Goal: Task Accomplishment & Management: Manage account settings

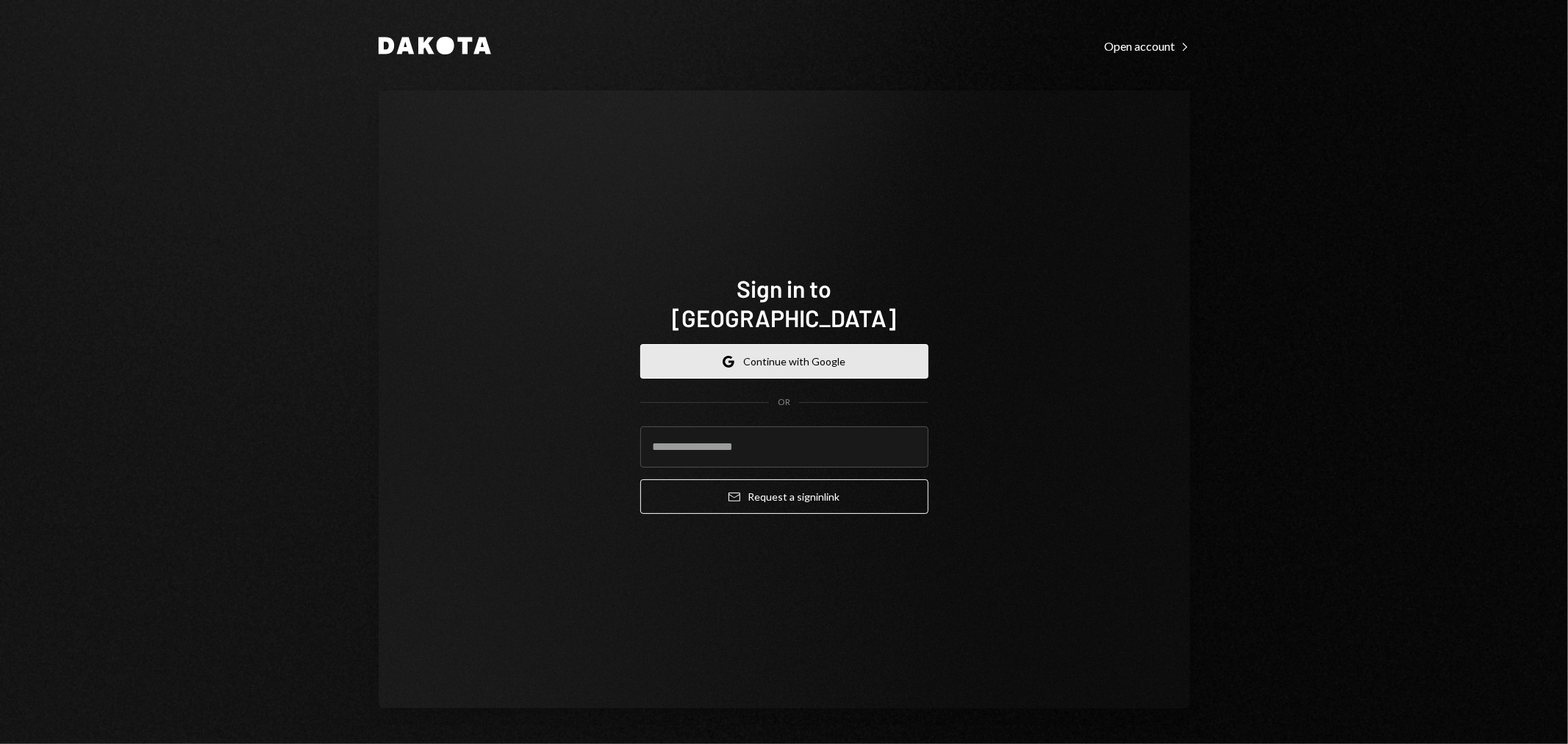
click at [803, 350] on button "Google Continue with Google" at bounding box center [784, 360] width 288 height 34
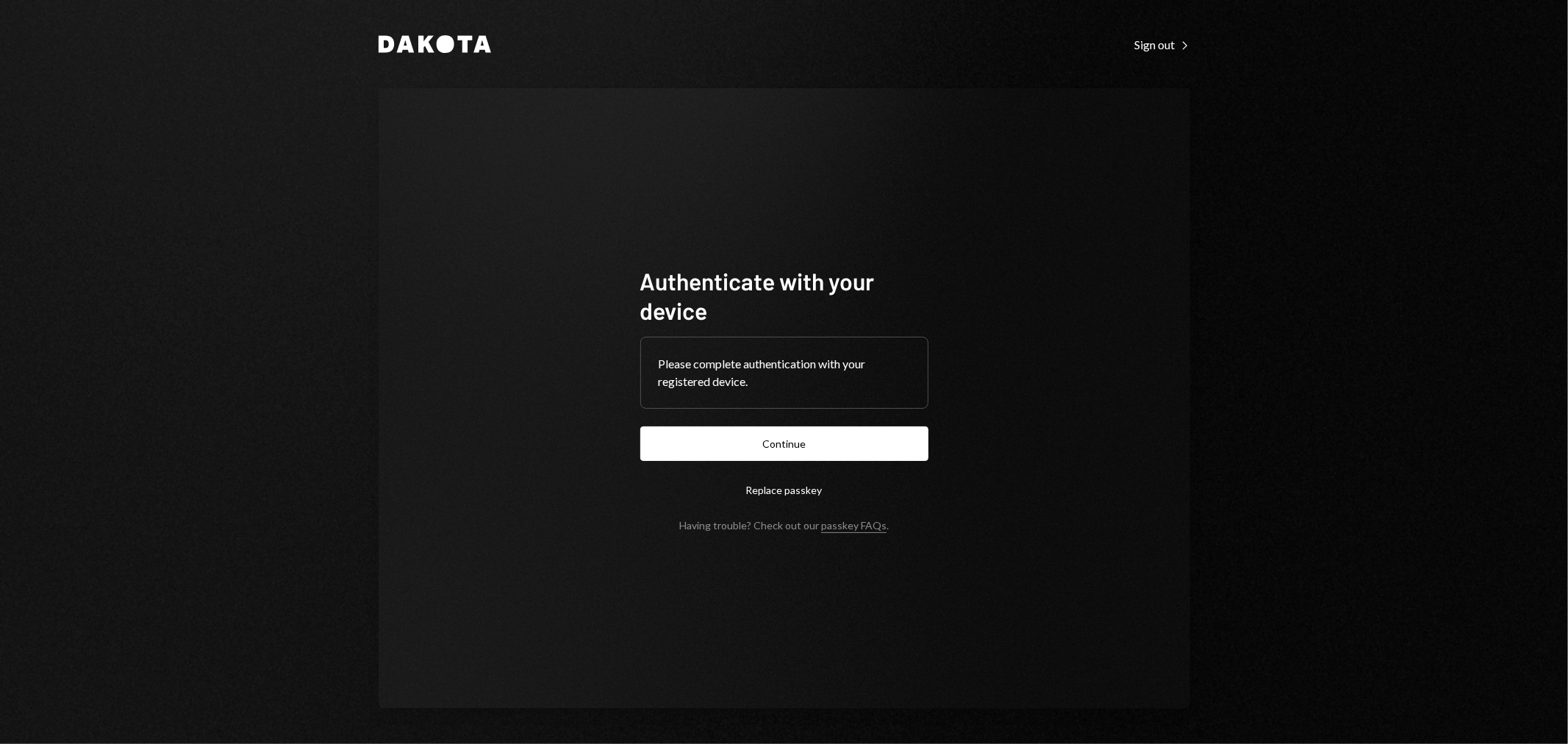
click at [856, 461] on form "Authenticate with your device Please complete authentication with your register…" at bounding box center [784, 398] width 288 height 265
click at [857, 446] on button "Continue" at bounding box center [784, 443] width 288 height 34
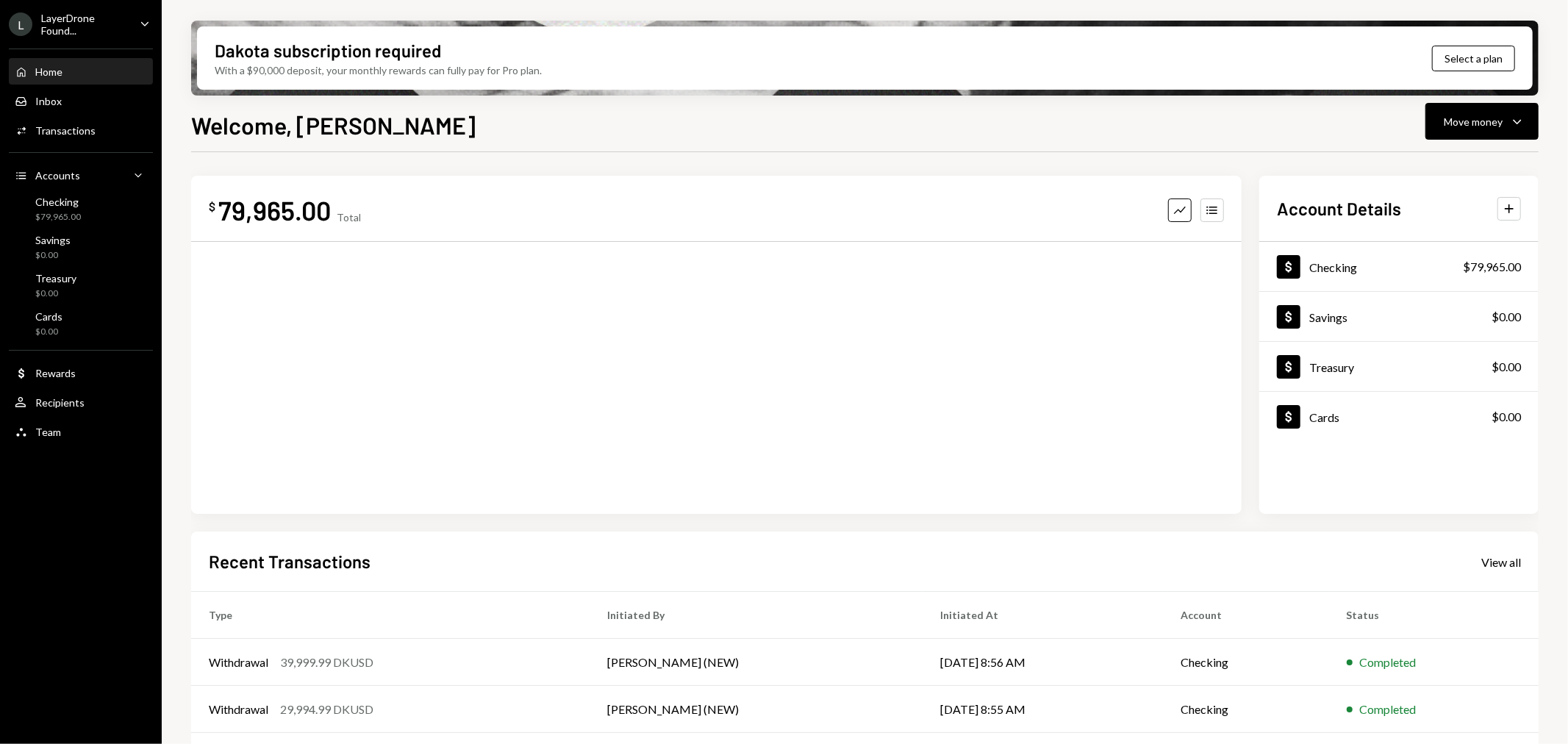
click at [88, 19] on div "LayerDrone Found..." at bounding box center [84, 24] width 87 height 25
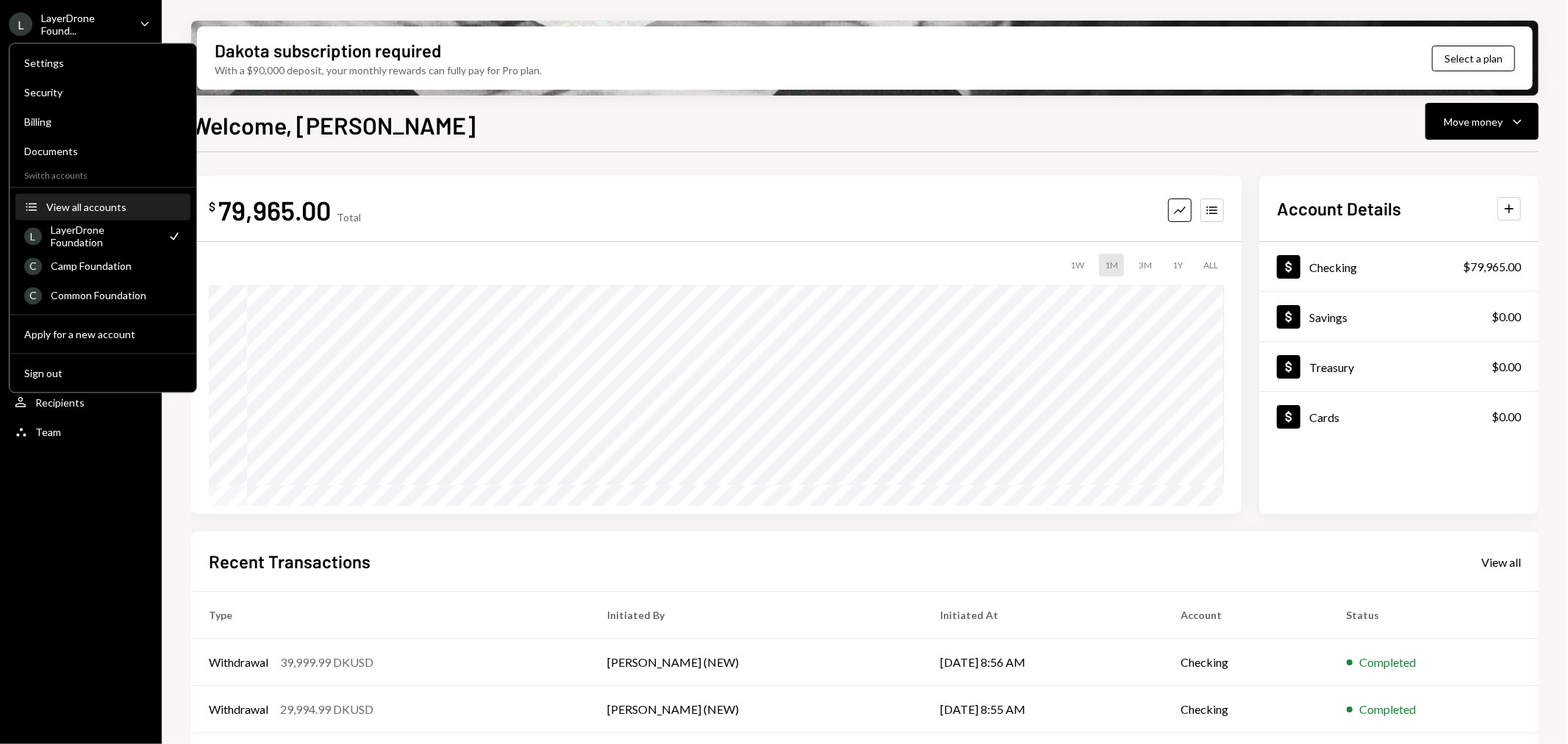
click at [120, 206] on div "View all accounts" at bounding box center [114, 207] width 135 height 13
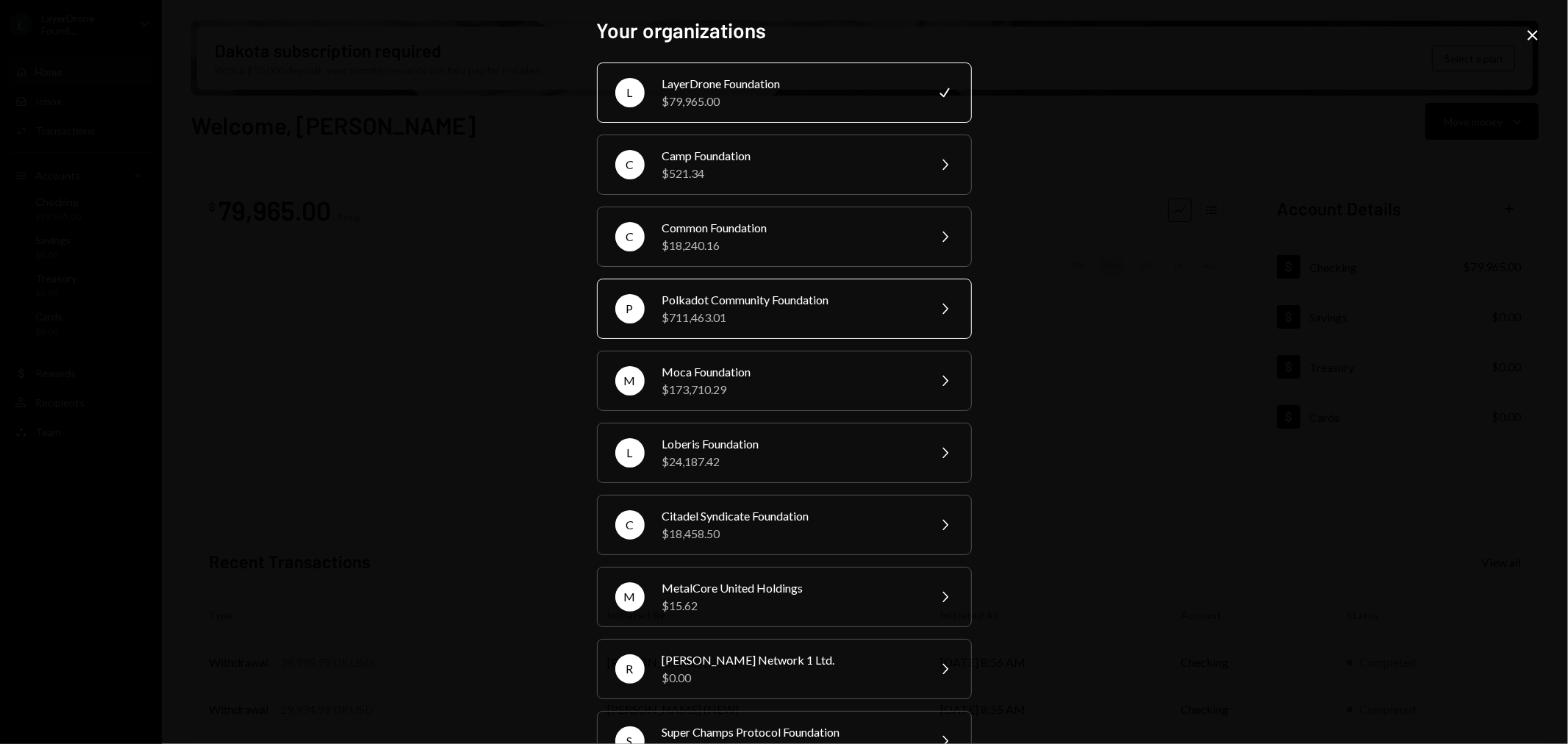
click at [847, 291] on div "Polkadot Community Foundation" at bounding box center [790, 300] width 255 height 18
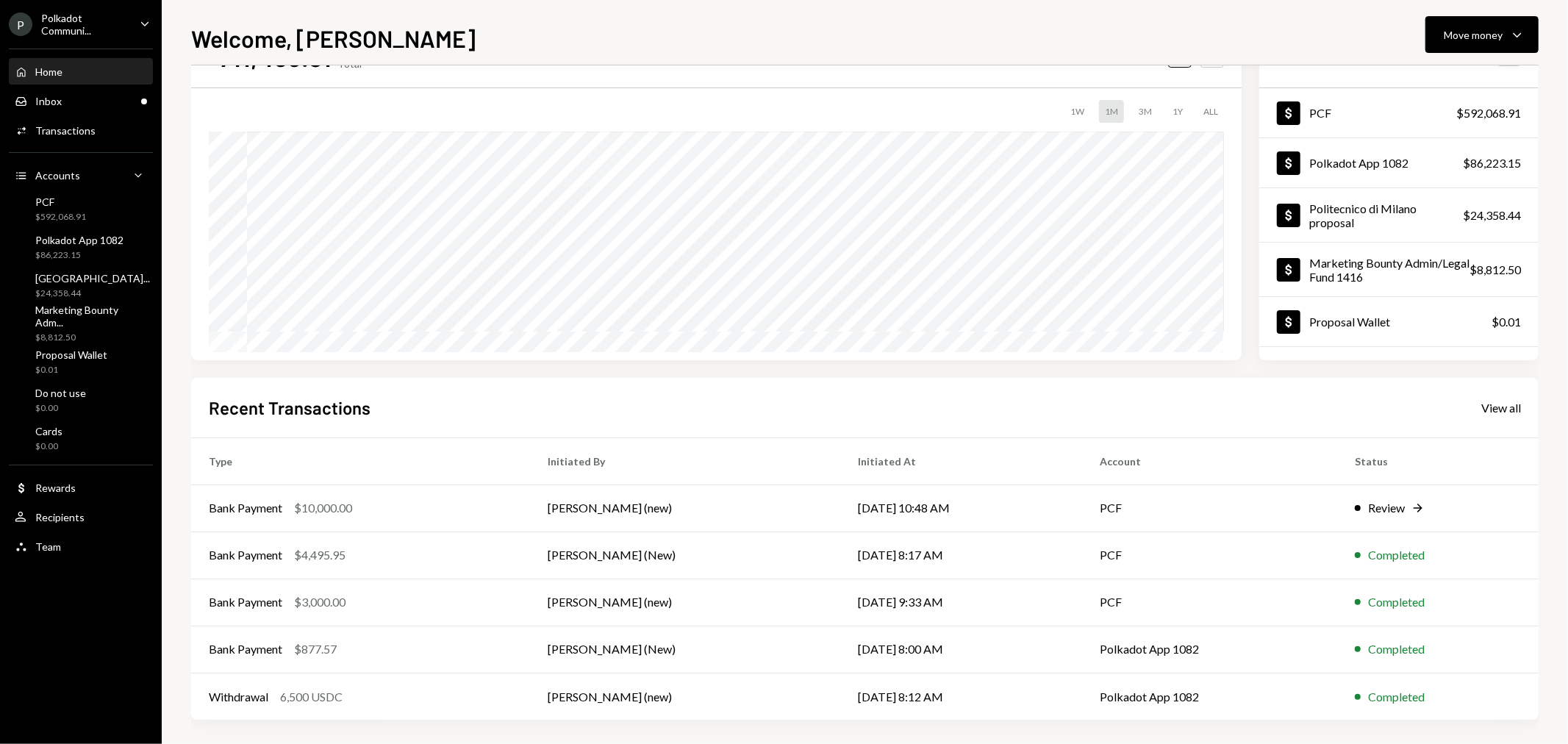
scroll to position [72, 0]
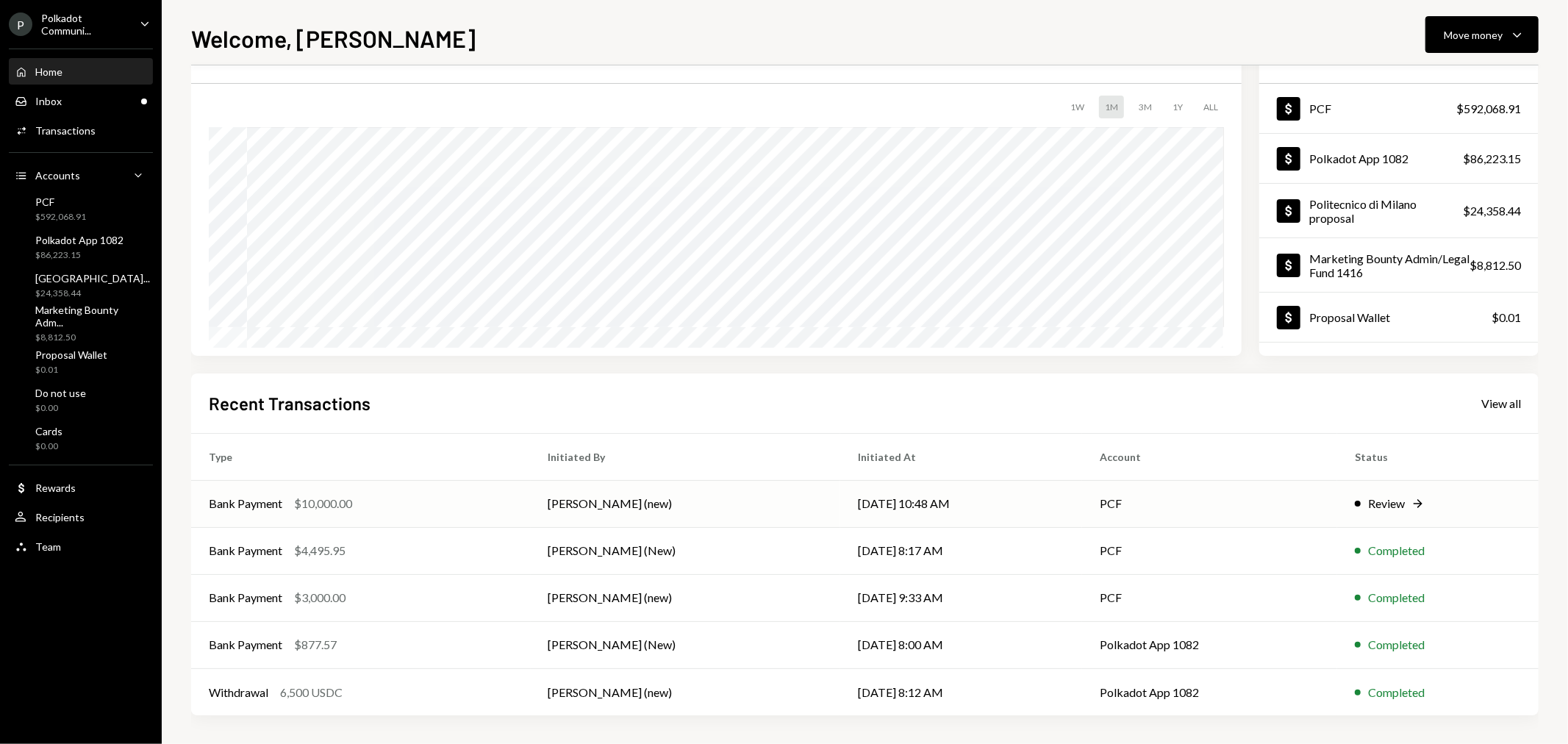
click at [240, 512] on td "Bank Payment $10,000.00" at bounding box center [361, 503] width 340 height 47
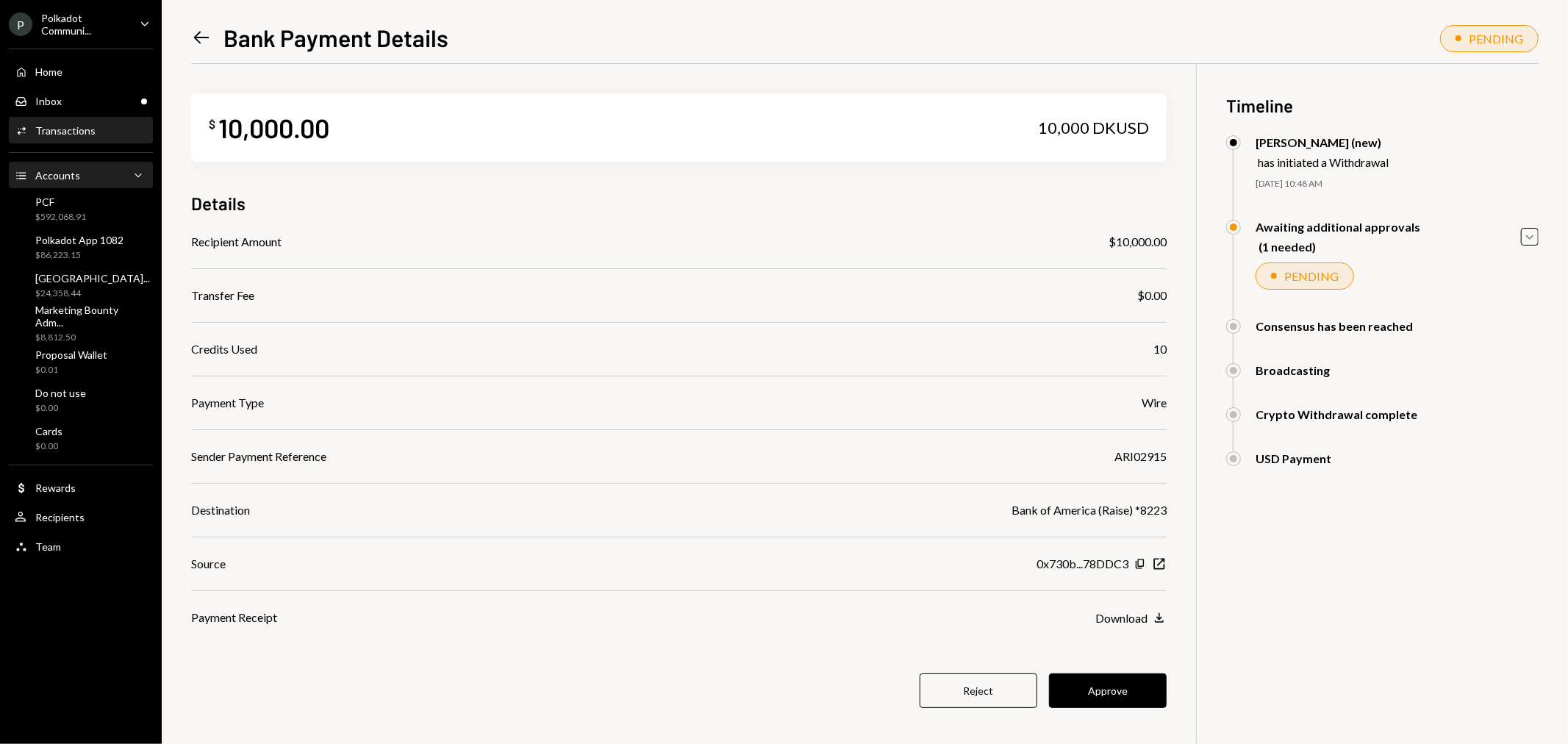
click at [97, 186] on div "Accounts Accounts Caret Down" at bounding box center [80, 175] width 132 height 25
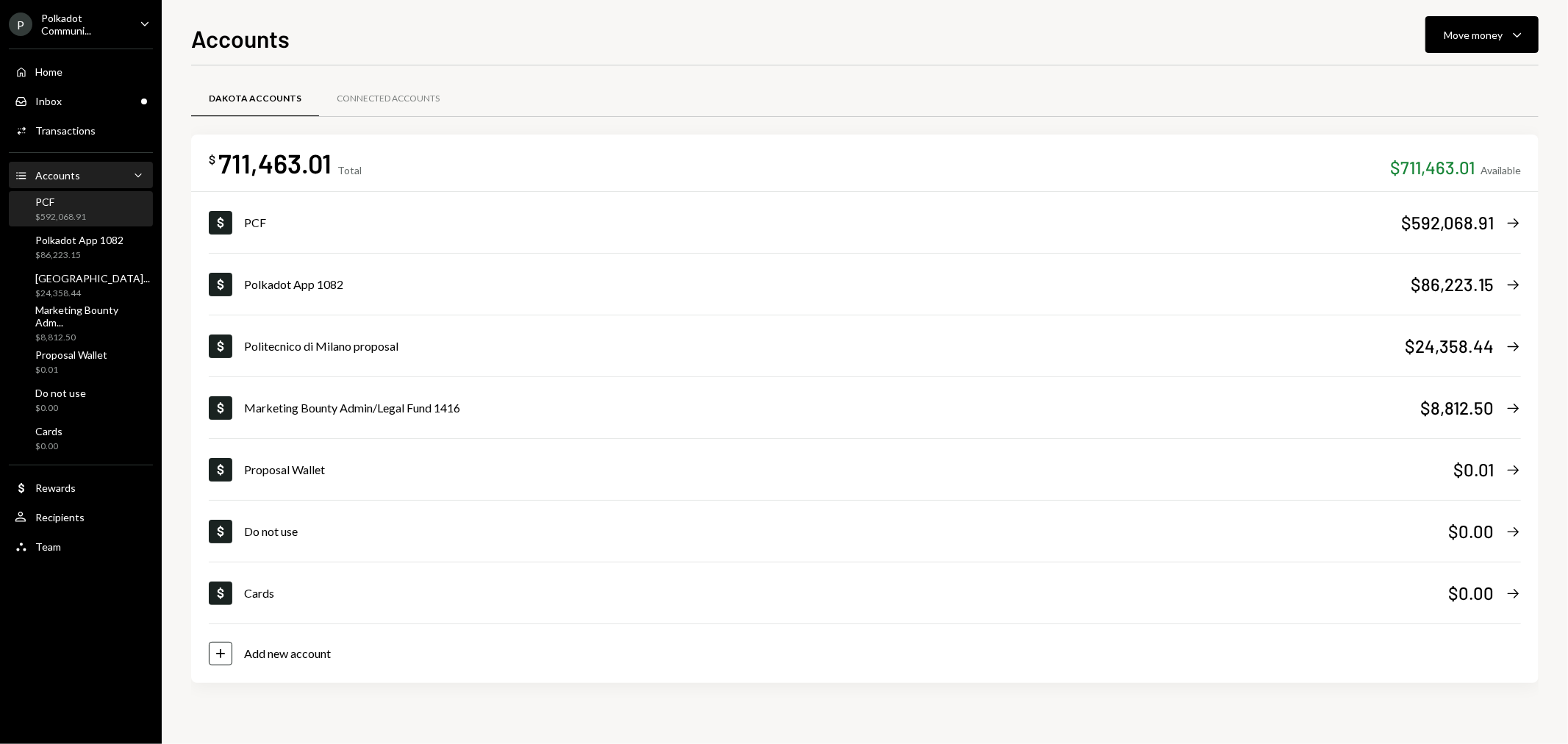
click at [98, 207] on div "PCF $592,068.91" at bounding box center [80, 209] width 132 height 28
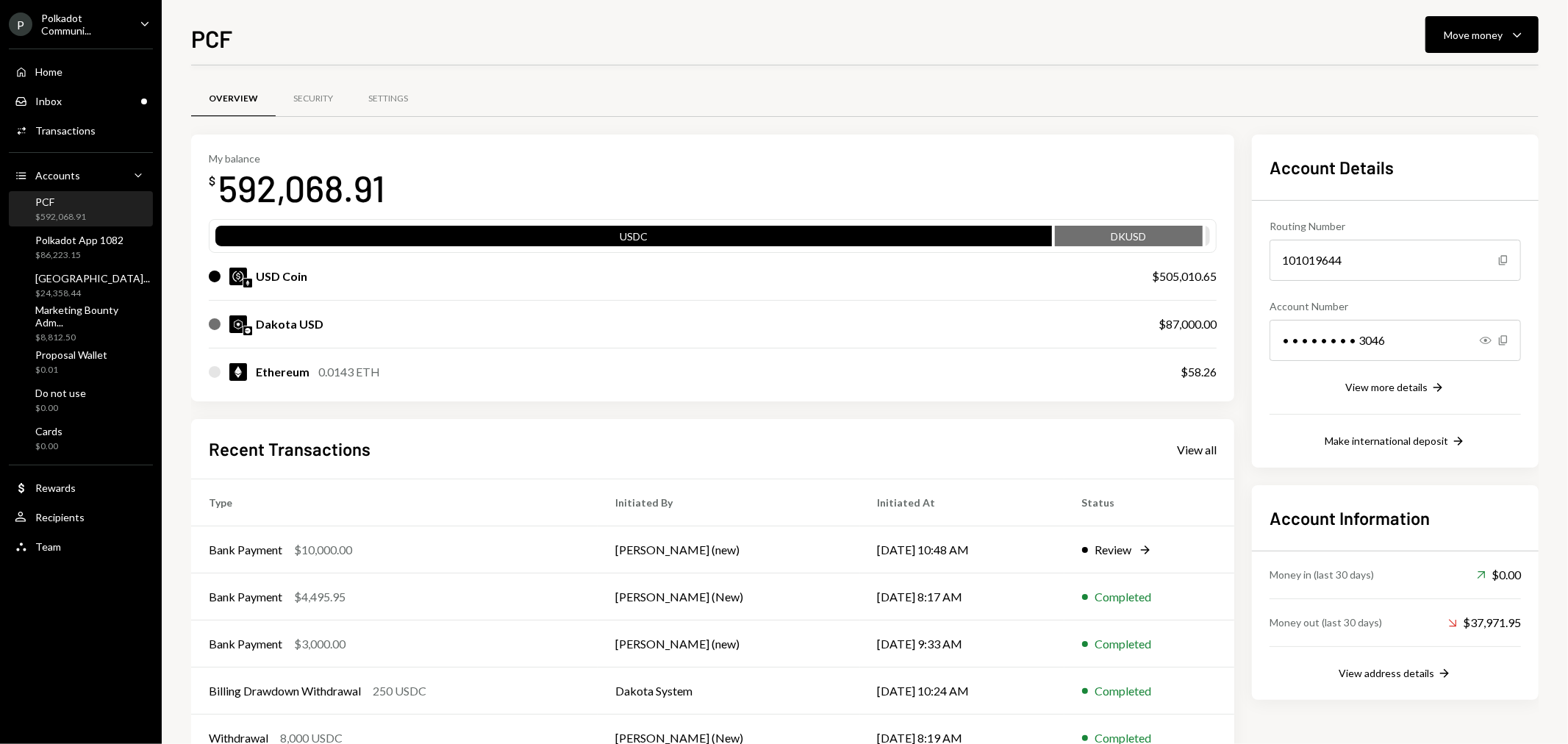
scroll to position [46, 0]
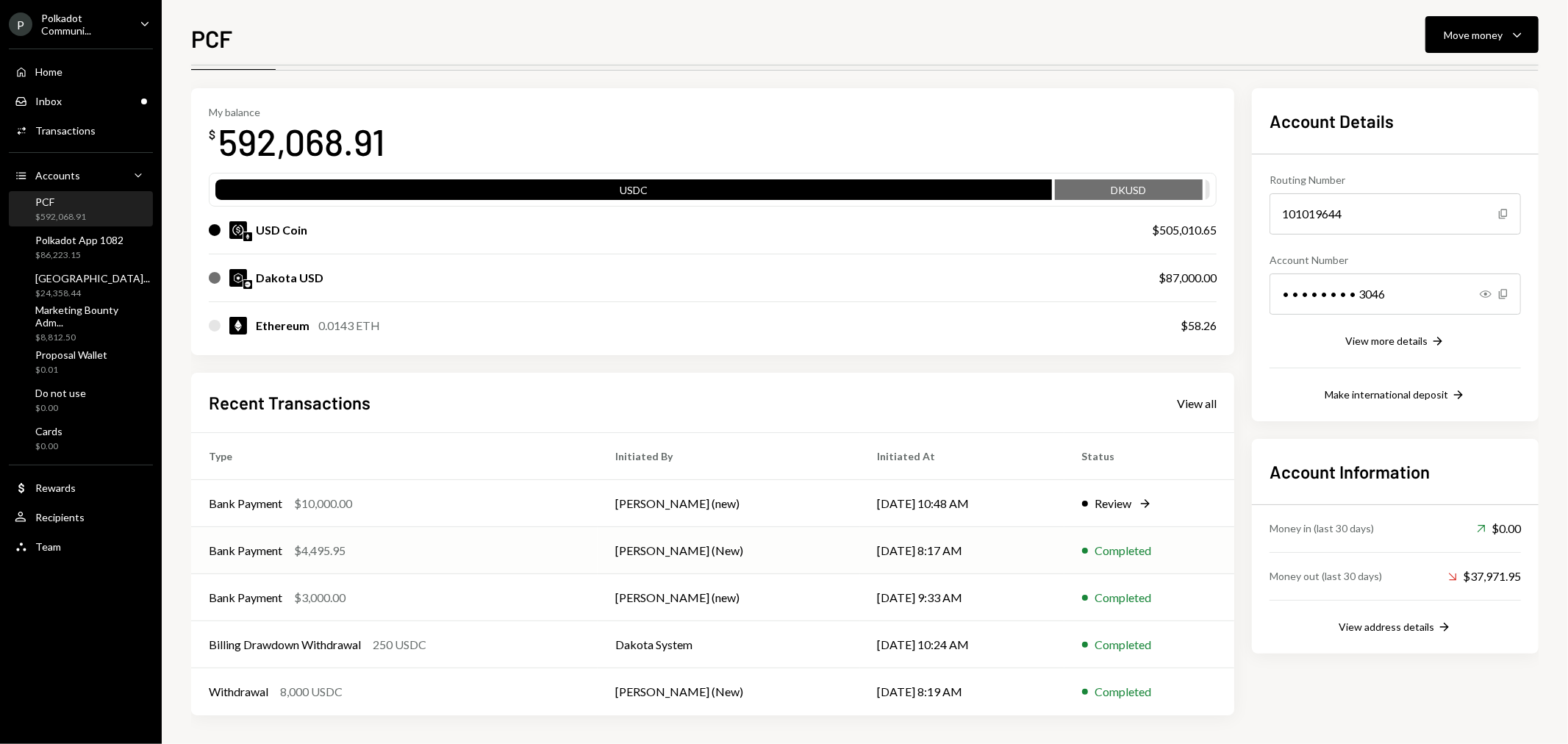
click at [322, 548] on div "$4,495.95" at bounding box center [319, 551] width 52 height 18
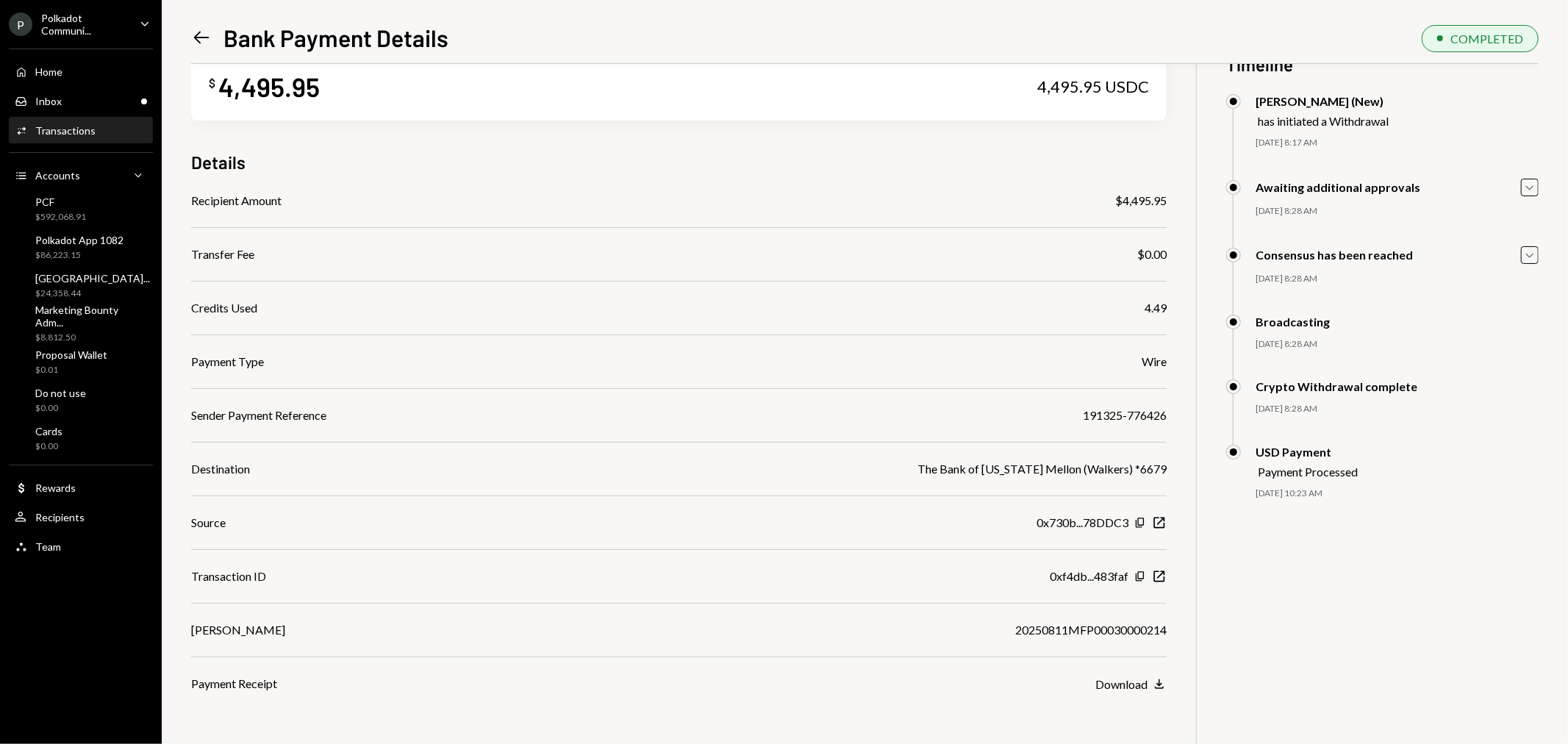
scroll to position [64, 0]
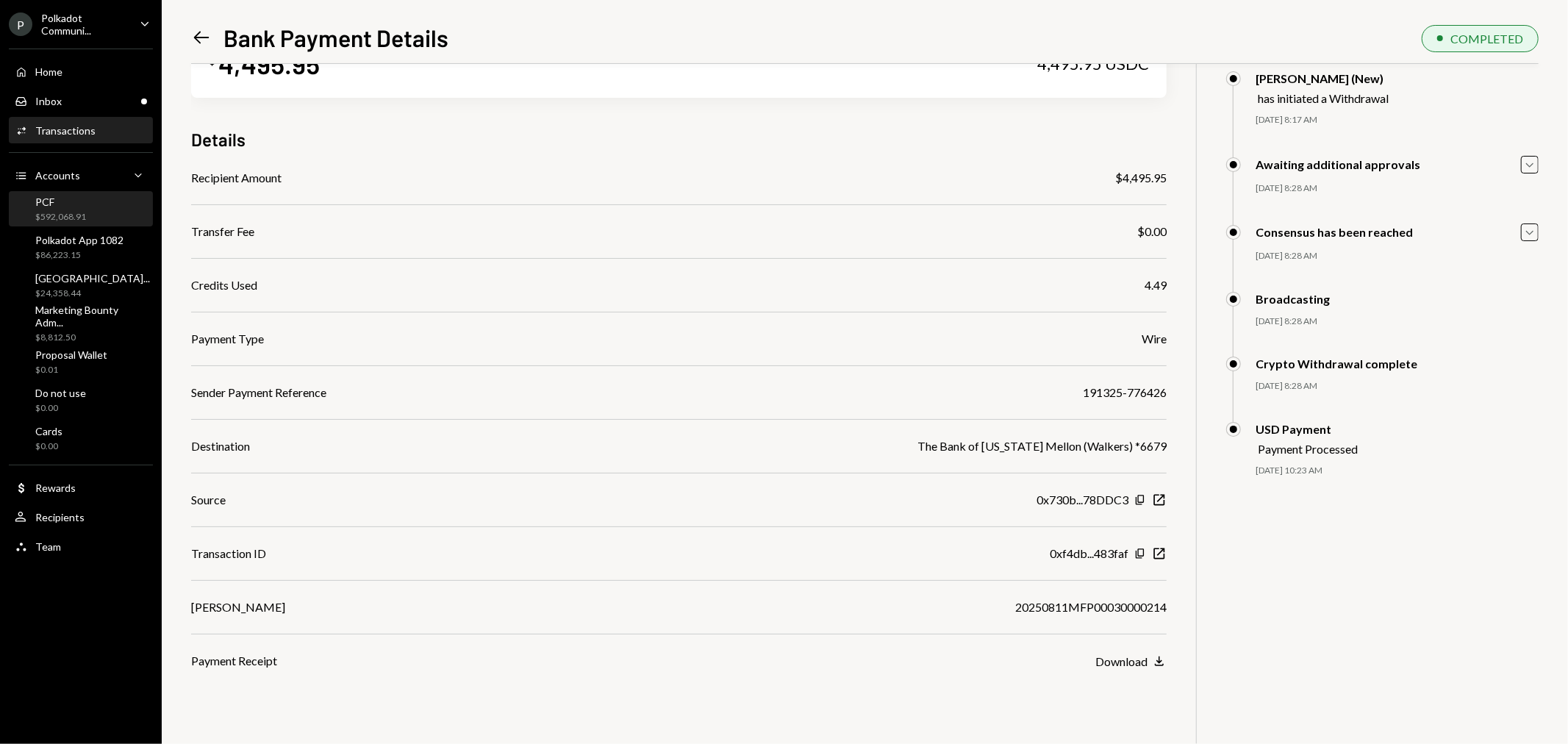
click at [111, 208] on div "PCF $592,068.91" at bounding box center [80, 209] width 132 height 28
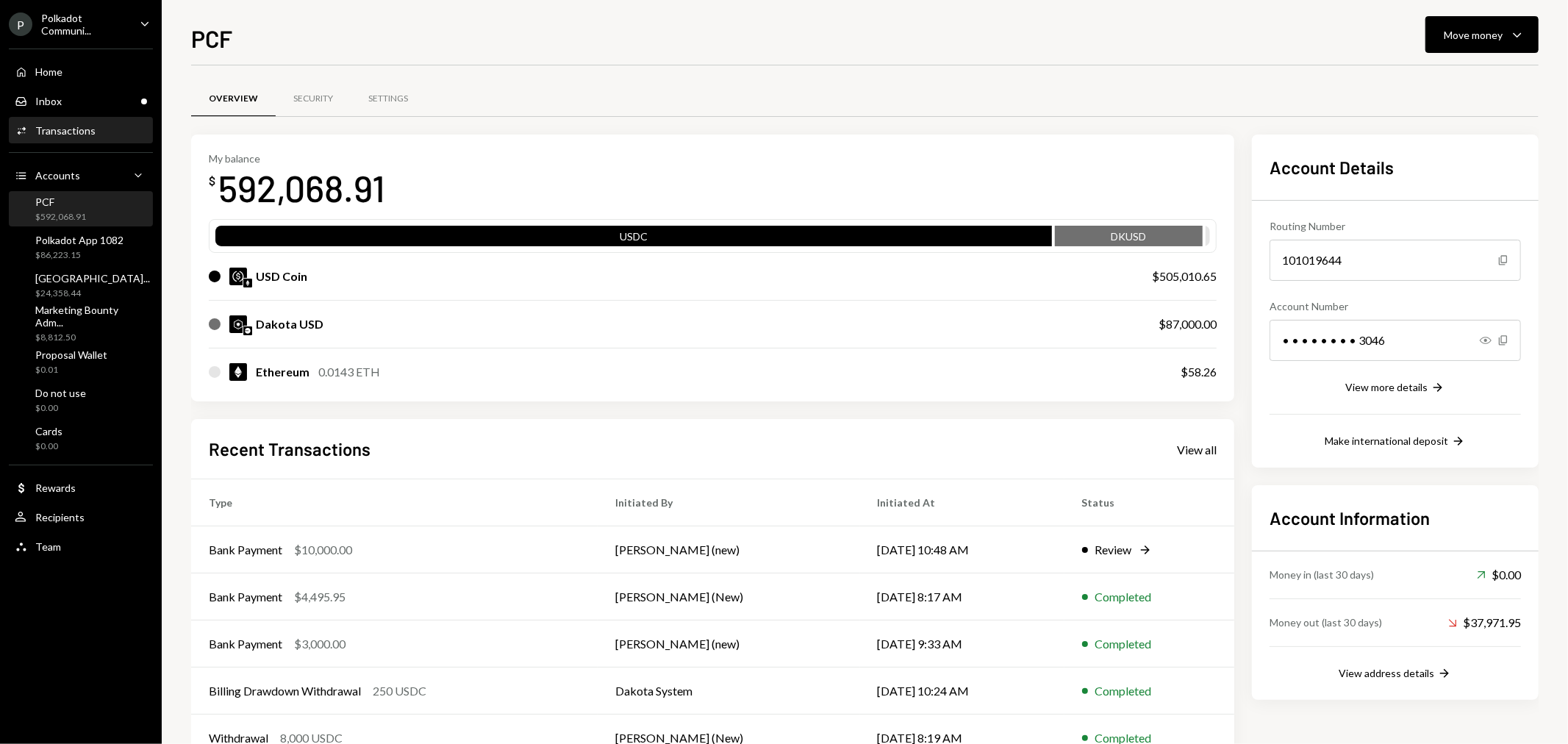
click at [72, 119] on div "Activities Transactions" at bounding box center [80, 130] width 132 height 25
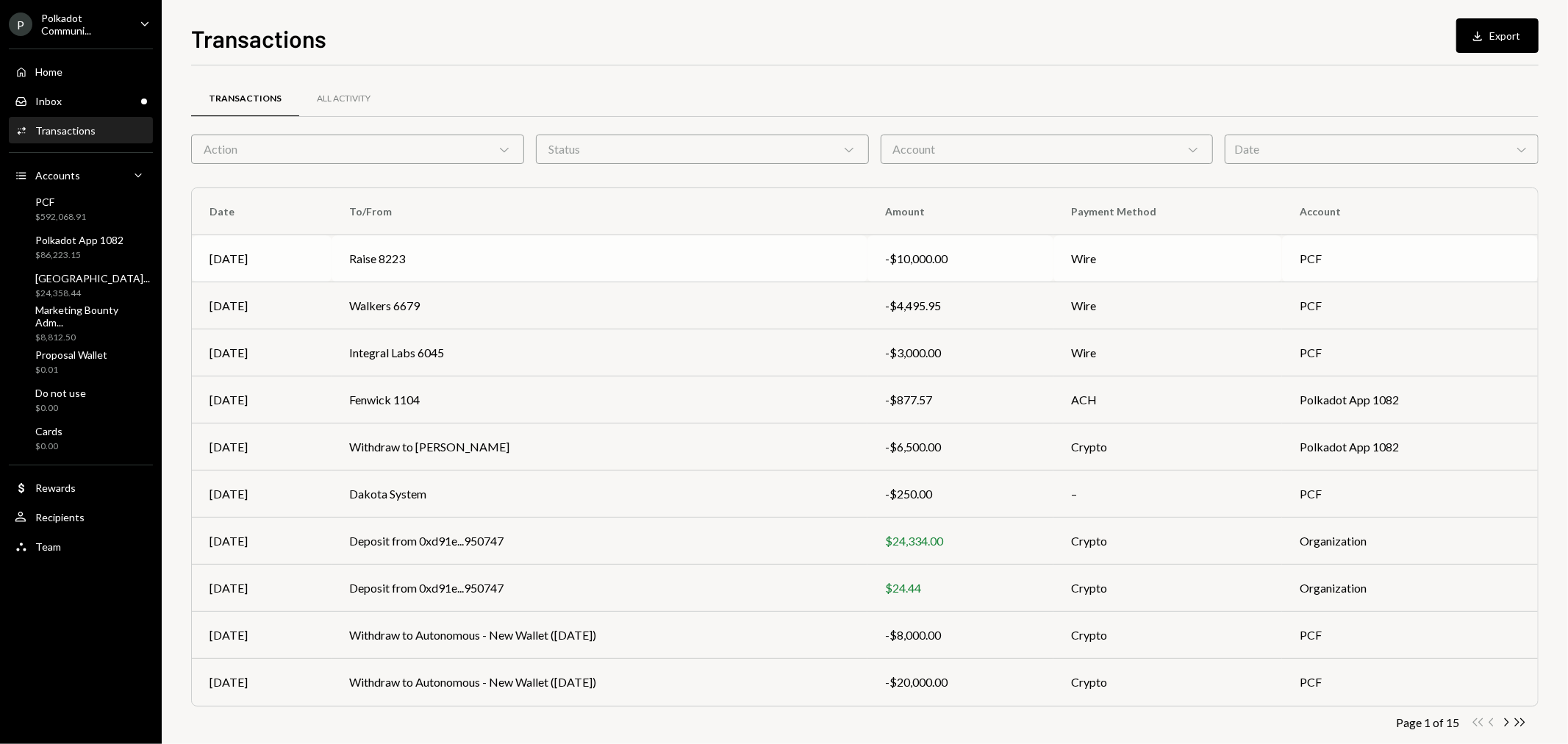
click at [376, 259] on td "Raise 8223" at bounding box center [599, 259] width 536 height 47
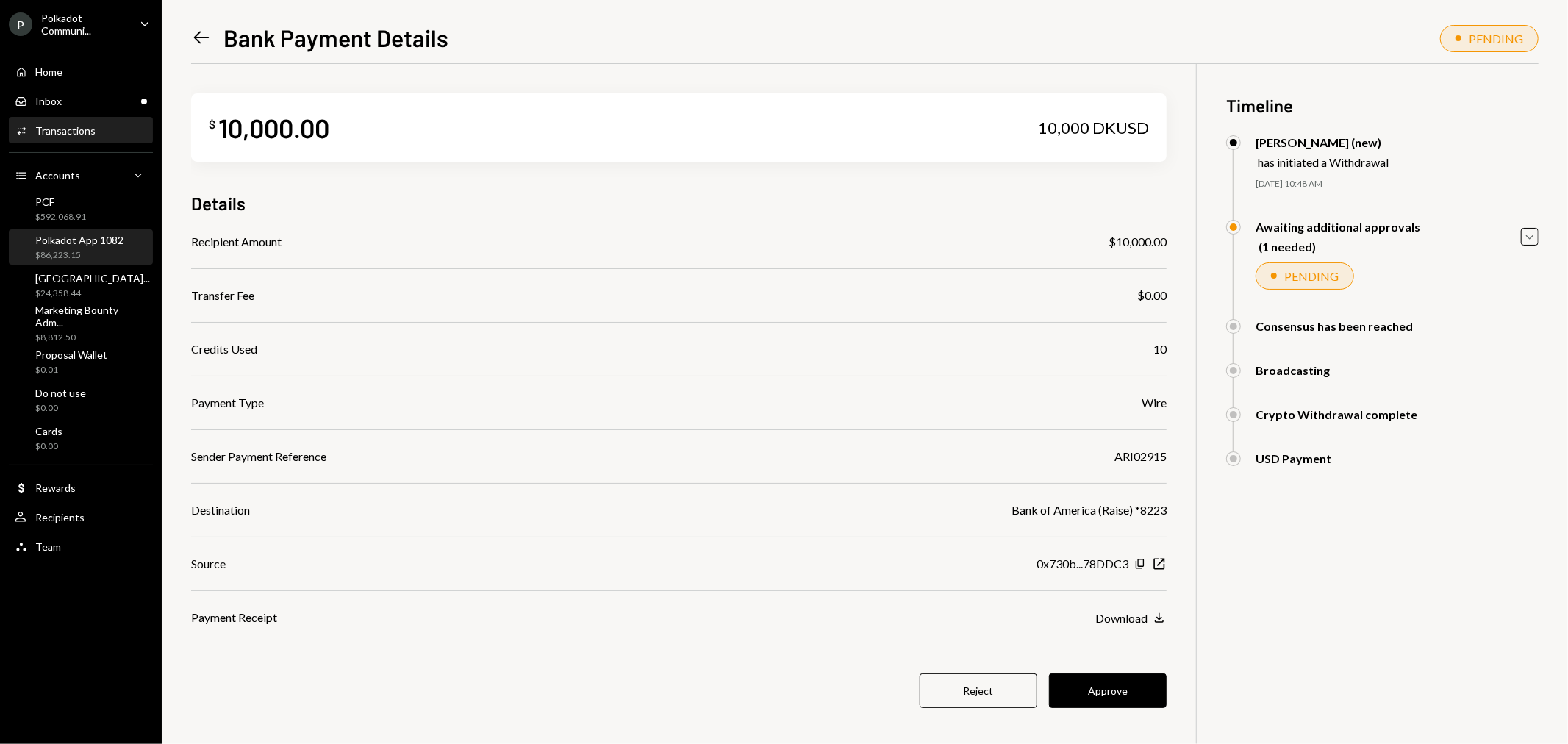
click at [87, 245] on div "Polkadot App 1082" at bounding box center [79, 240] width 88 height 13
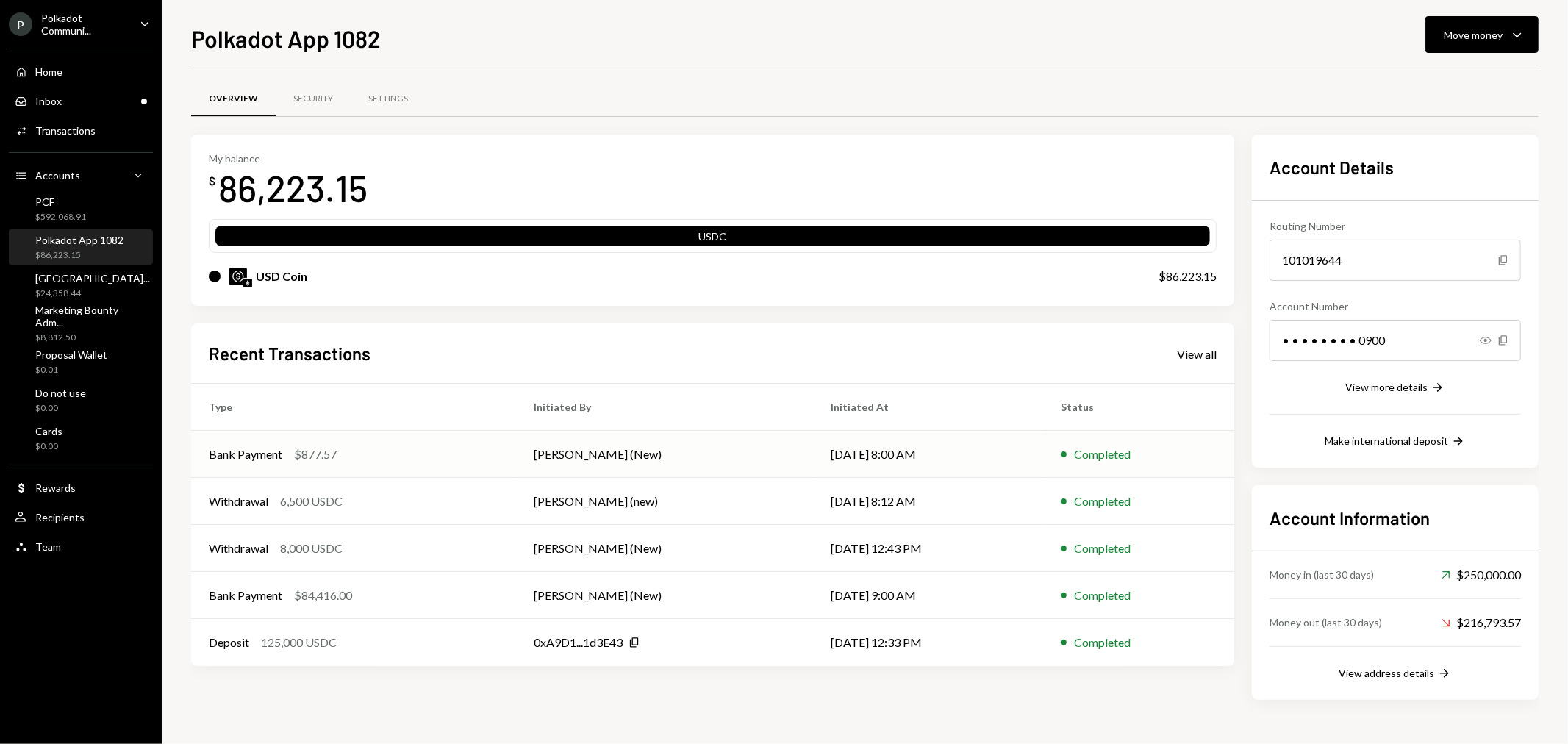
click at [248, 448] on div "Bank Payment" at bounding box center [245, 454] width 73 height 18
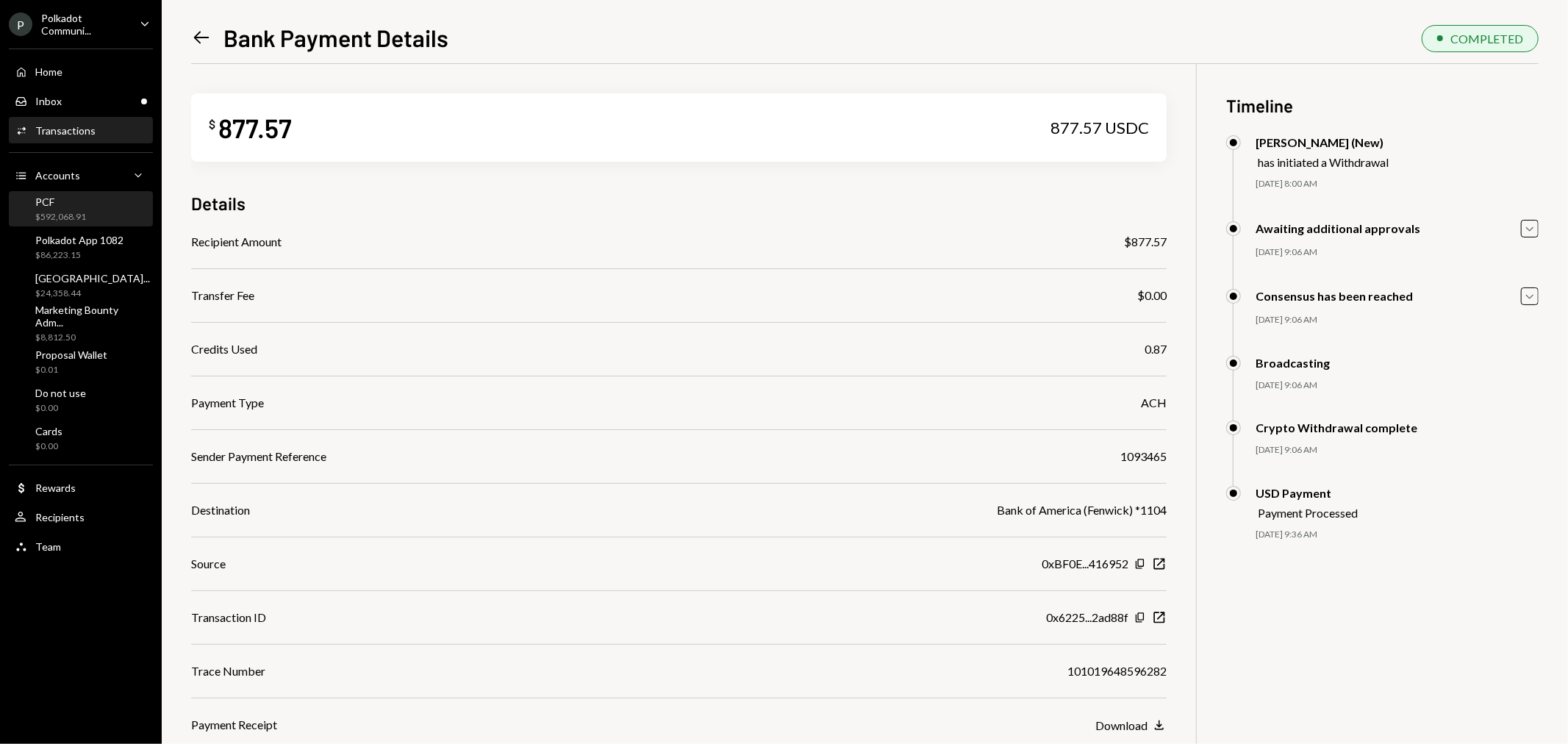
click at [83, 211] on div "$592,068.91" at bounding box center [60, 217] width 51 height 13
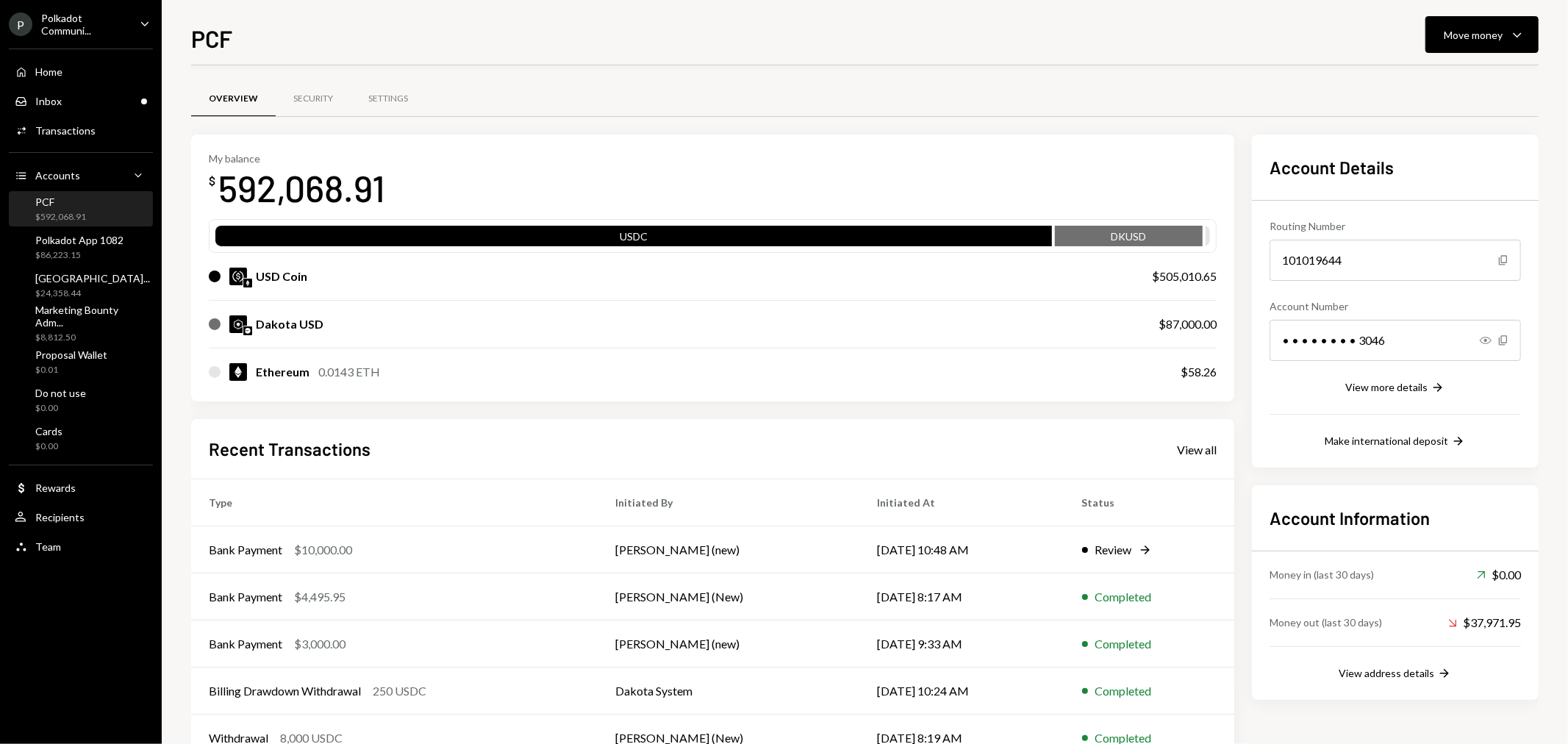
scroll to position [46, 0]
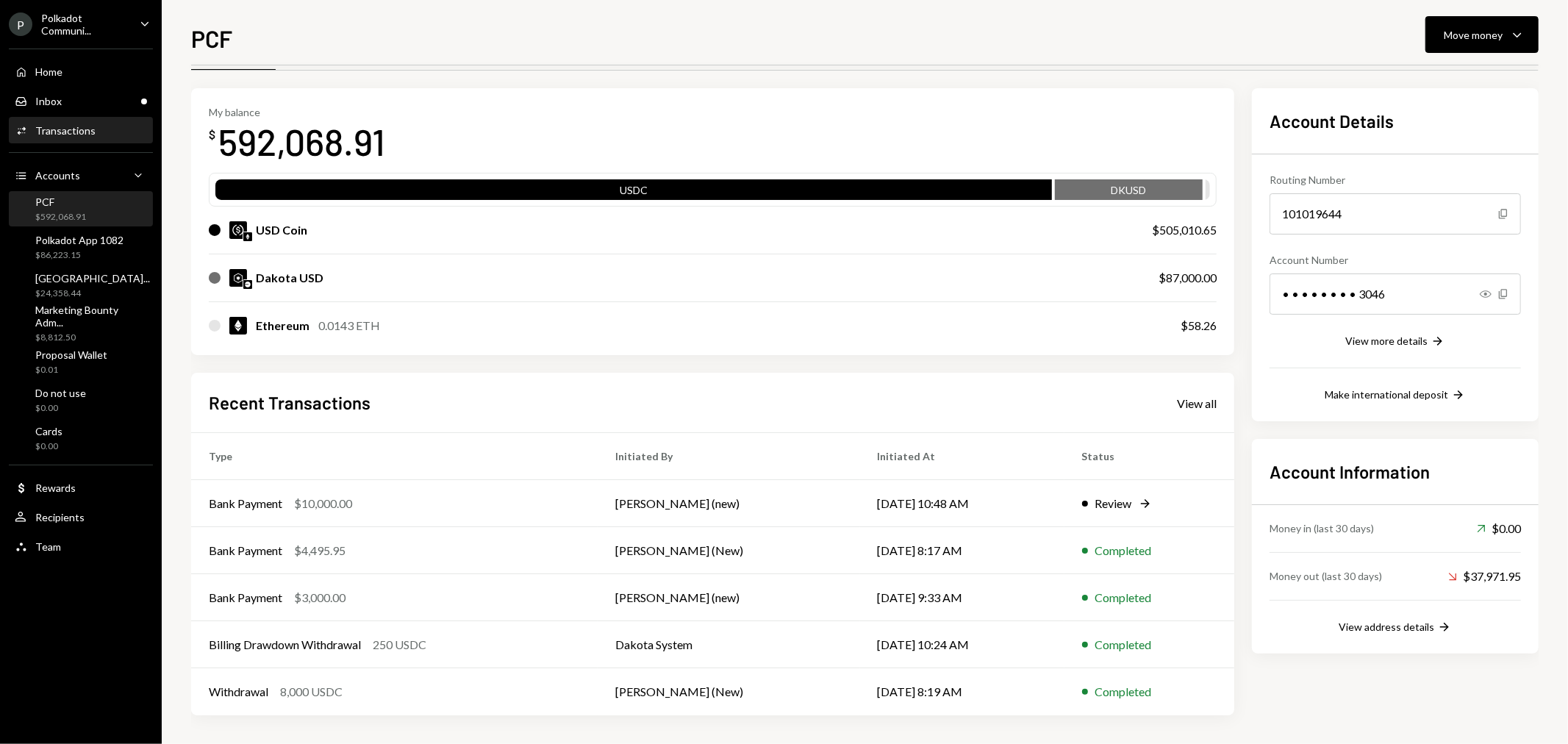
click at [73, 127] on div "Transactions" at bounding box center [65, 130] width 60 height 13
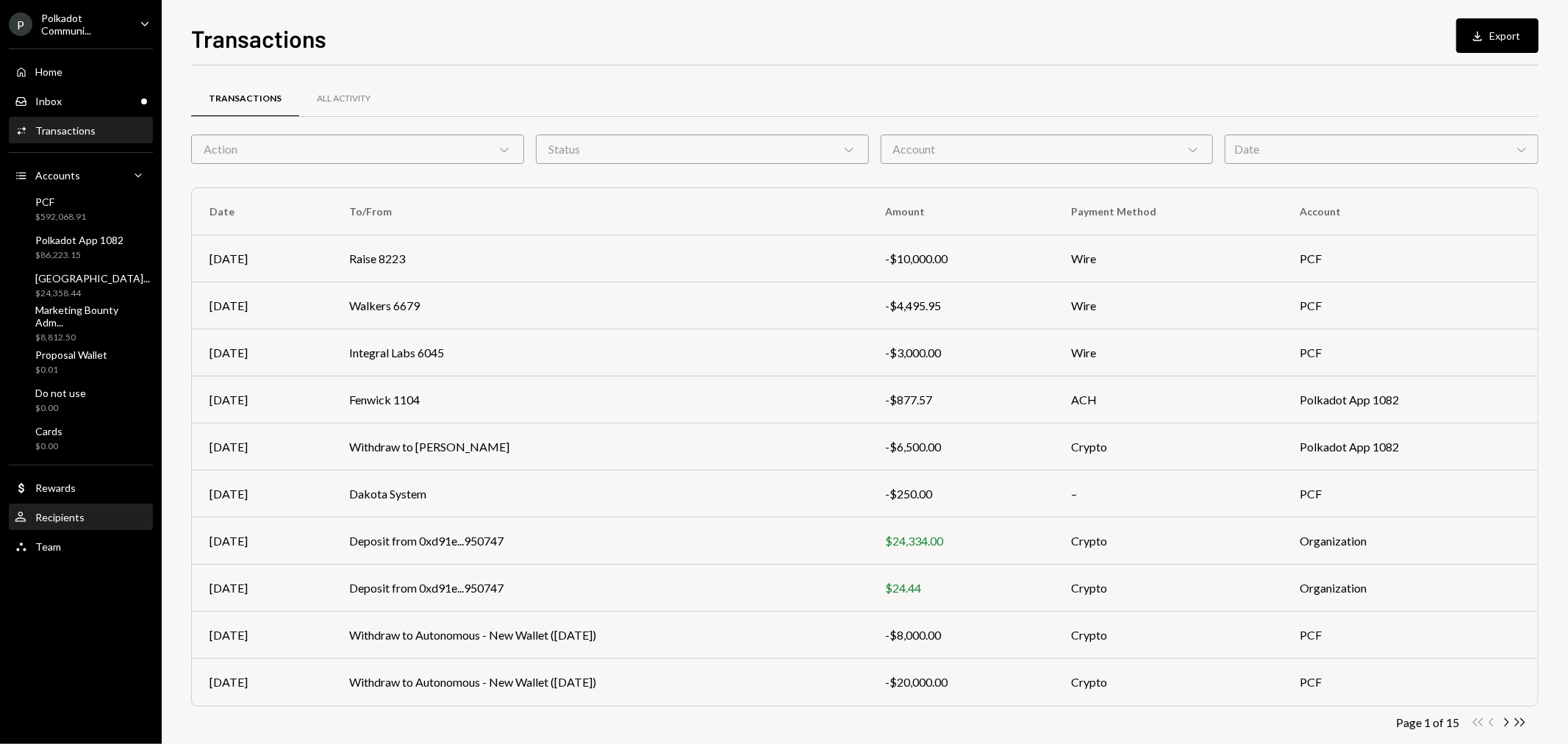
click at [83, 514] on div "User Recipients" at bounding box center [80, 517] width 132 height 14
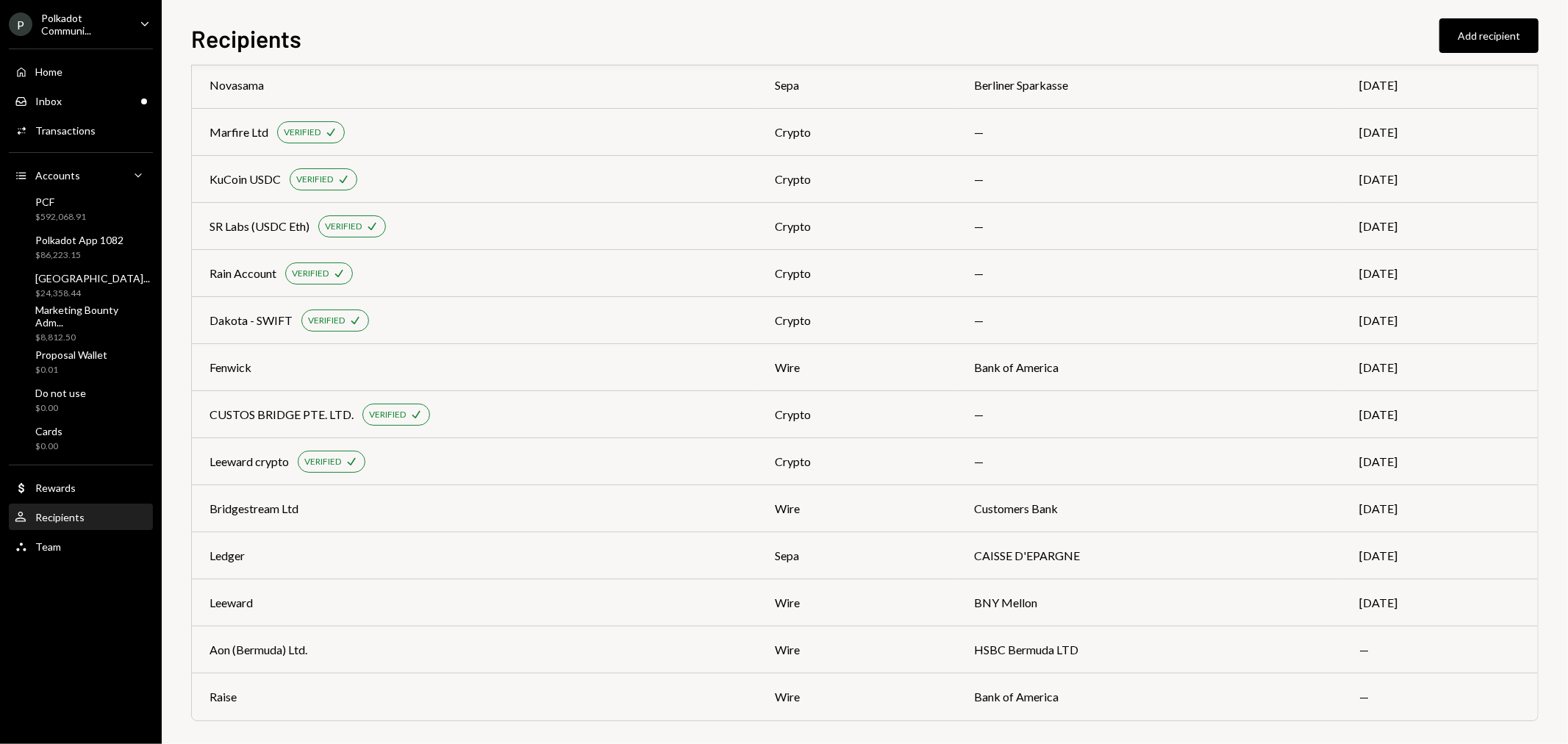
scroll to position [317, 0]
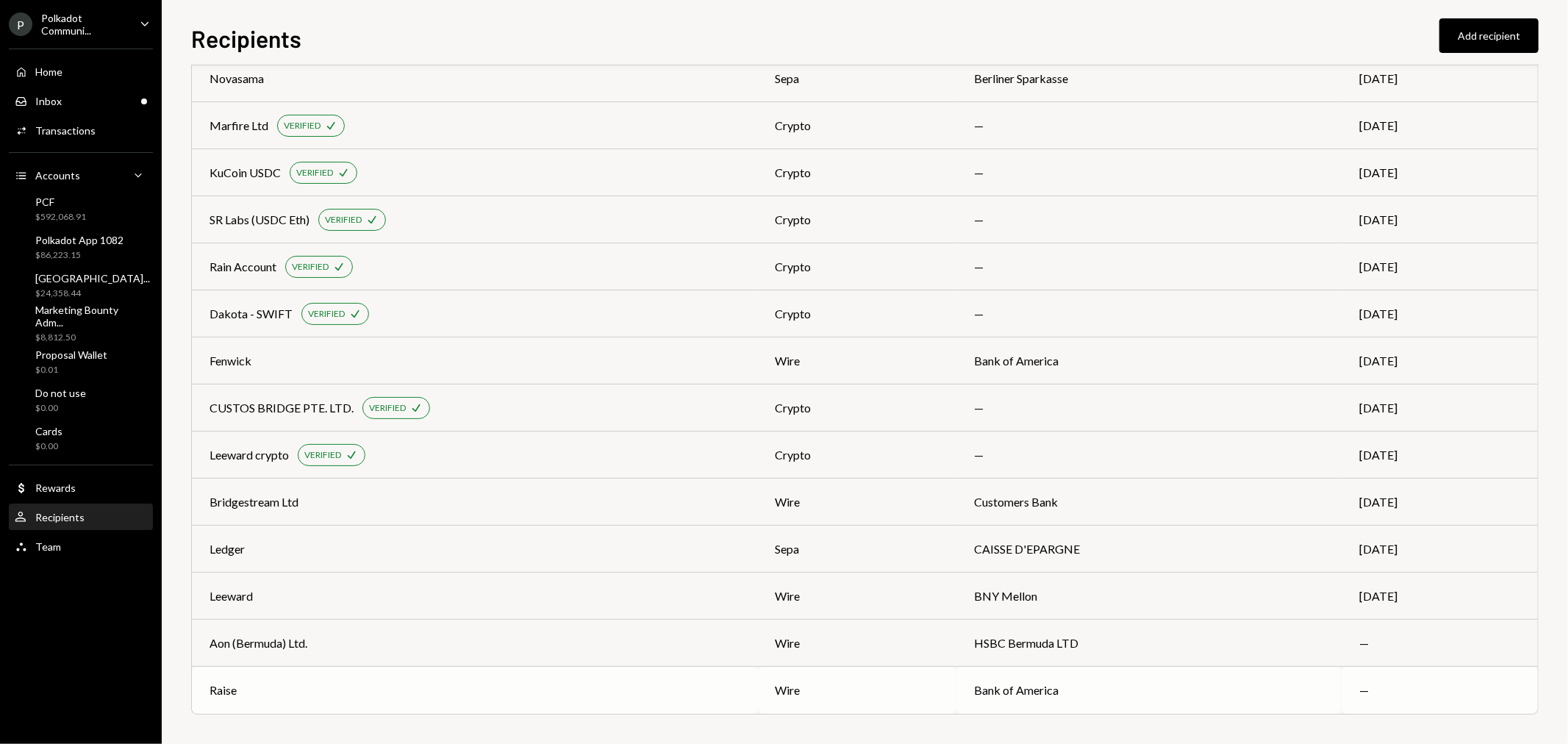
click at [1073, 691] on td "Bank of America" at bounding box center [1149, 690] width 385 height 47
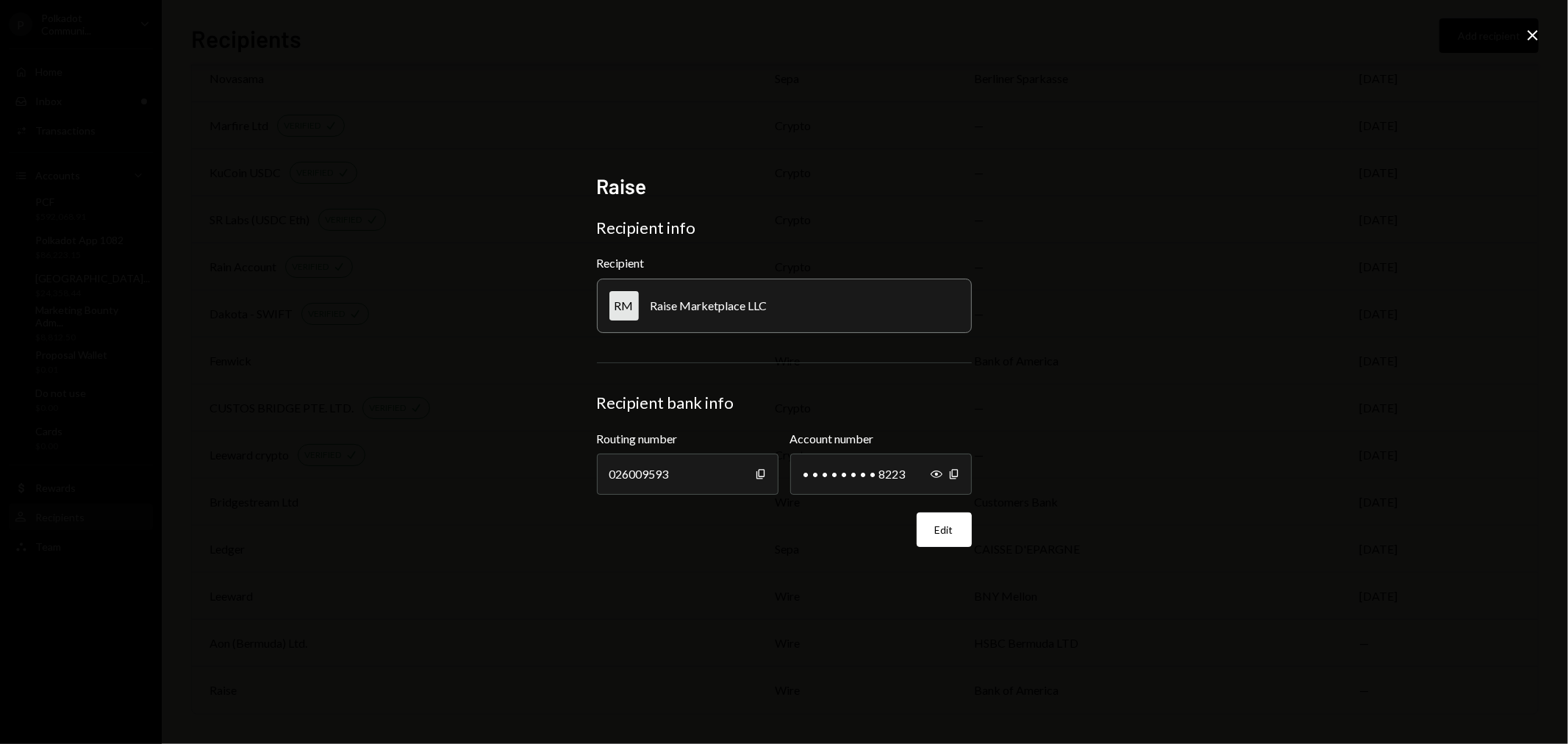
click at [1536, 35] on icon "Close" at bounding box center [1532, 35] width 18 height 18
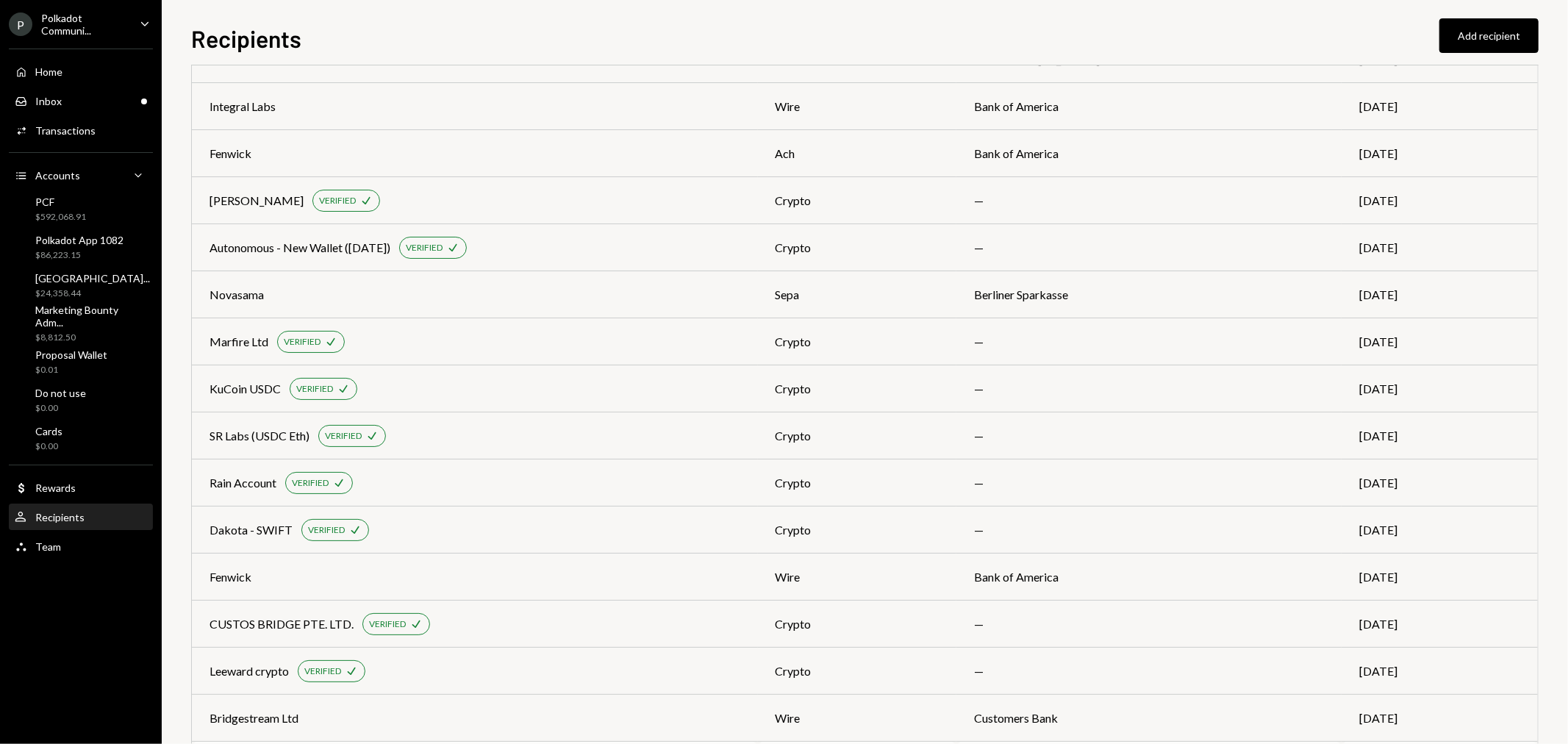
scroll to position [0, 0]
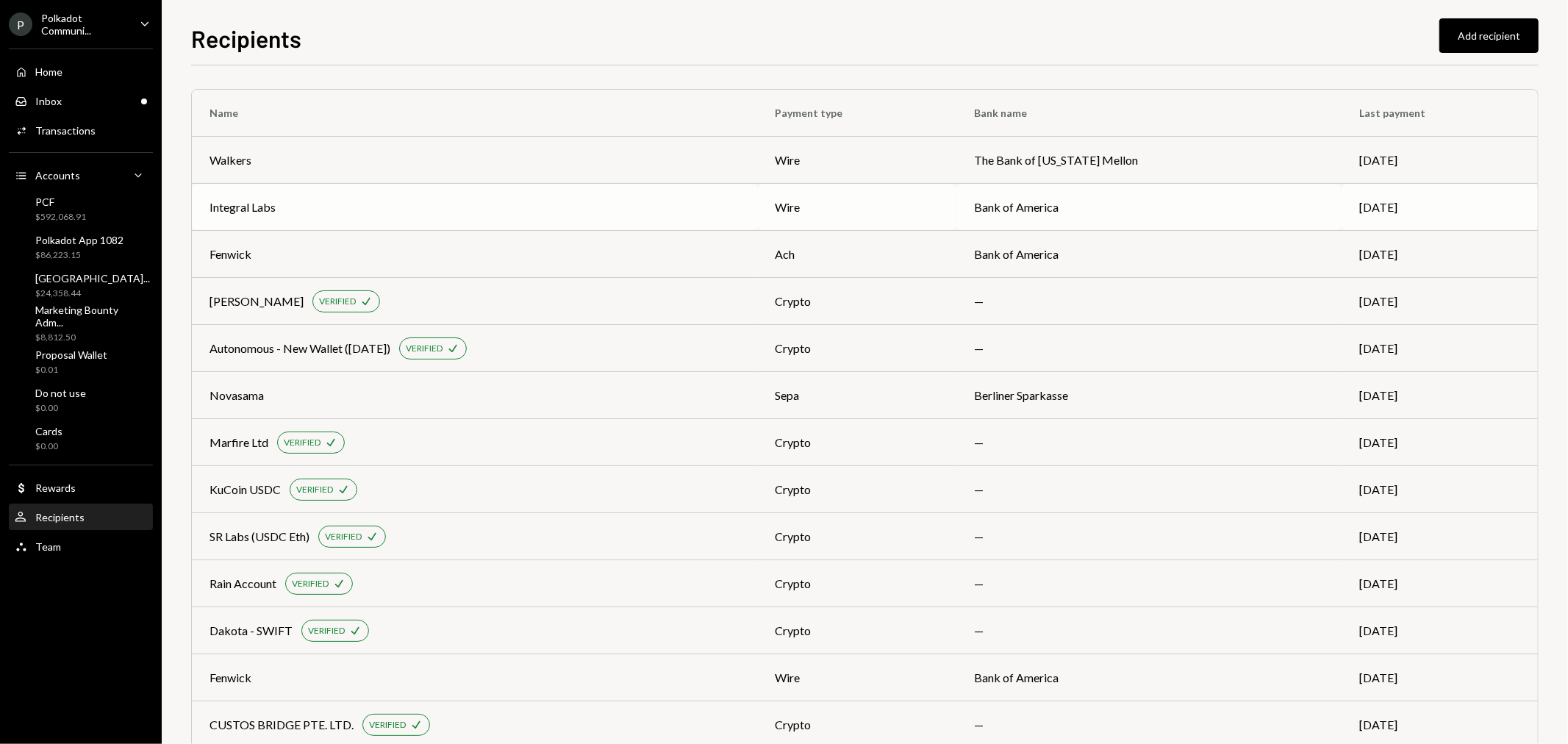
click at [246, 210] on div "Integral Labs" at bounding box center [242, 207] width 66 height 18
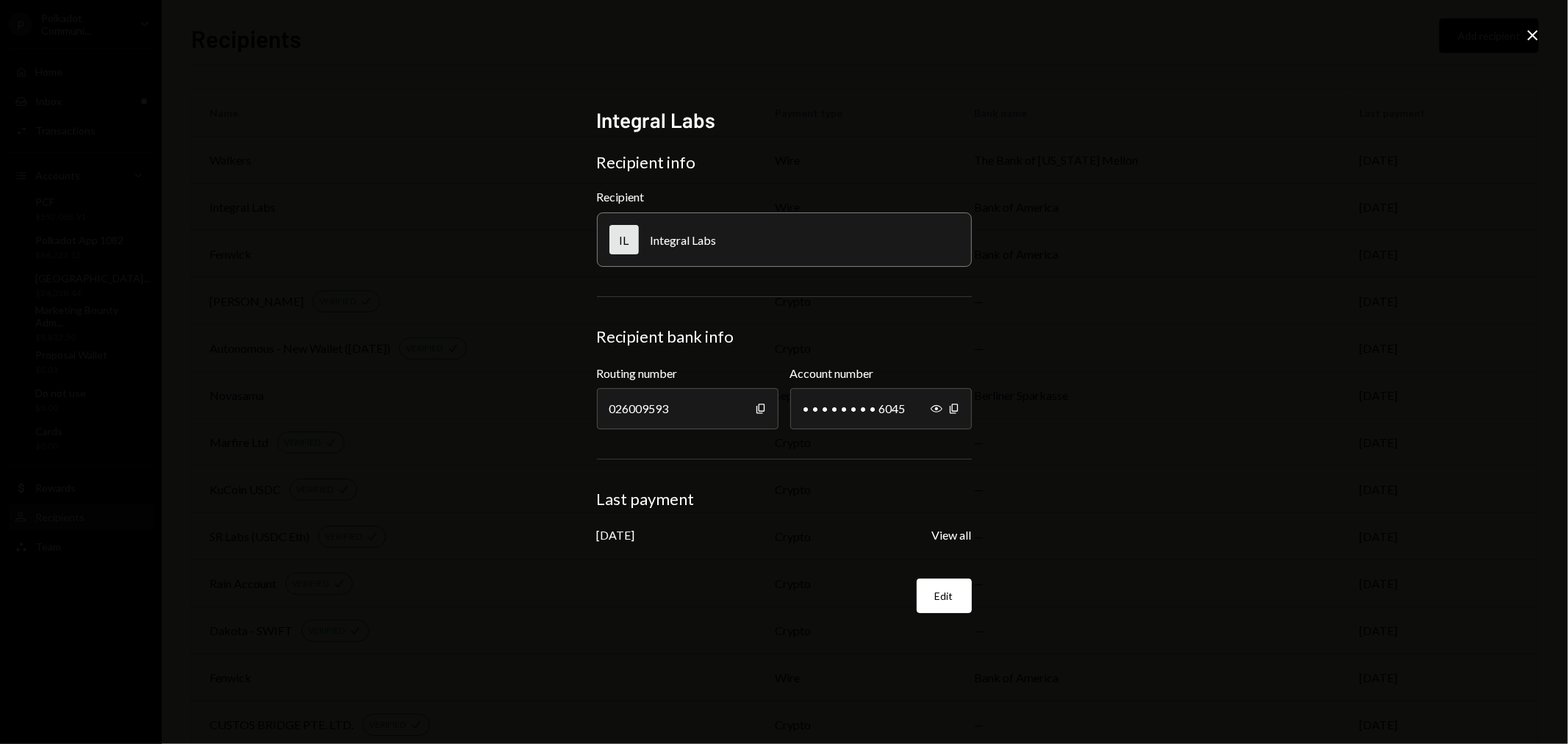
click at [1531, 31] on icon "Close" at bounding box center [1532, 35] width 18 height 18
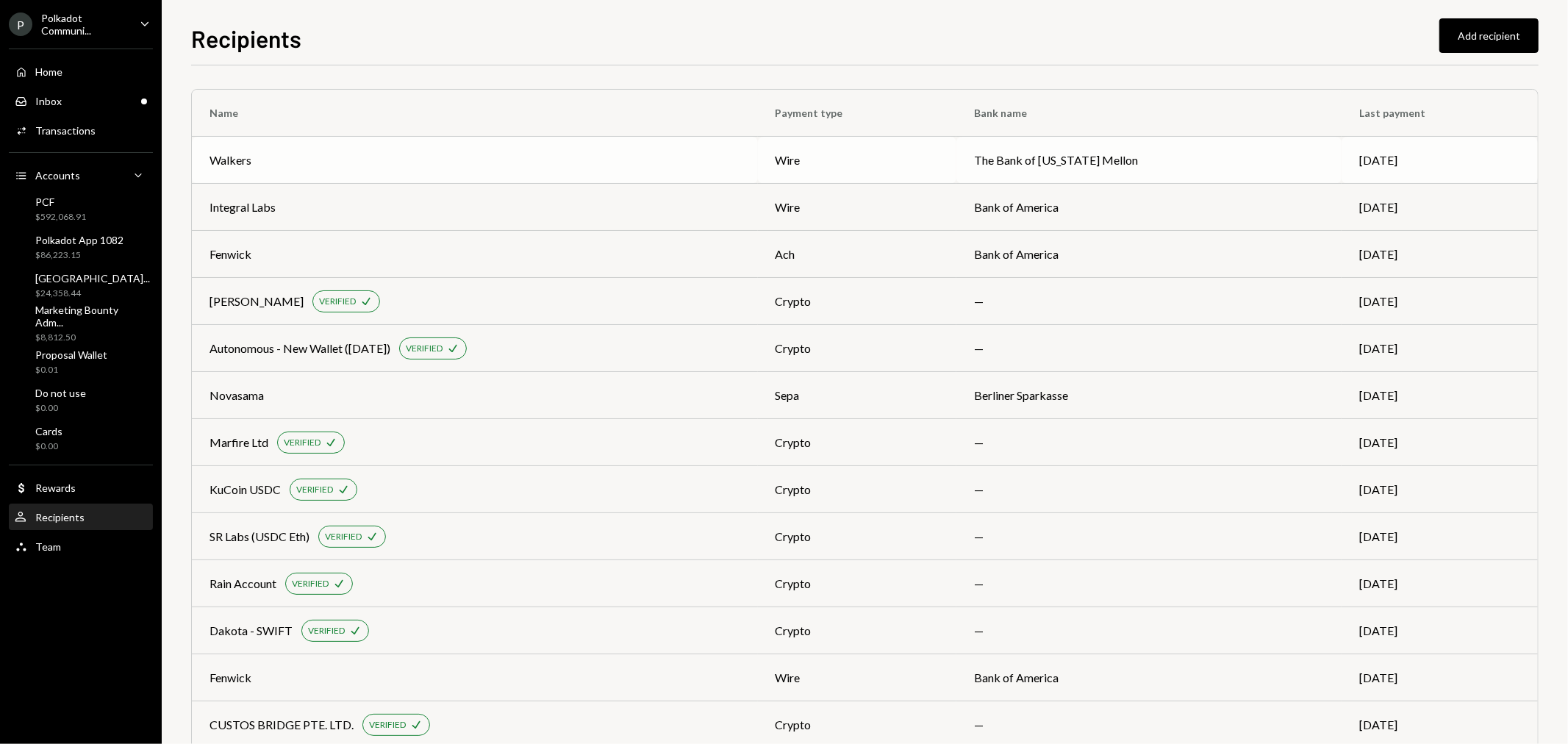
click at [209, 160] on div "Walkers" at bounding box center [230, 160] width 42 height 18
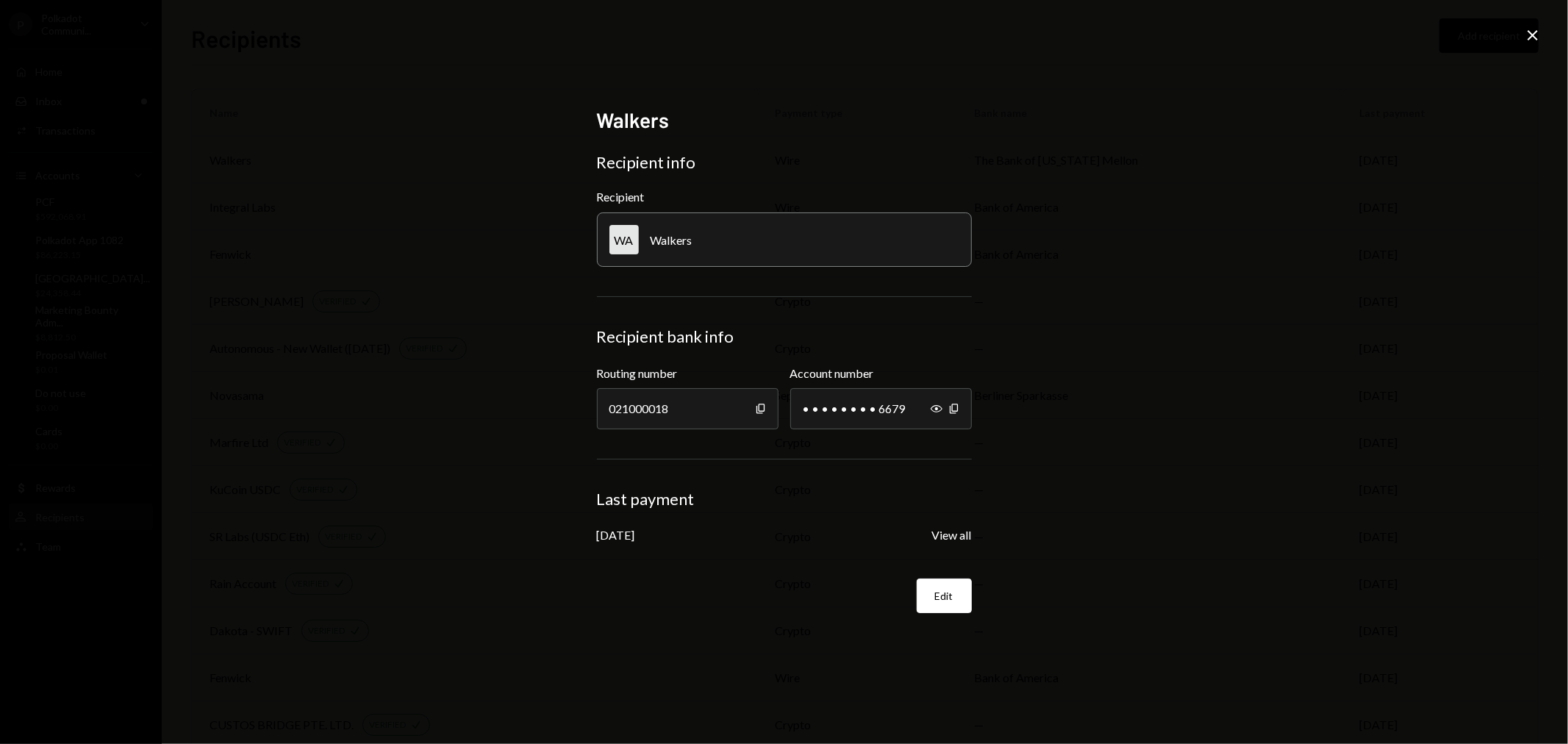
click at [1531, 29] on icon "Close" at bounding box center [1532, 35] width 18 height 18
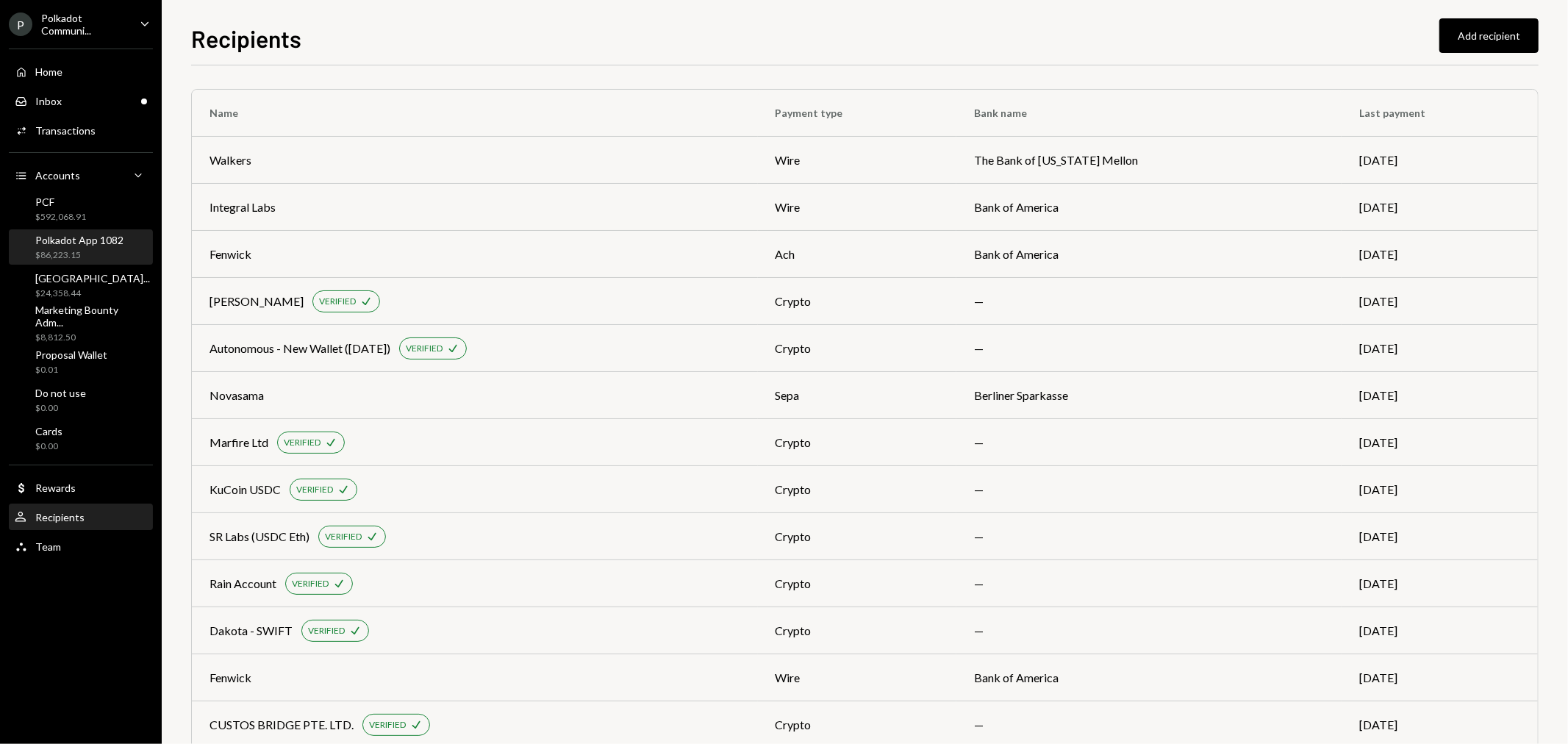
click at [72, 240] on div "Polkadot App 1082" at bounding box center [79, 240] width 88 height 13
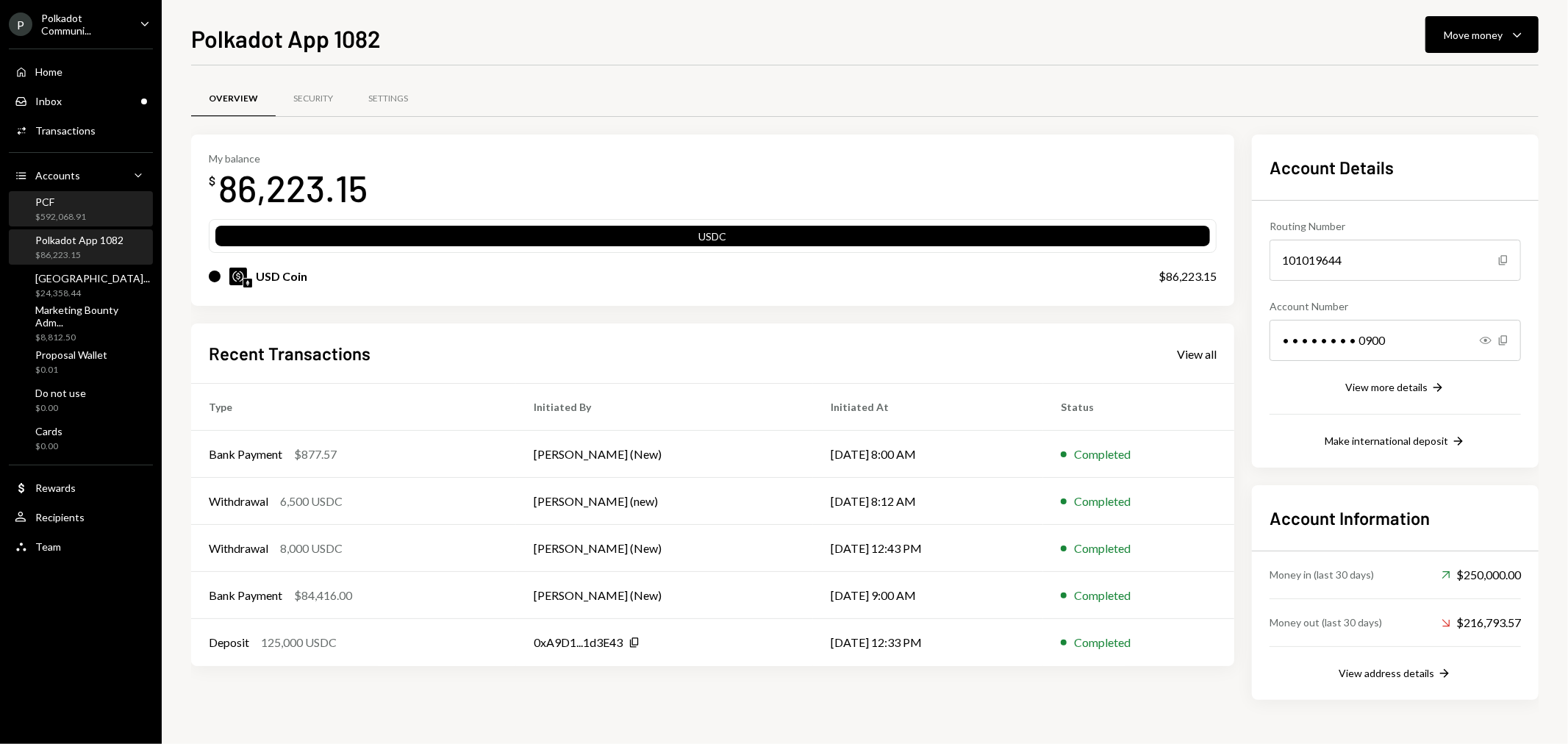
click at [106, 211] on div "PCF $592,068.91" at bounding box center [80, 209] width 132 height 28
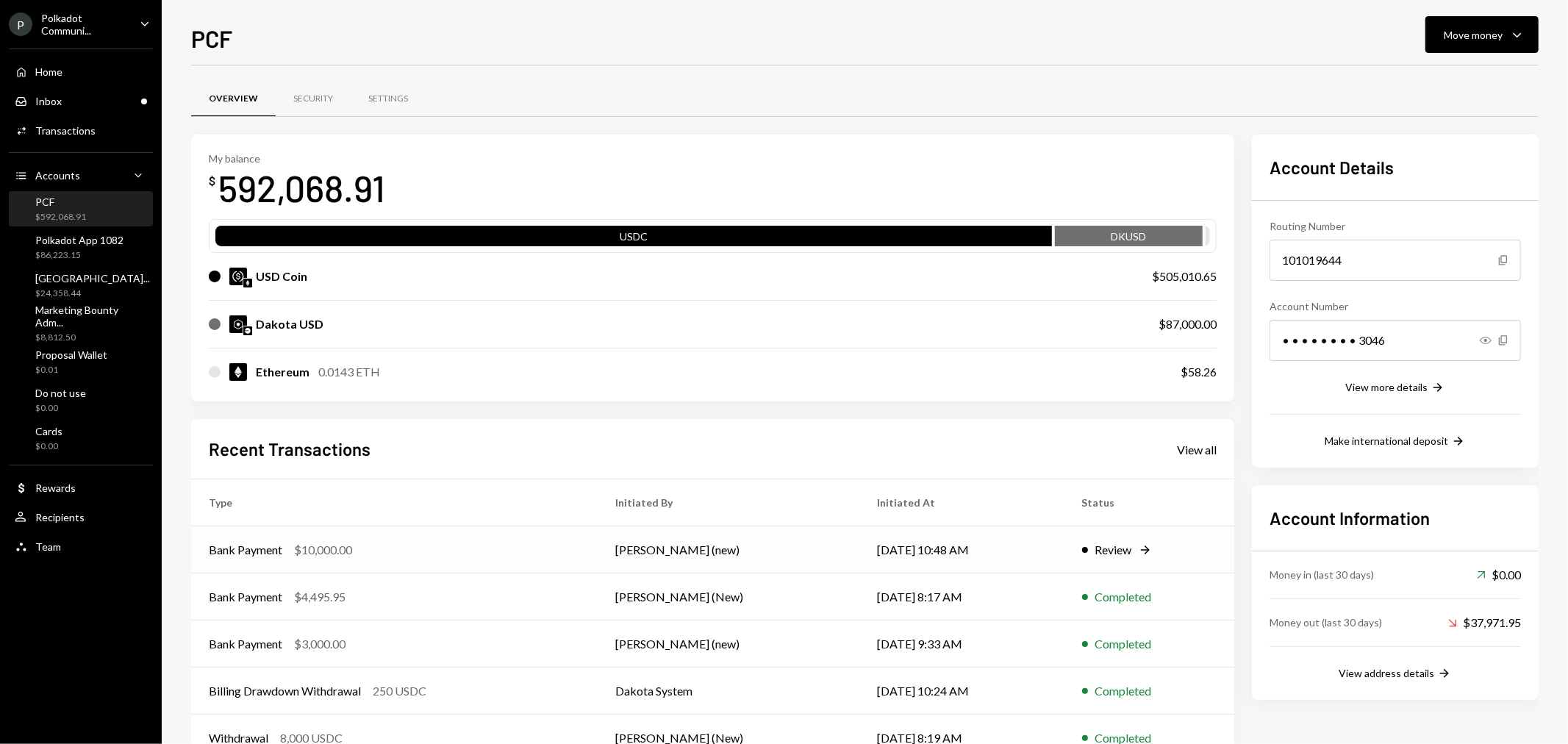
click at [1100, 545] on div "Review" at bounding box center [1114, 550] width 37 height 18
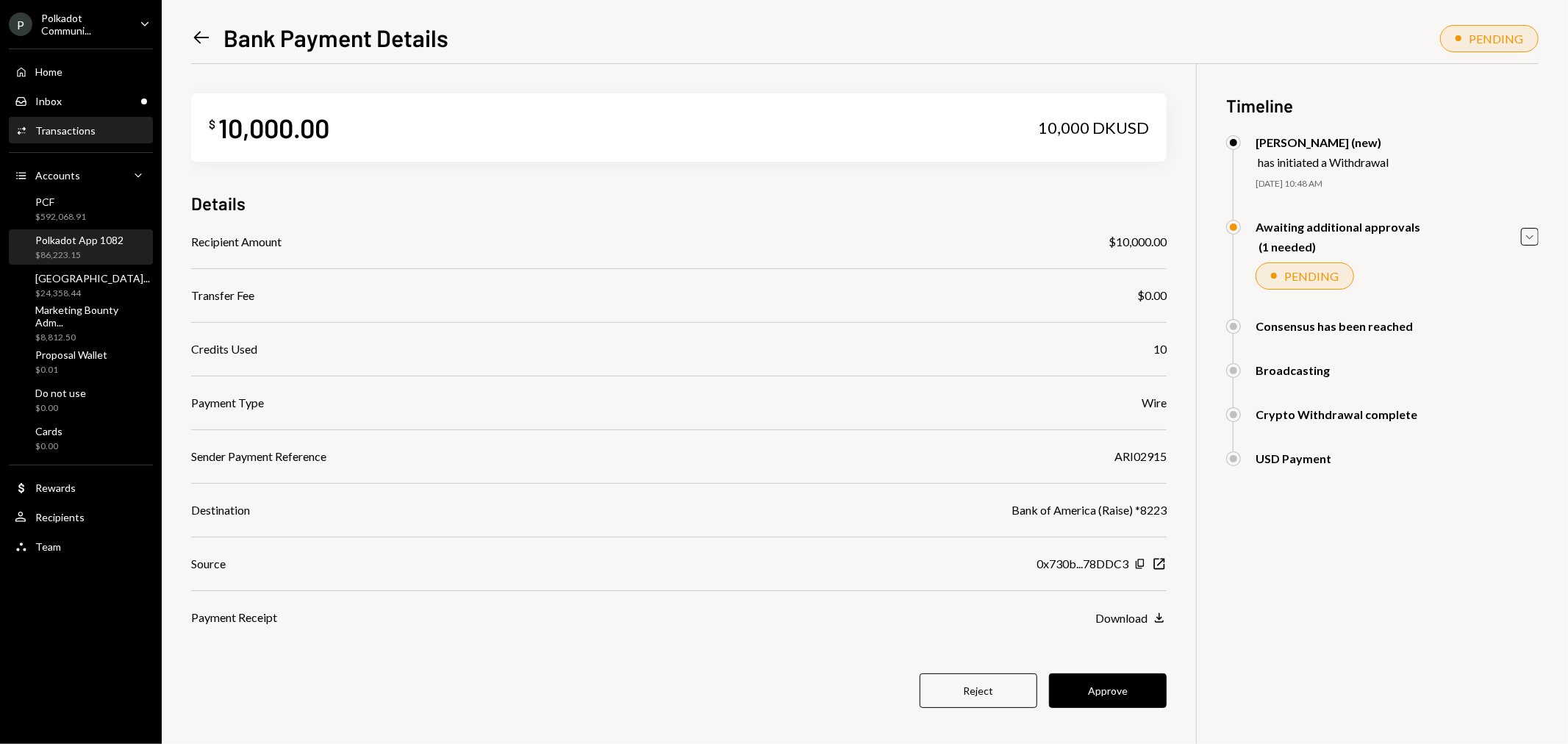
click at [81, 240] on div "Polkadot App 1082" at bounding box center [79, 240] width 88 height 13
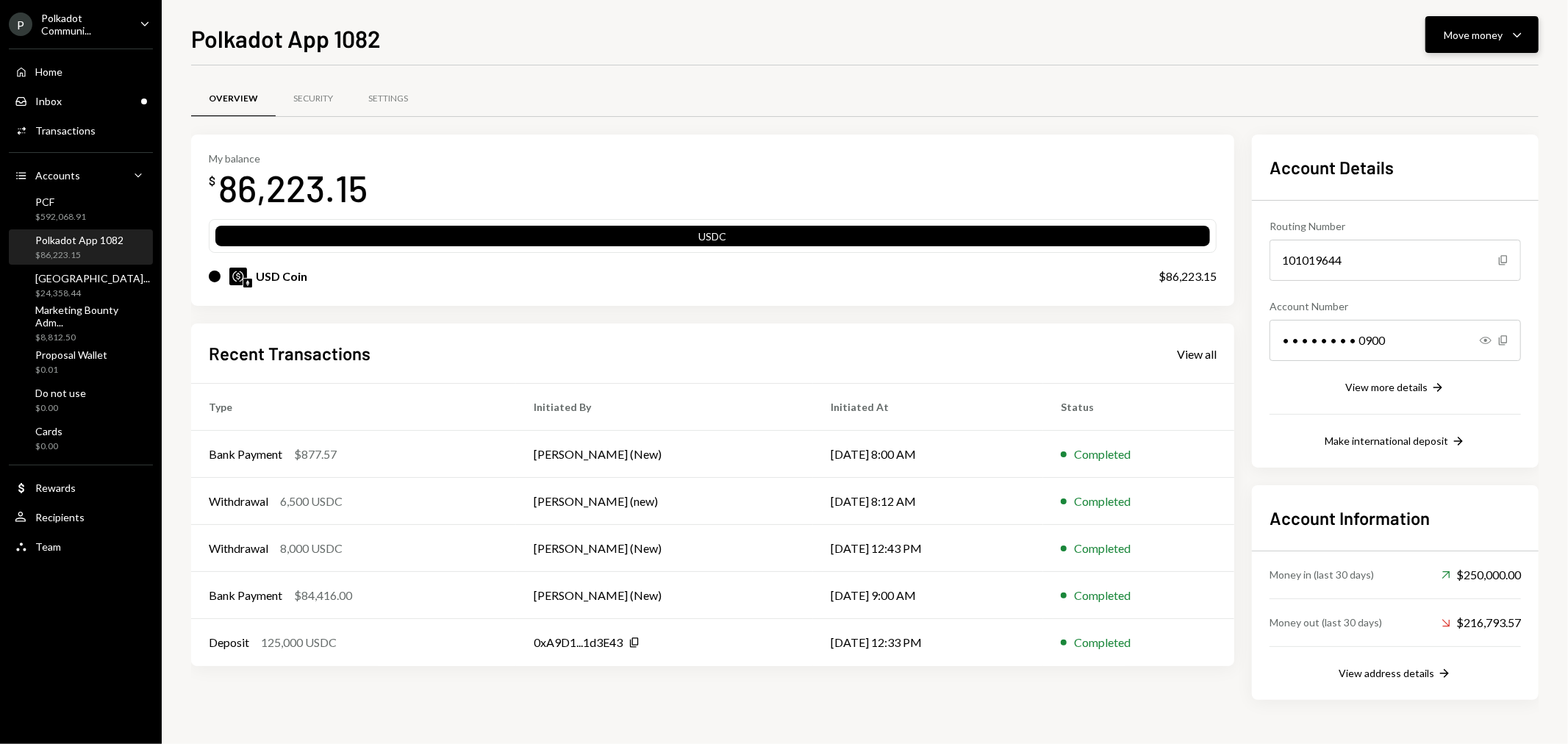
click at [1522, 35] on icon "Caret Down" at bounding box center [1517, 34] width 18 height 18
click at [1490, 77] on div "Send" at bounding box center [1470, 79] width 107 height 15
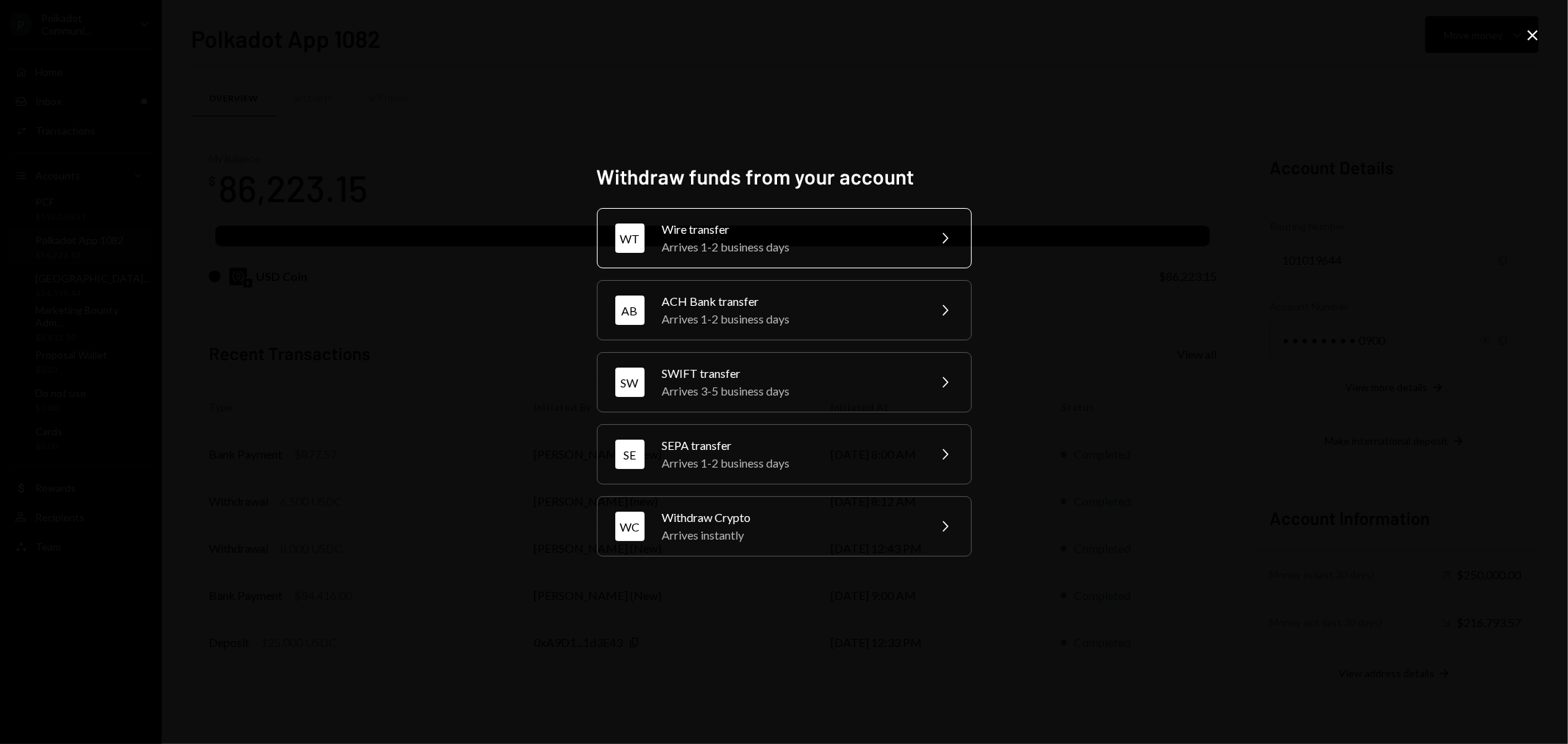
click at [776, 239] on div "Arrives 1-2 business days" at bounding box center [790, 247] width 255 height 18
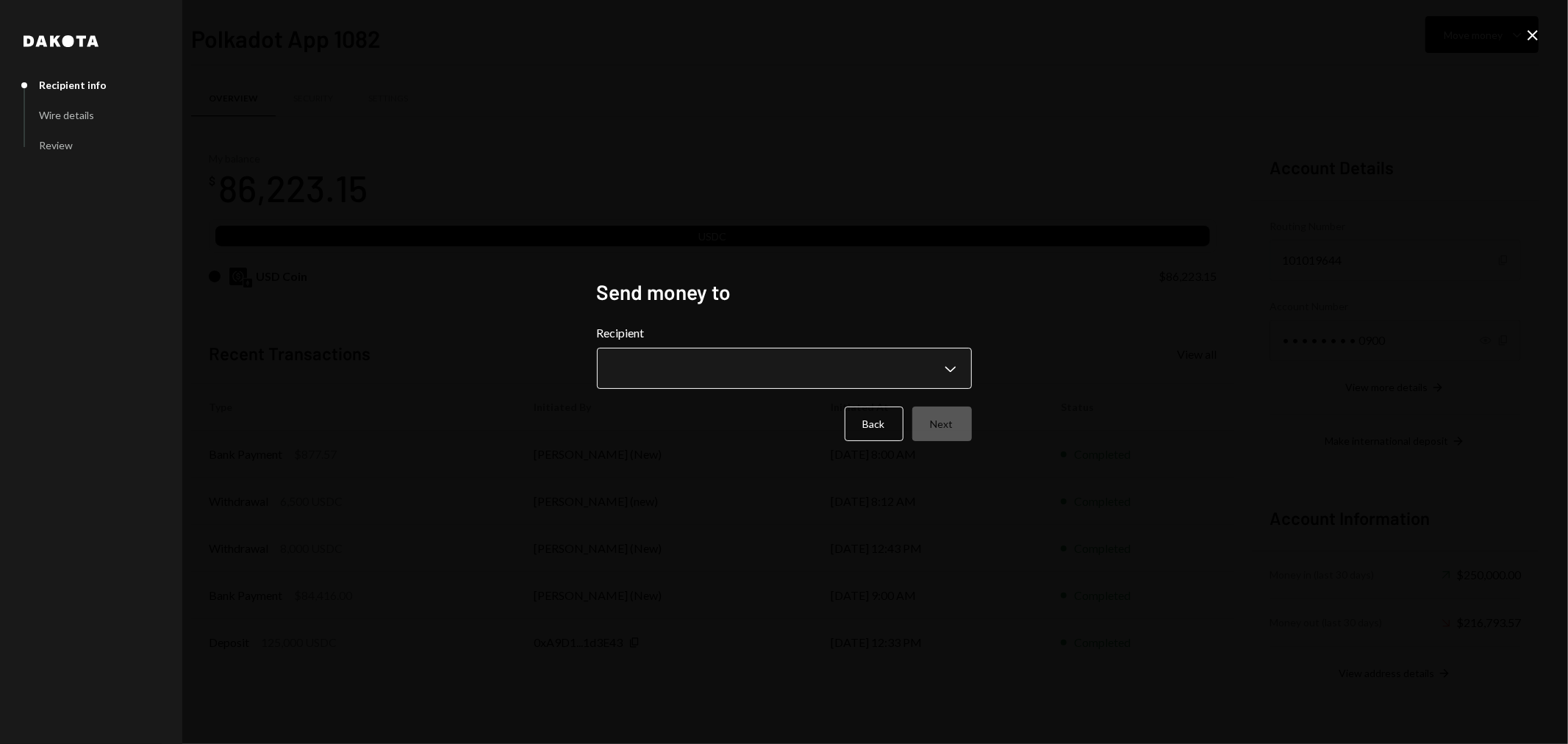
click at [774, 361] on body "P Polkadot Communi... Caret Down Home Home Inbox Inbox Activities Transactions …" at bounding box center [784, 372] width 1568 height 744
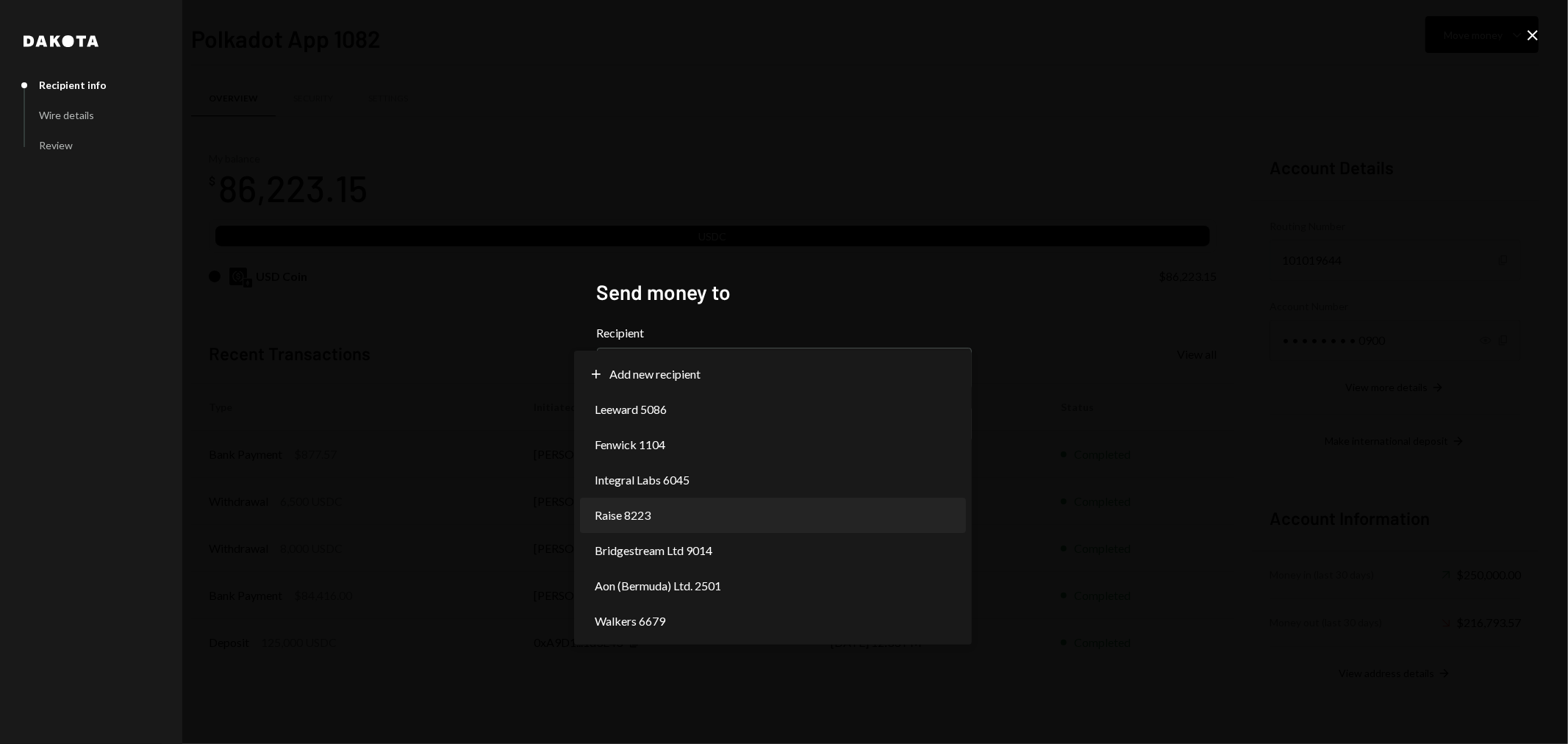
select select "**********"
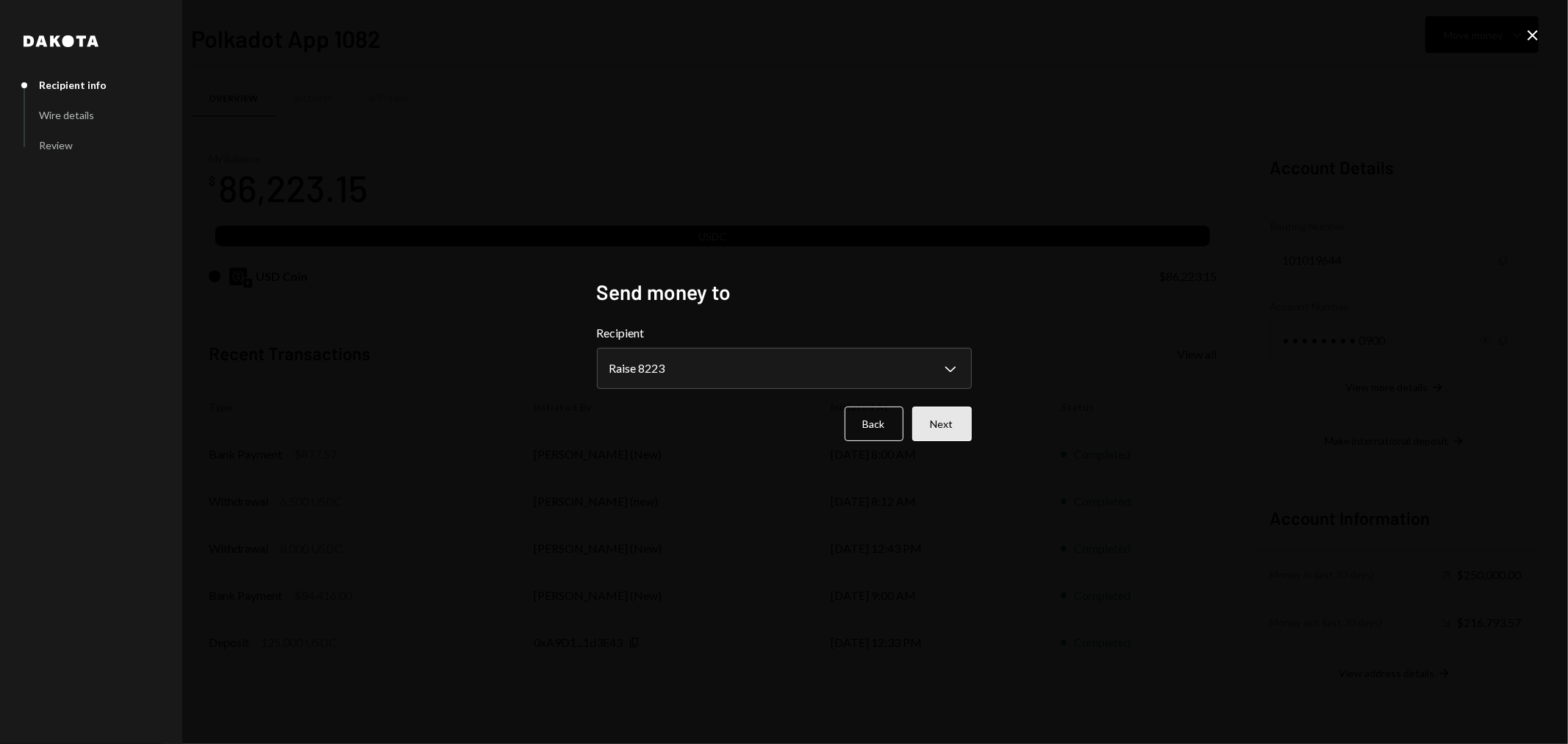
click at [955, 422] on button "Next" at bounding box center [942, 423] width 60 height 34
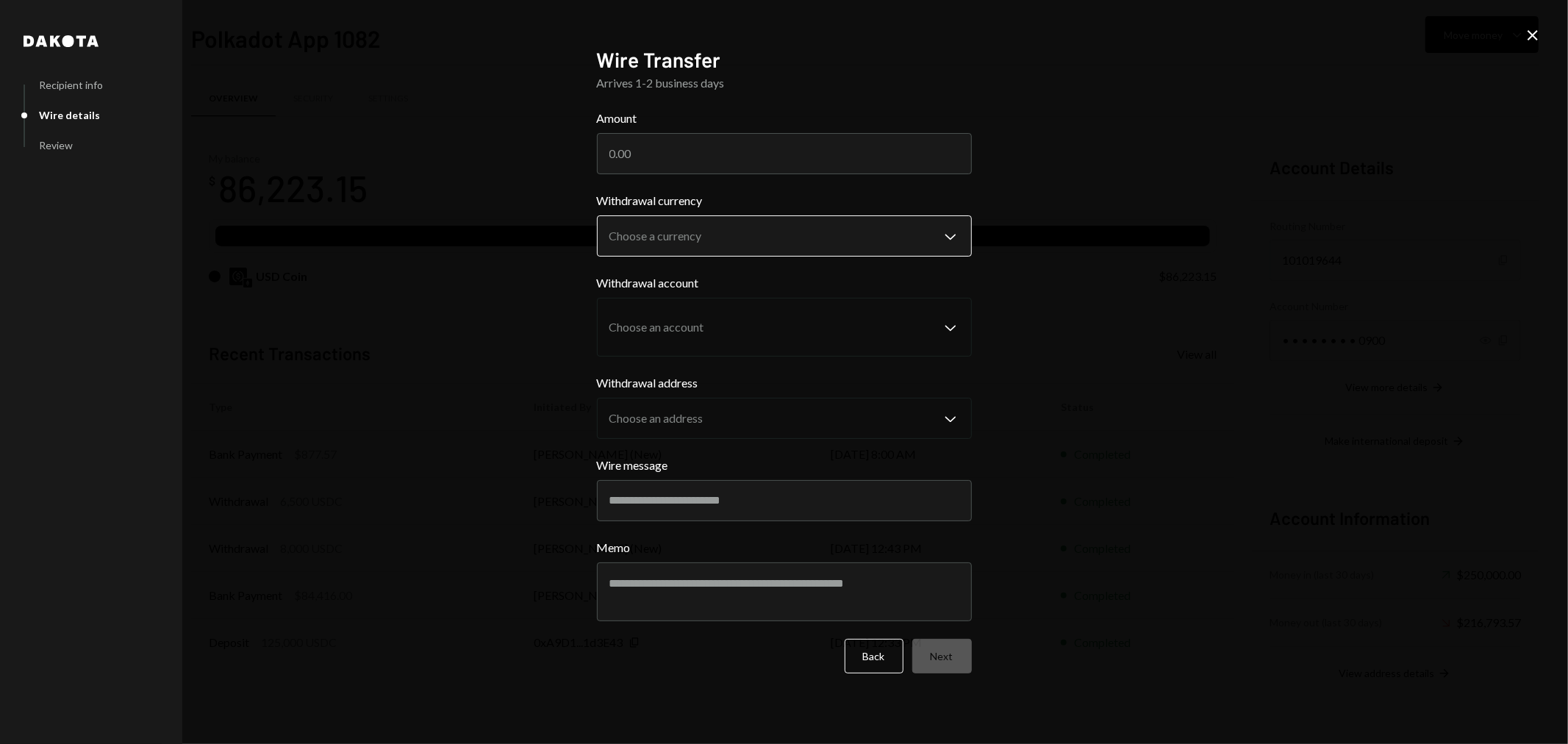
click at [868, 226] on body "P Polkadot Communi... Caret Down Home Home Inbox Inbox Activities Transactions …" at bounding box center [784, 372] width 1568 height 744
select select "****"
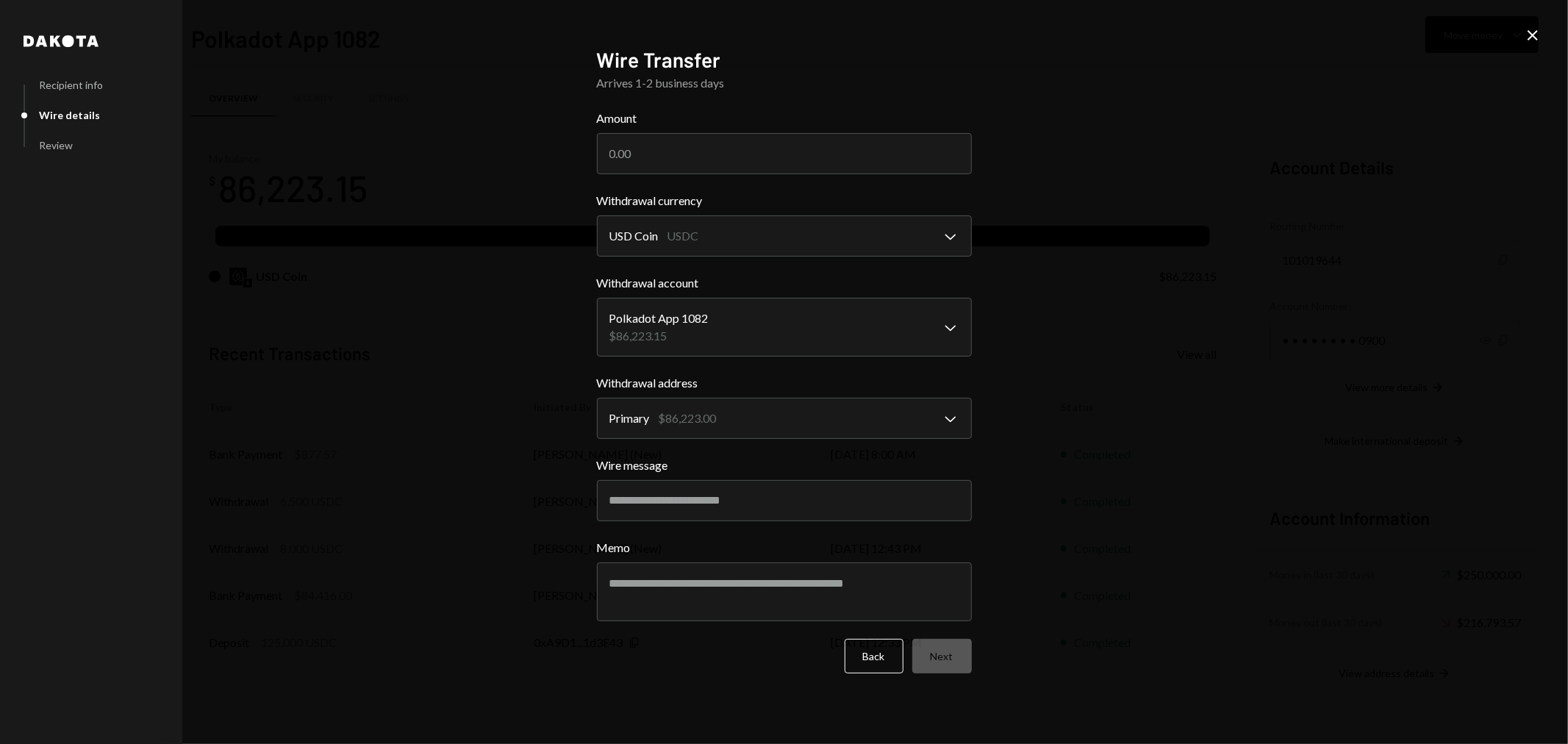
click at [1533, 26] on icon "Close" at bounding box center [1532, 35] width 18 height 18
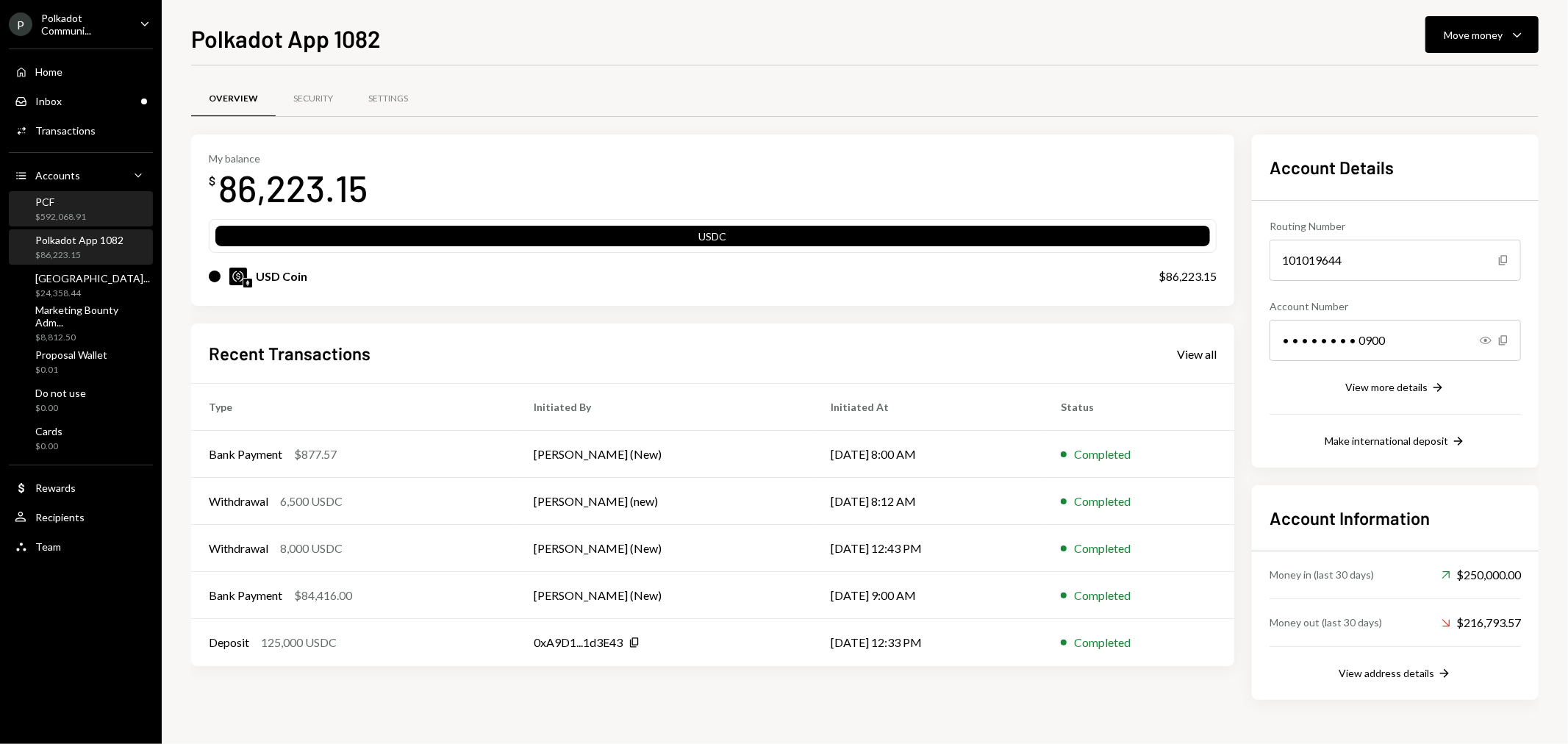
click at [66, 206] on div "PCF" at bounding box center [60, 202] width 51 height 13
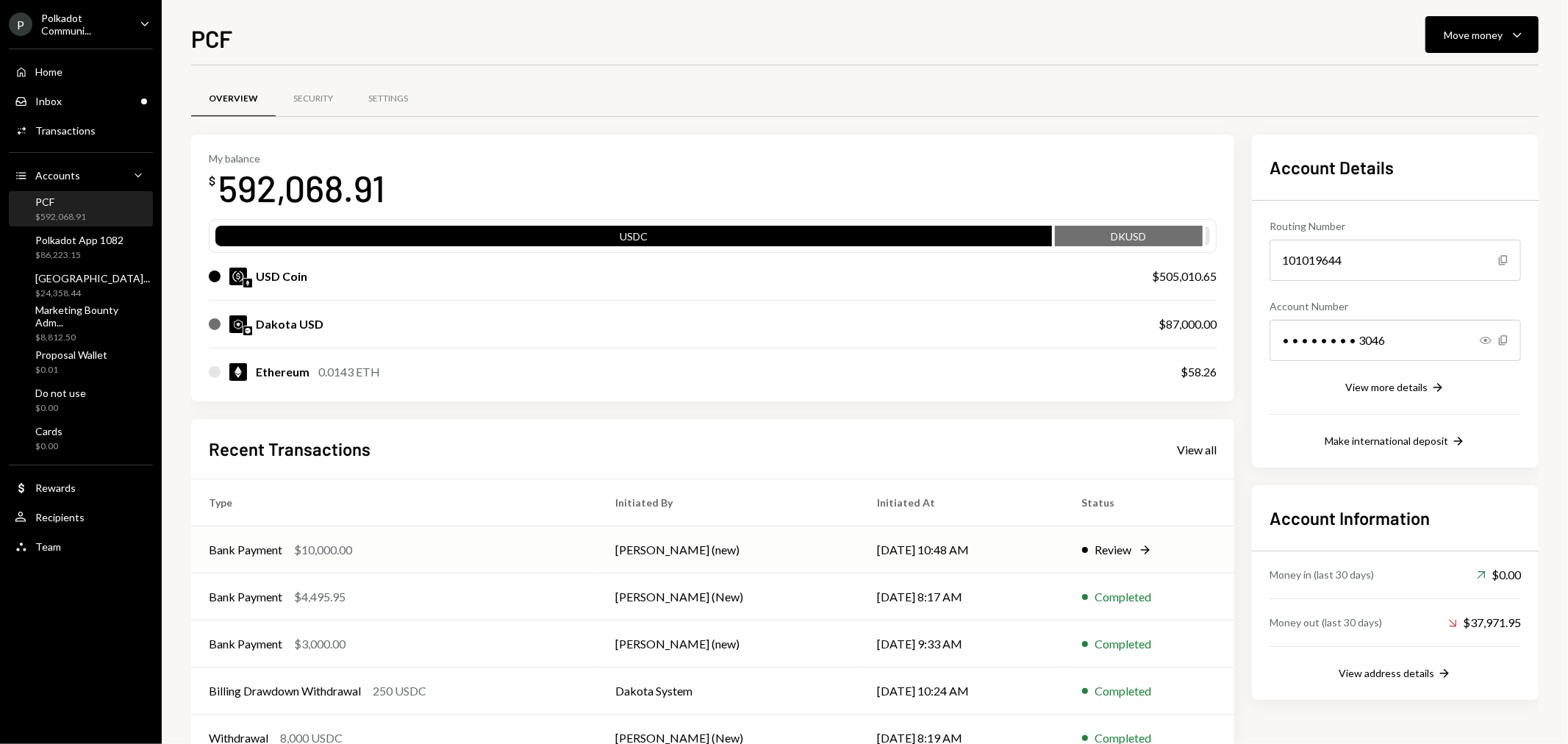
click at [1116, 546] on div "Review" at bounding box center [1114, 550] width 37 height 18
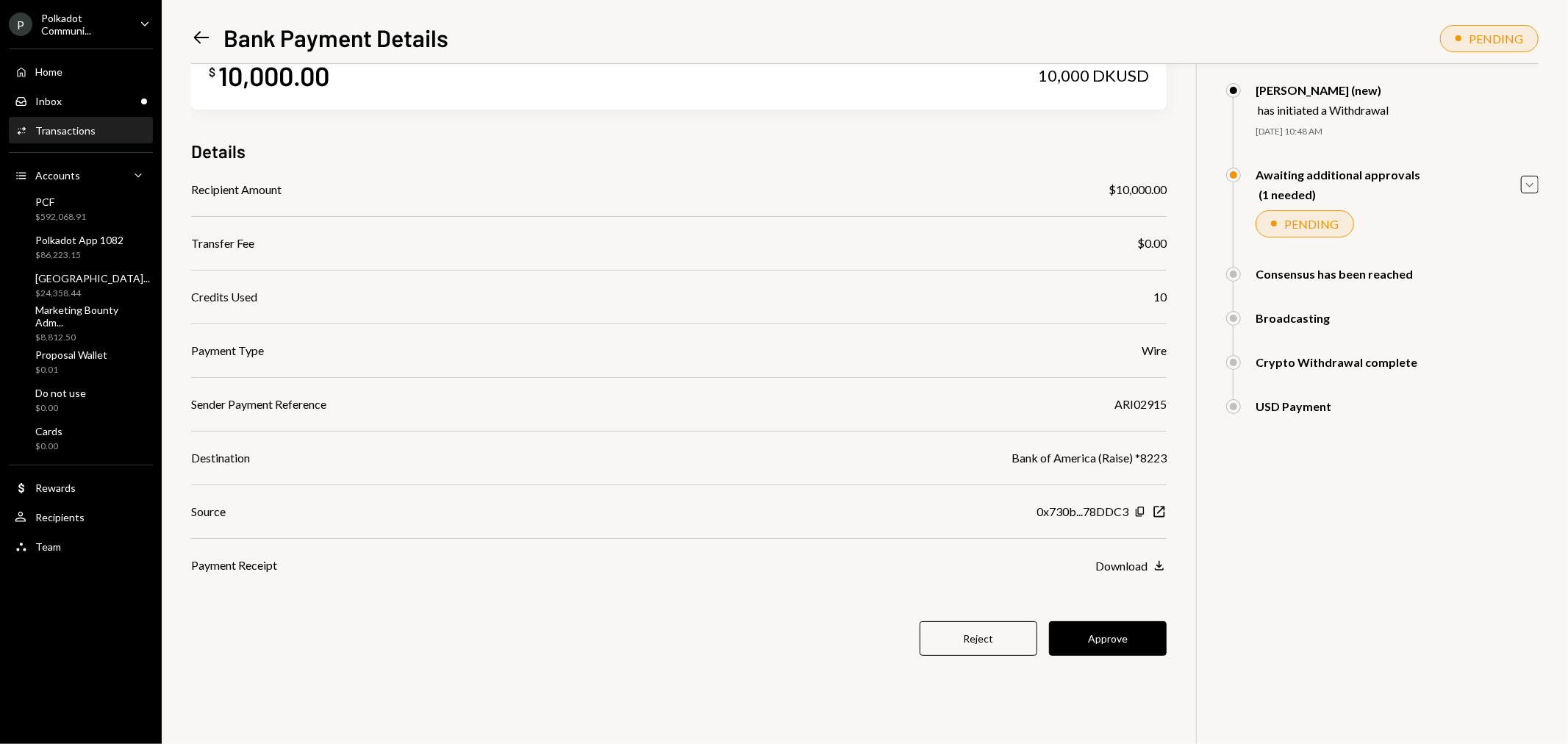
scroll to position [64, 0]
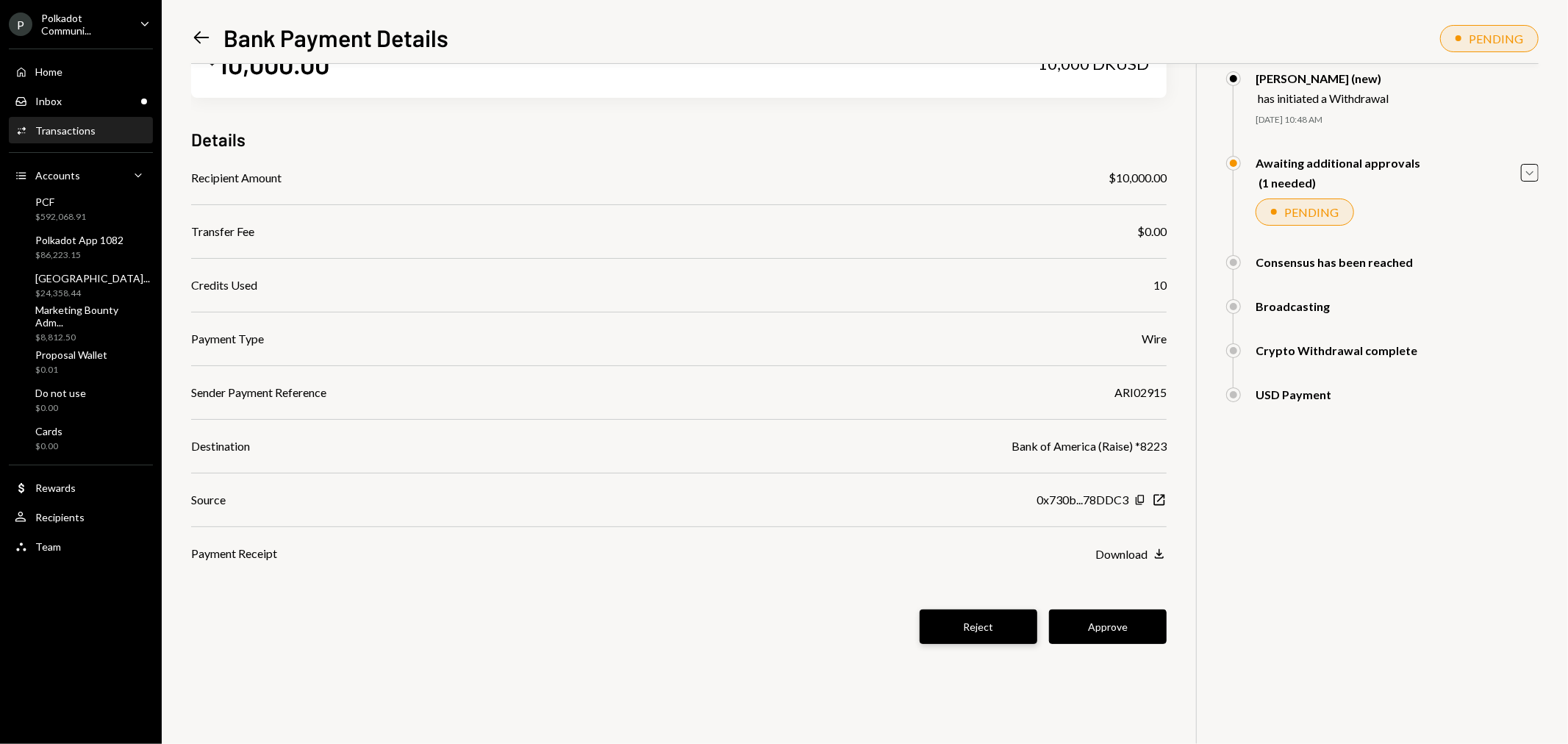
click at [988, 625] on button "Reject" at bounding box center [978, 626] width 118 height 34
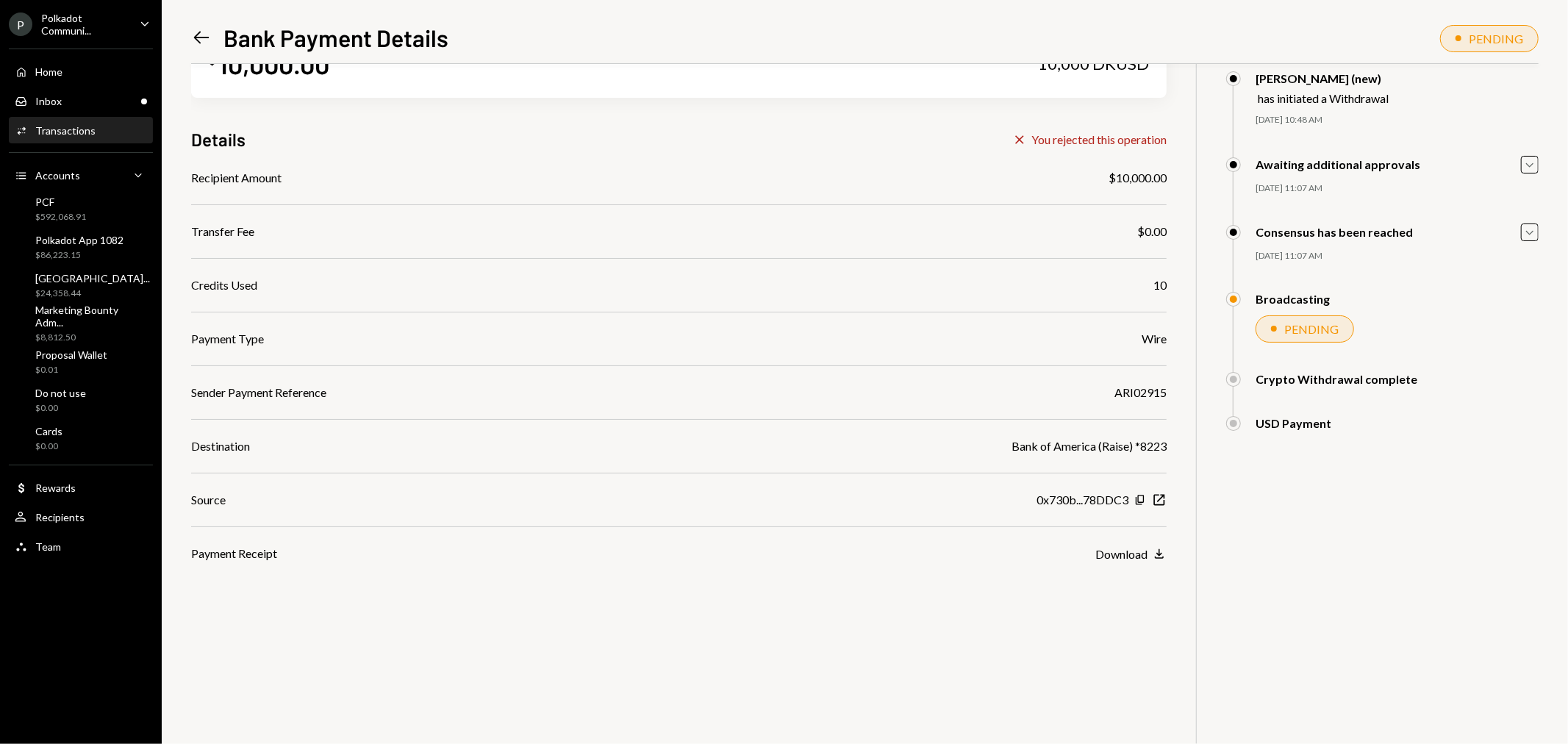
scroll to position [0, 0]
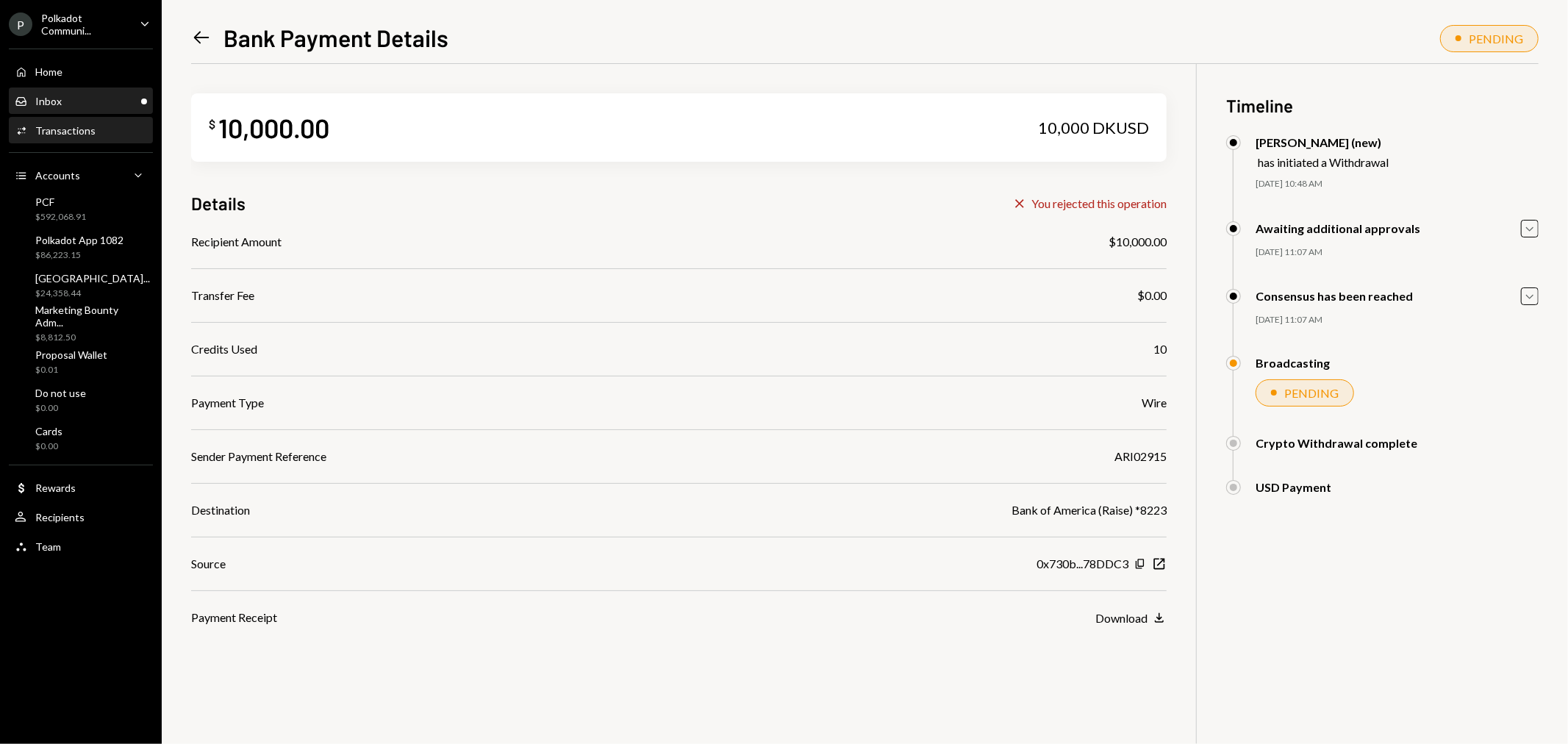
click at [75, 107] on div "Inbox Inbox" at bounding box center [80, 101] width 132 height 25
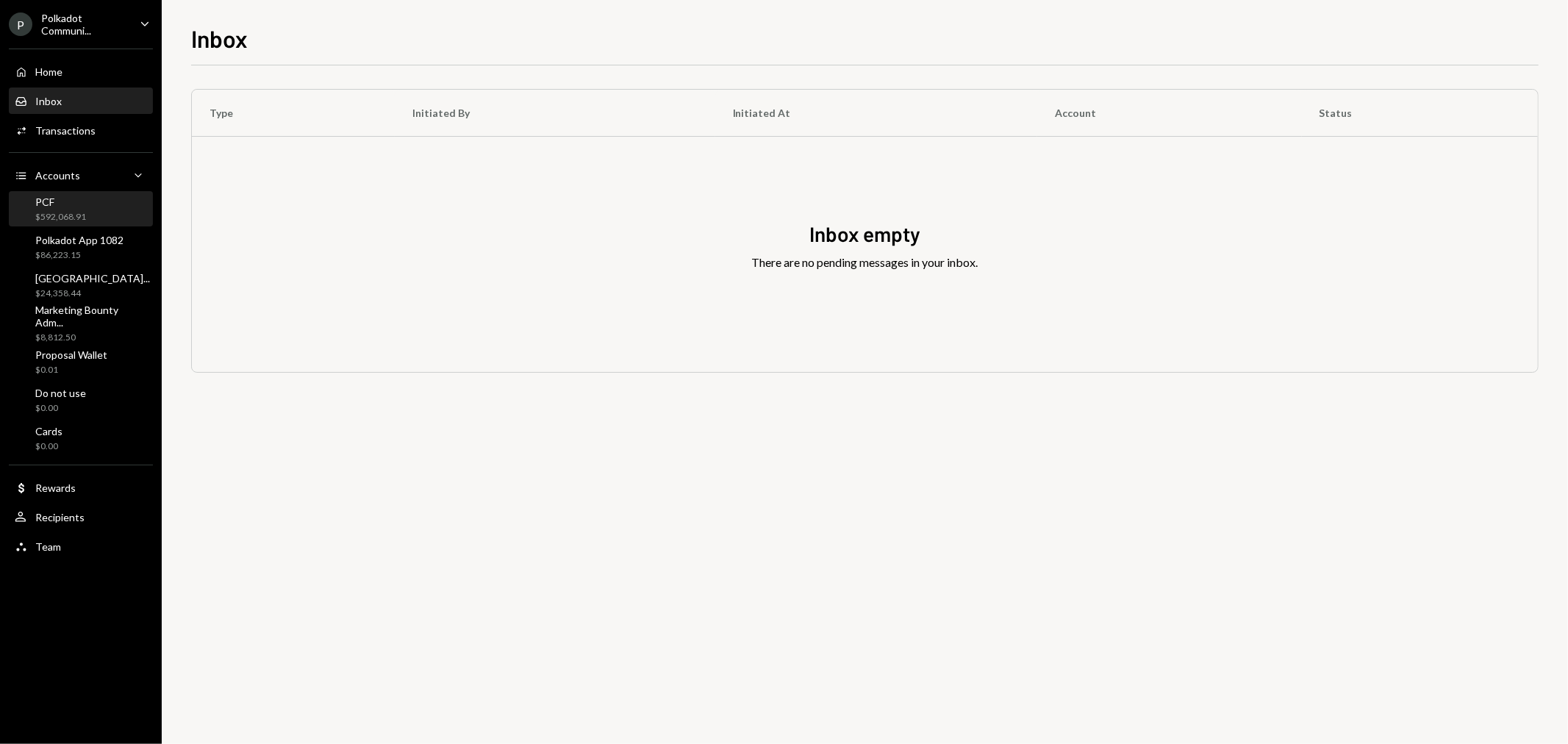
click at [70, 196] on div "PCF" at bounding box center [60, 202] width 51 height 13
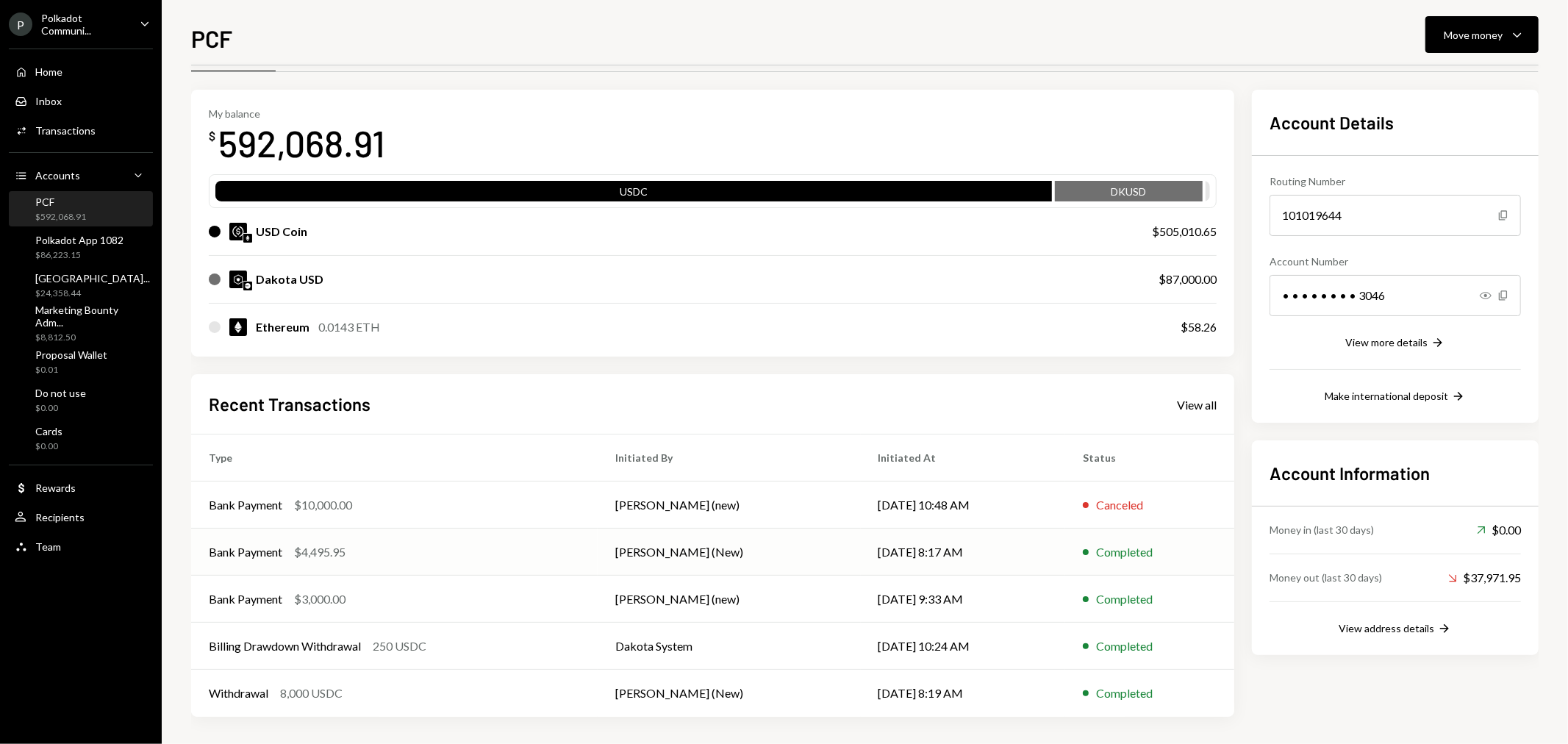
scroll to position [46, 0]
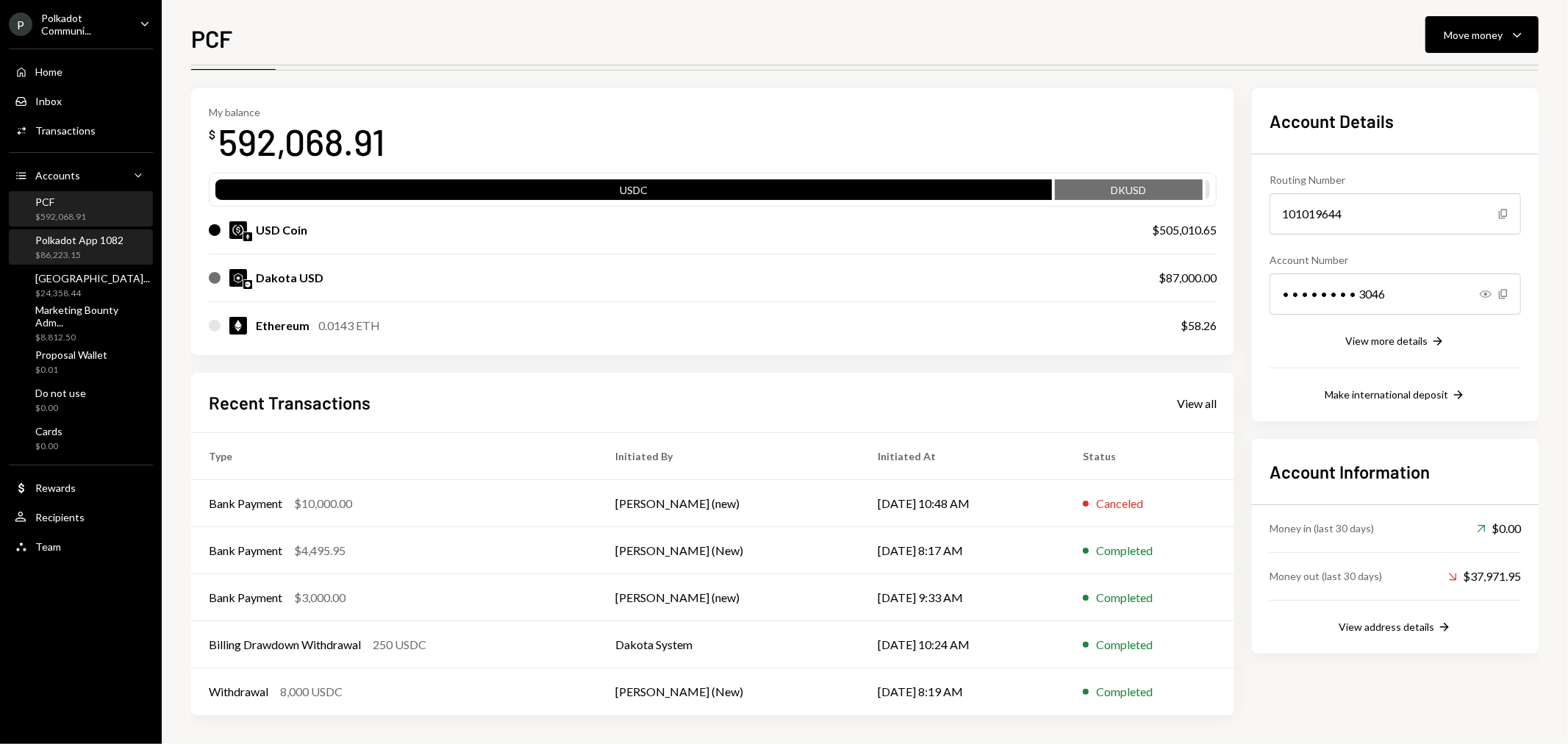
click at [68, 243] on div "Polkadot App 1082" at bounding box center [79, 240] width 88 height 13
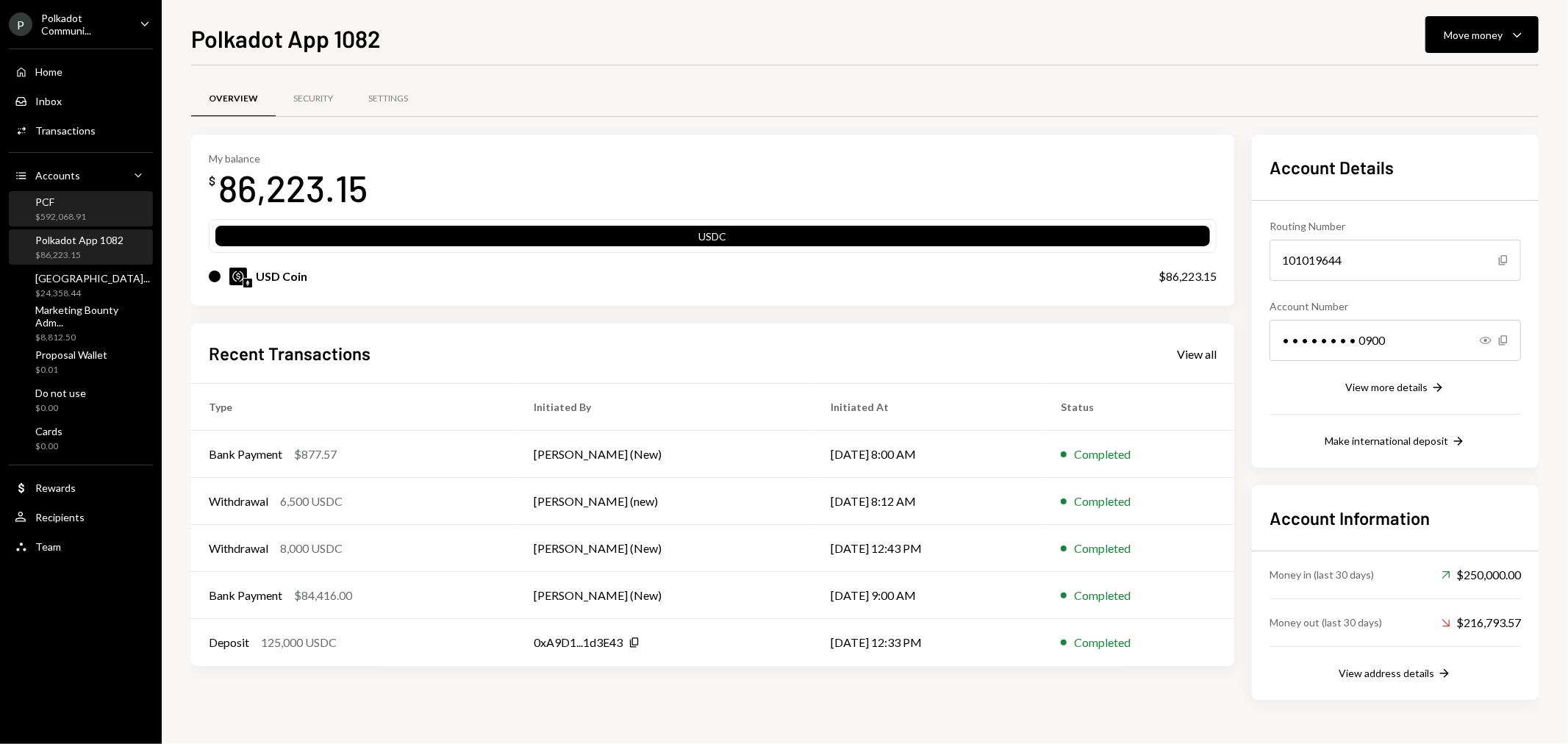
click at [71, 200] on div "PCF" at bounding box center [60, 202] width 51 height 13
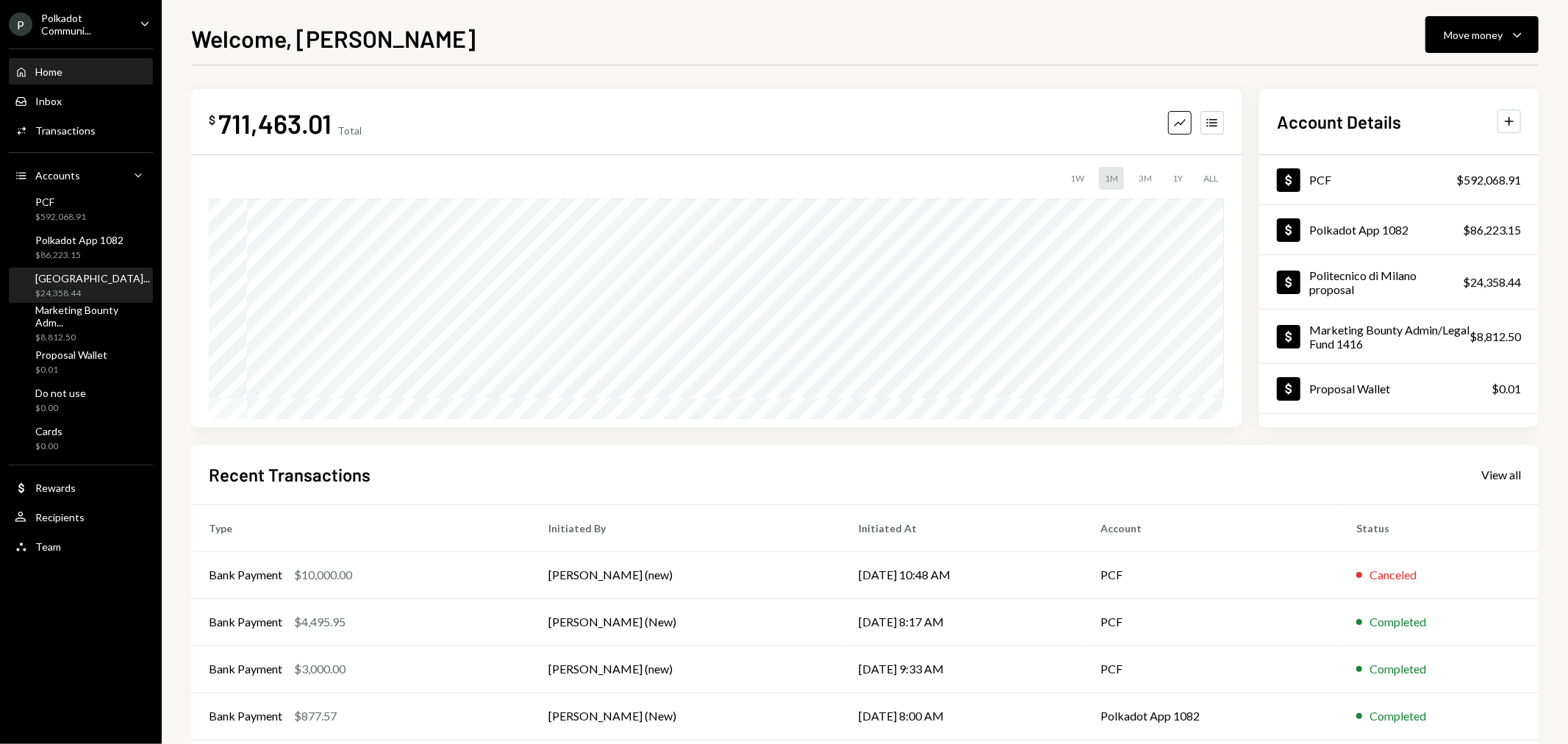
click at [81, 281] on div "[GEOGRAPHIC_DATA]..." at bounding box center [92, 279] width 115 height 13
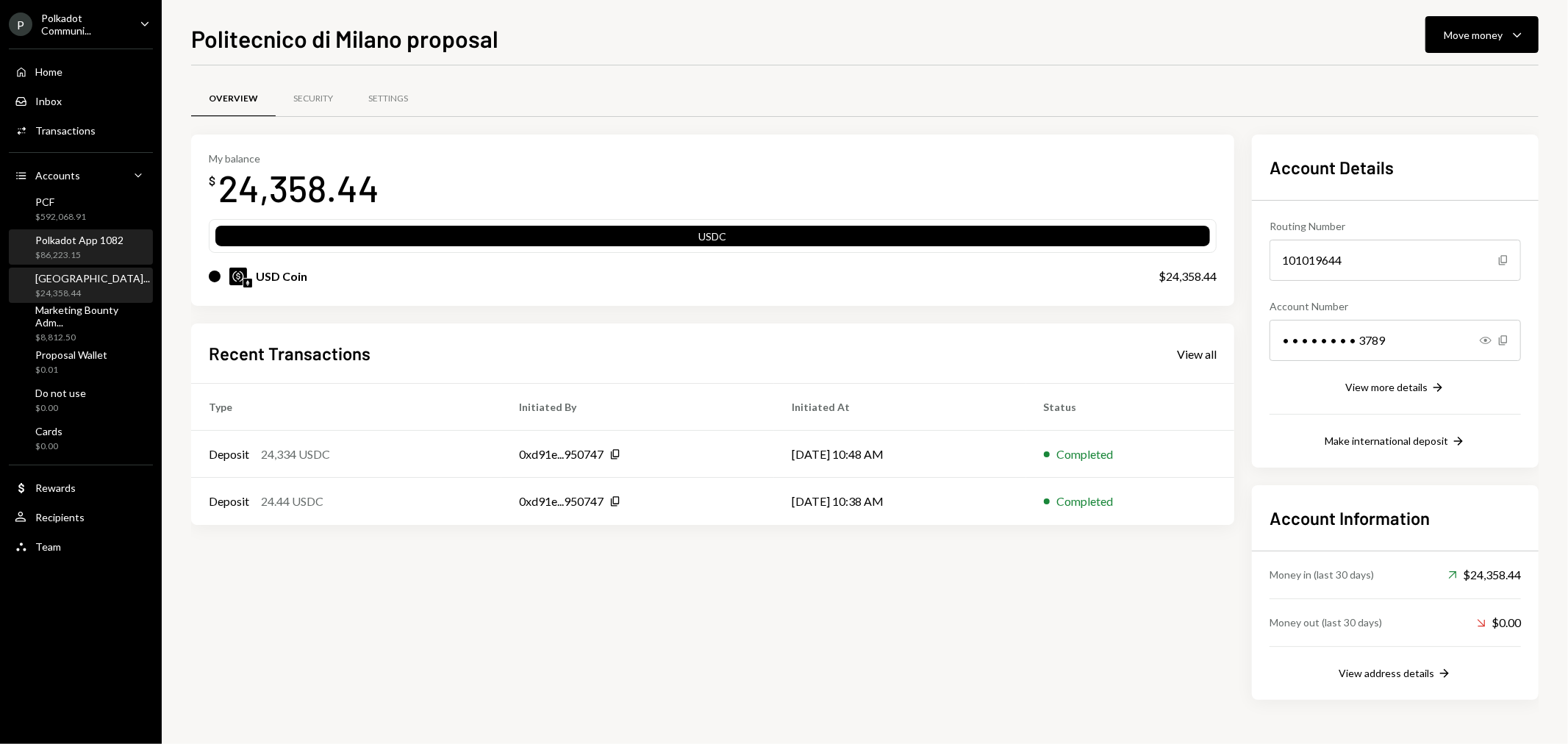
click at [50, 249] on div "$86,223.15" at bounding box center [79, 255] width 88 height 13
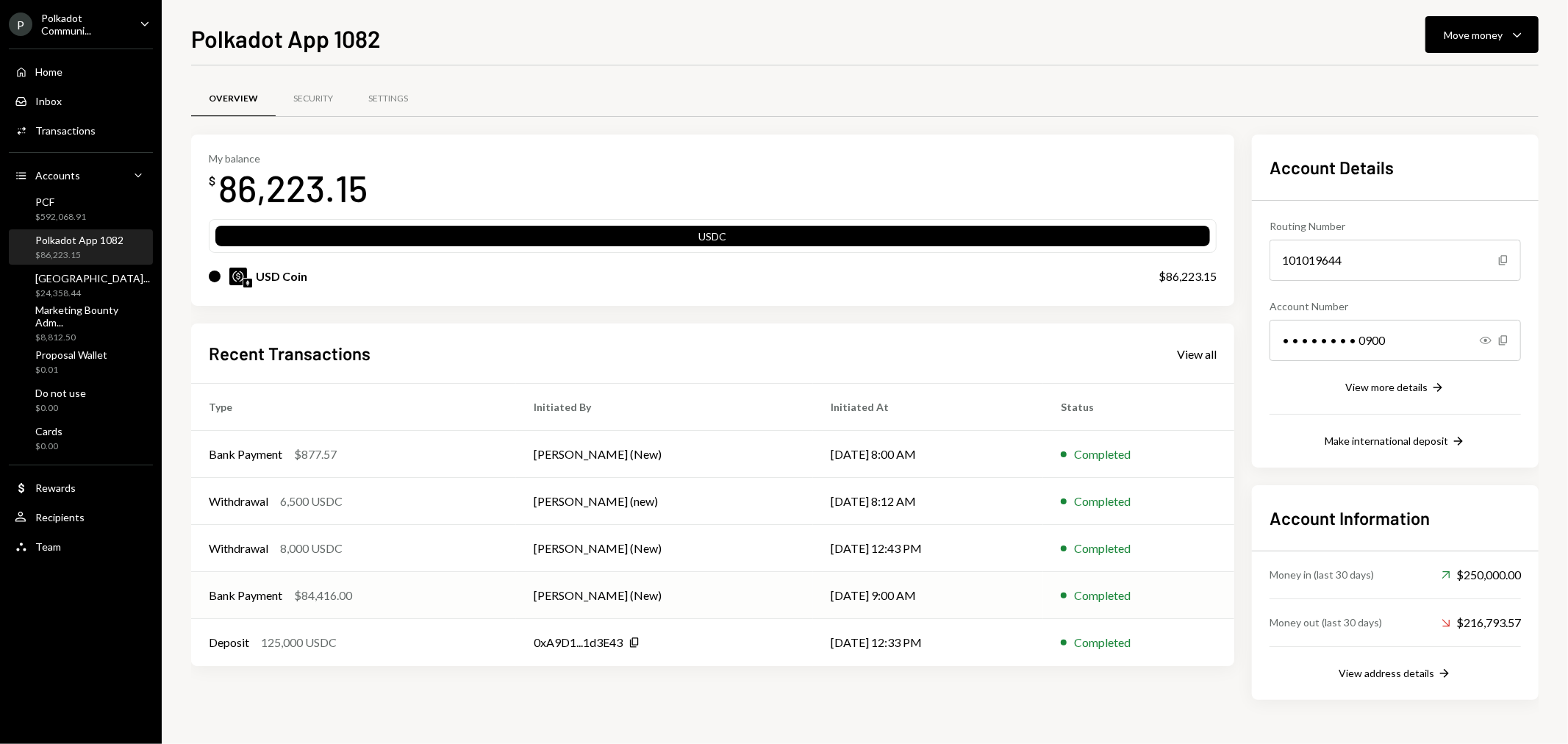
click at [263, 592] on div "Bank Payment" at bounding box center [245, 595] width 73 height 18
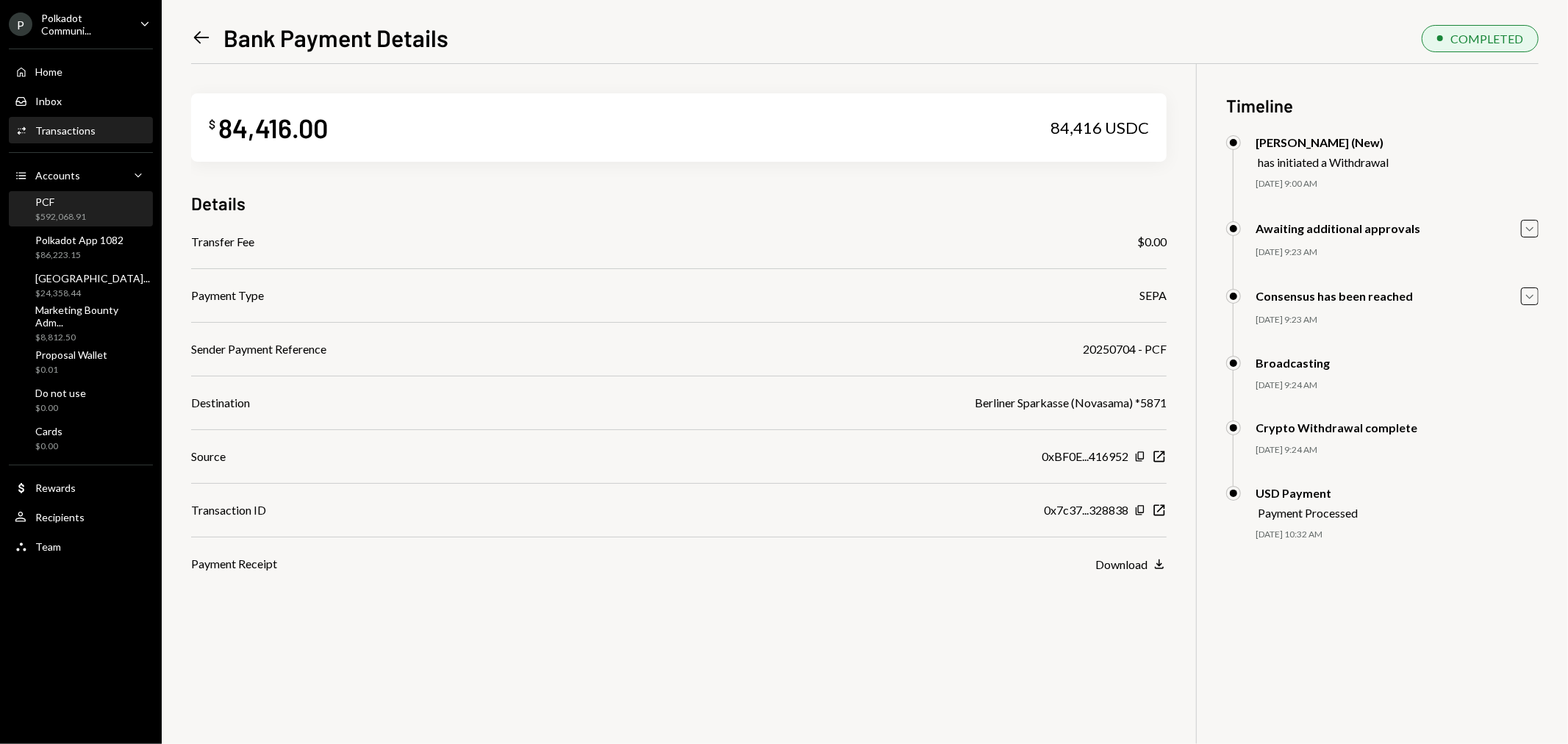
click at [115, 213] on div "PCF $592,068.91" at bounding box center [80, 209] width 132 height 28
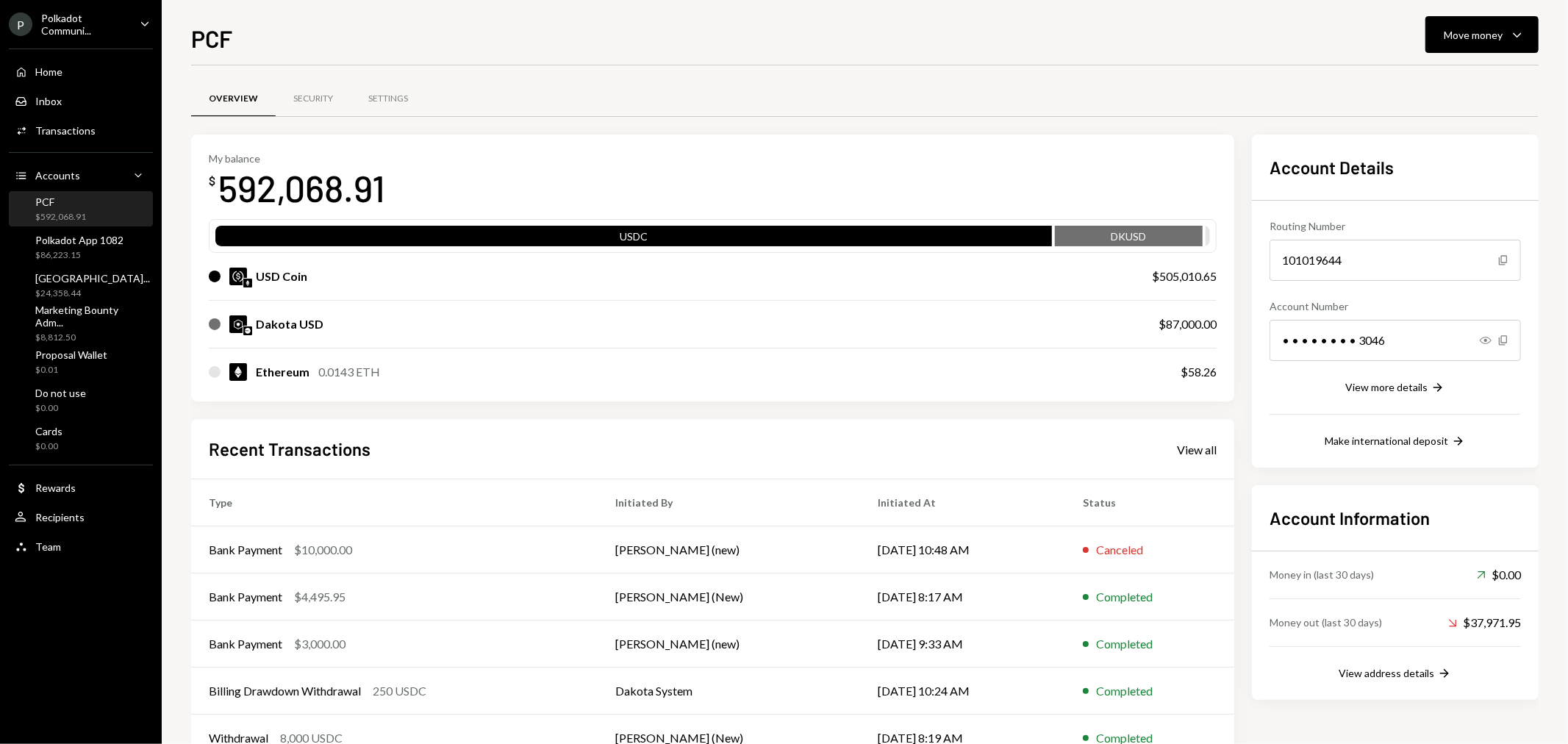
click at [129, 21] on div "P Polkadot Communi... Caret Down" at bounding box center [80, 24] width 162 height 25
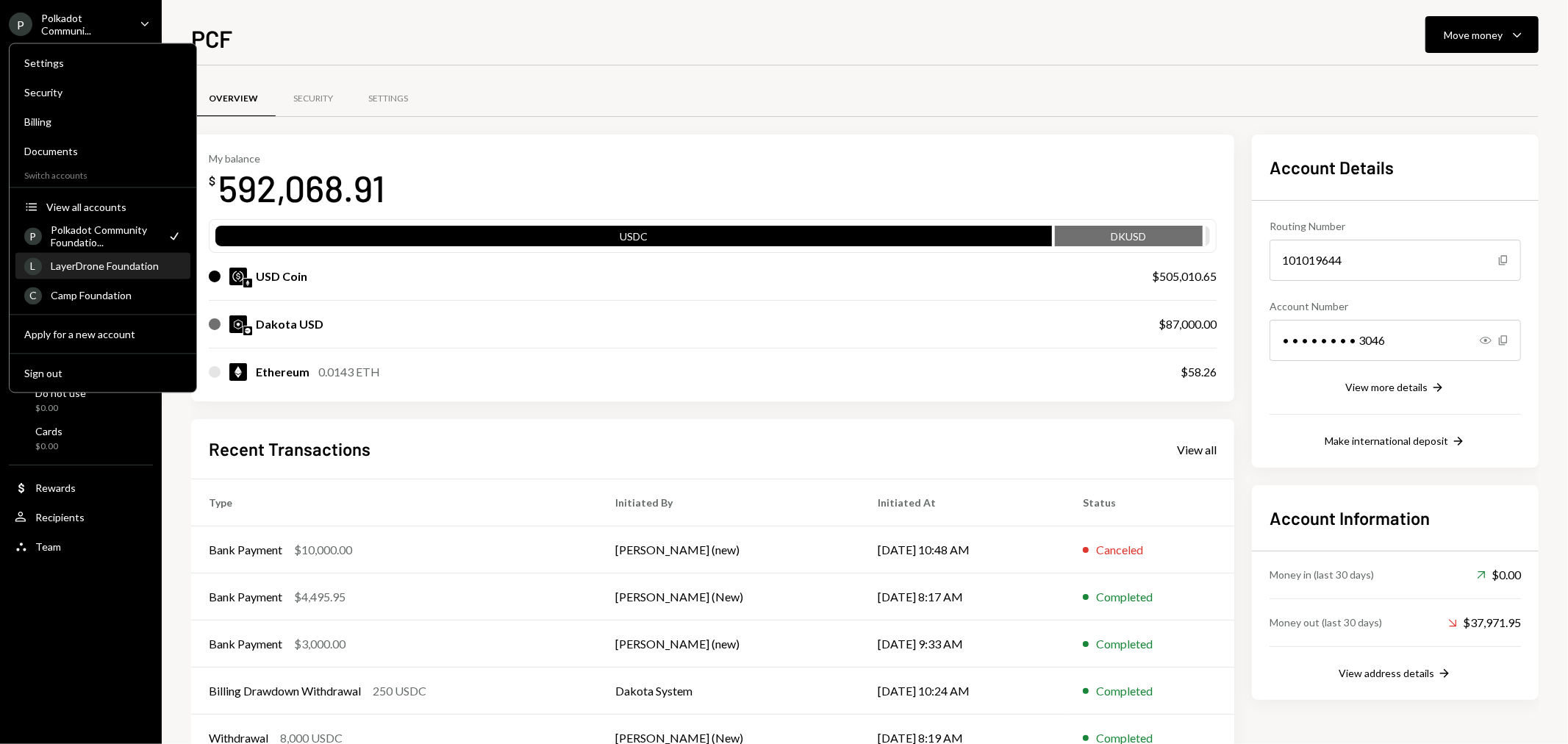
click at [108, 272] on div "L LayerDrone Foundation" at bounding box center [103, 266] width 158 height 25
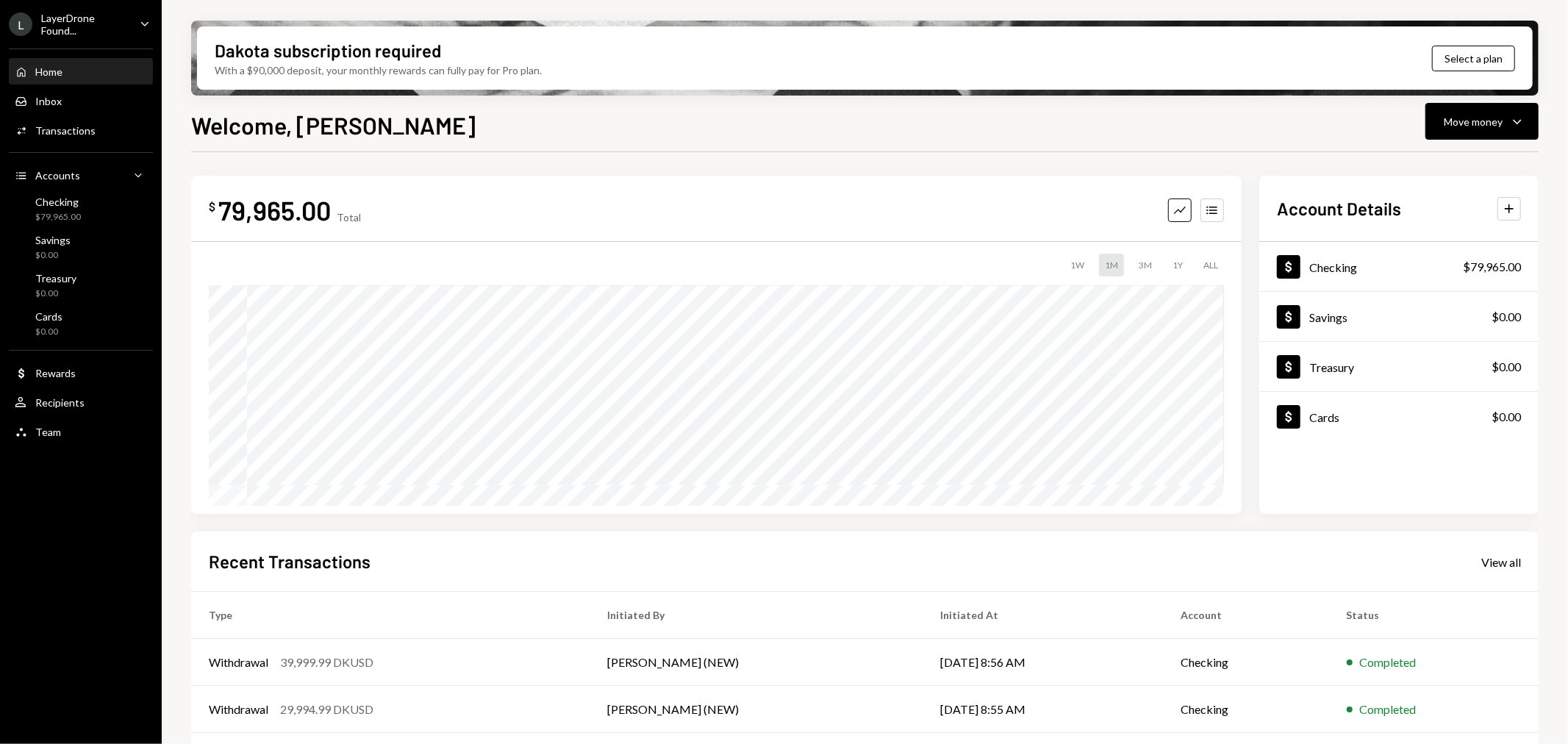
click at [76, 14] on div "LayerDrone Found..." at bounding box center [84, 24] width 87 height 25
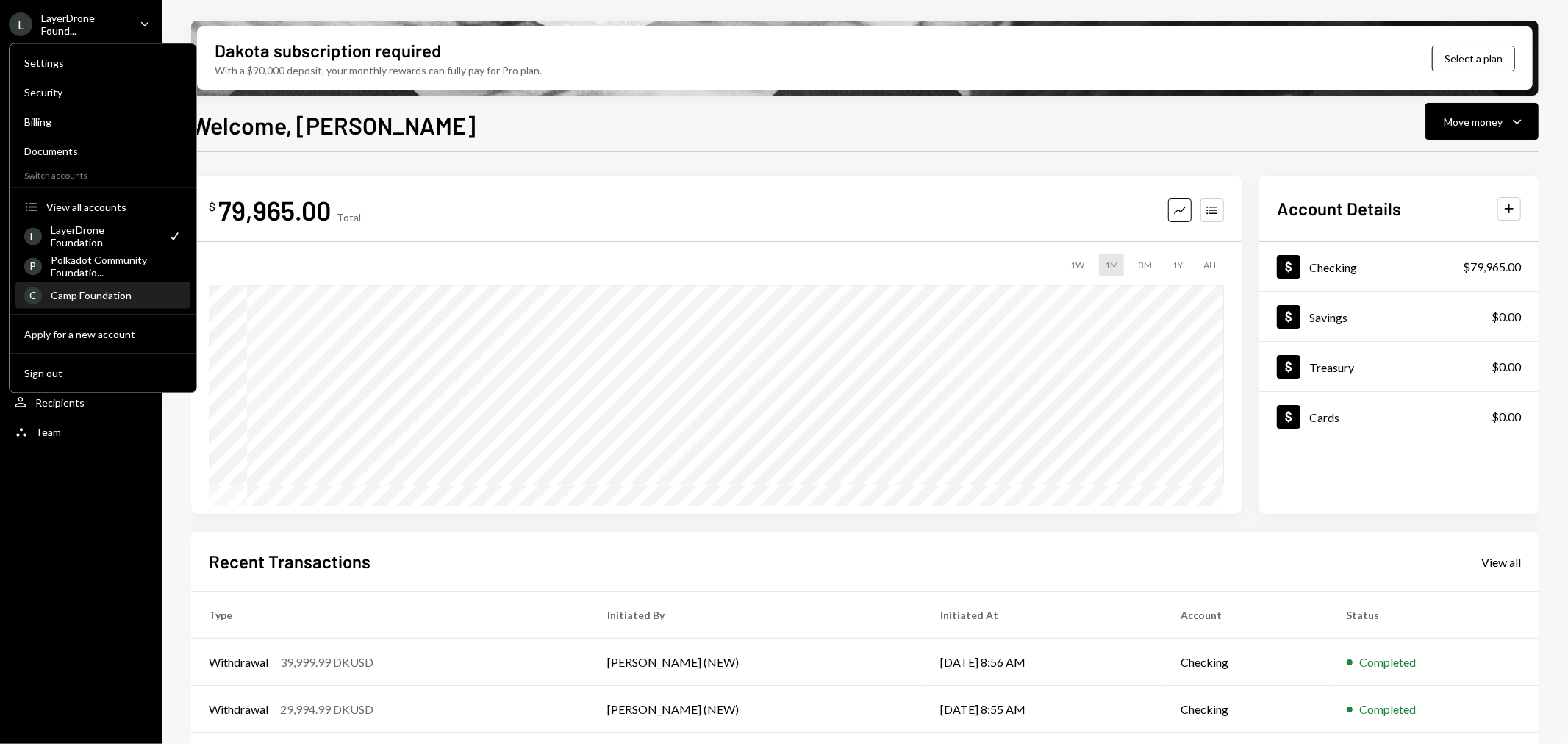
click at [130, 296] on div "Camp Foundation" at bounding box center [116, 295] width 131 height 13
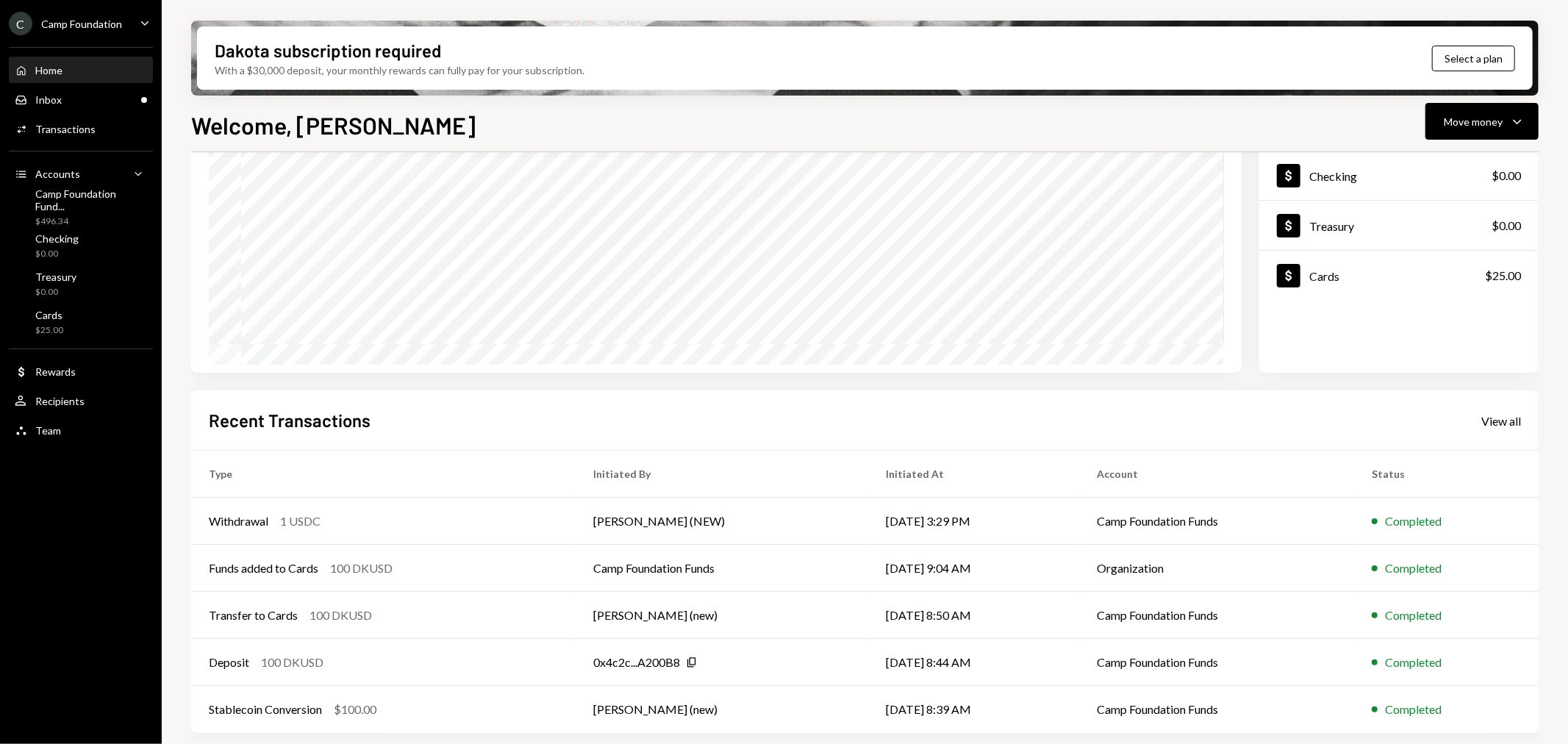
scroll to position [142, 0]
click at [234, 516] on div "Withdrawal" at bounding box center [238, 520] width 60 height 18
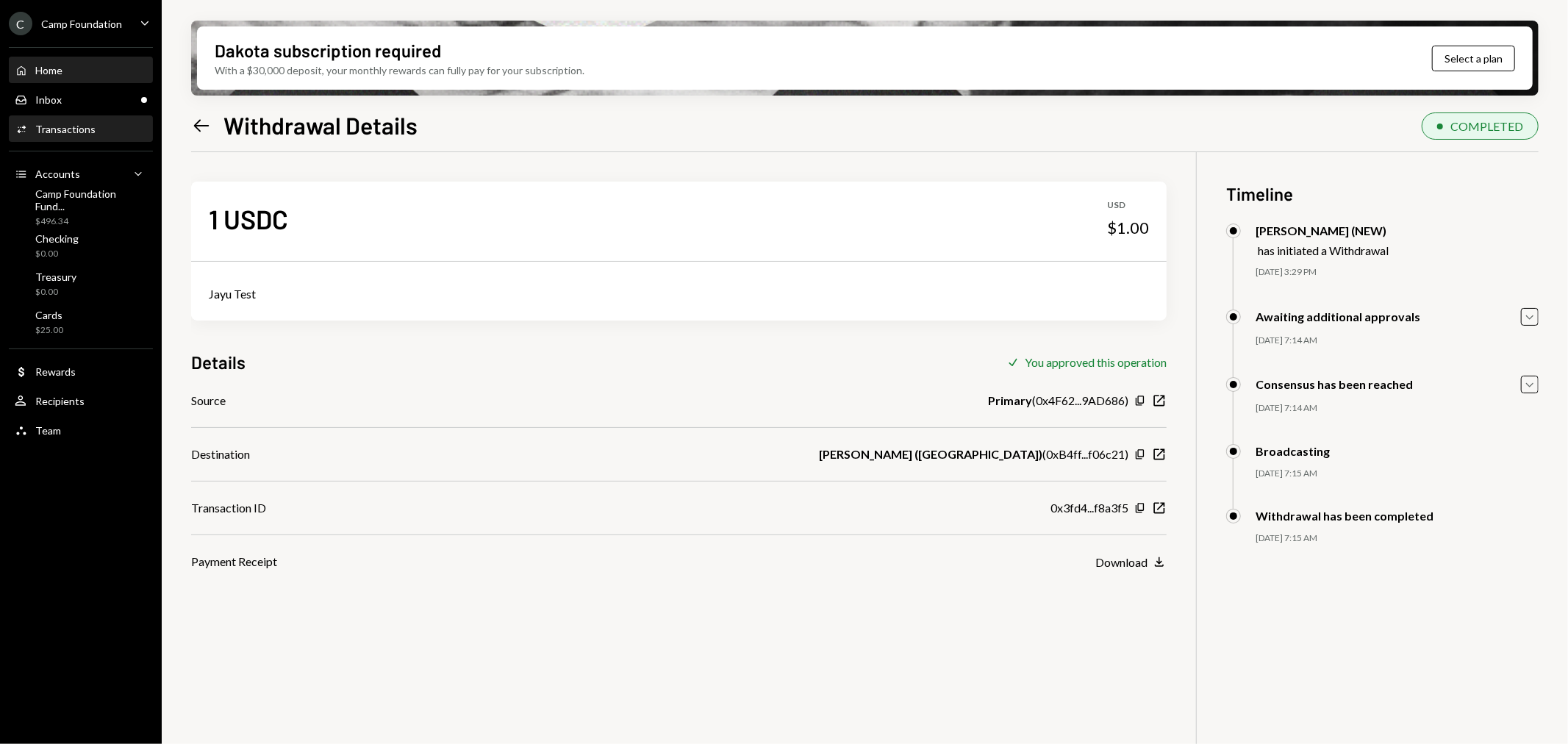
click at [67, 72] on div "Home Home" at bounding box center [80, 70] width 132 height 14
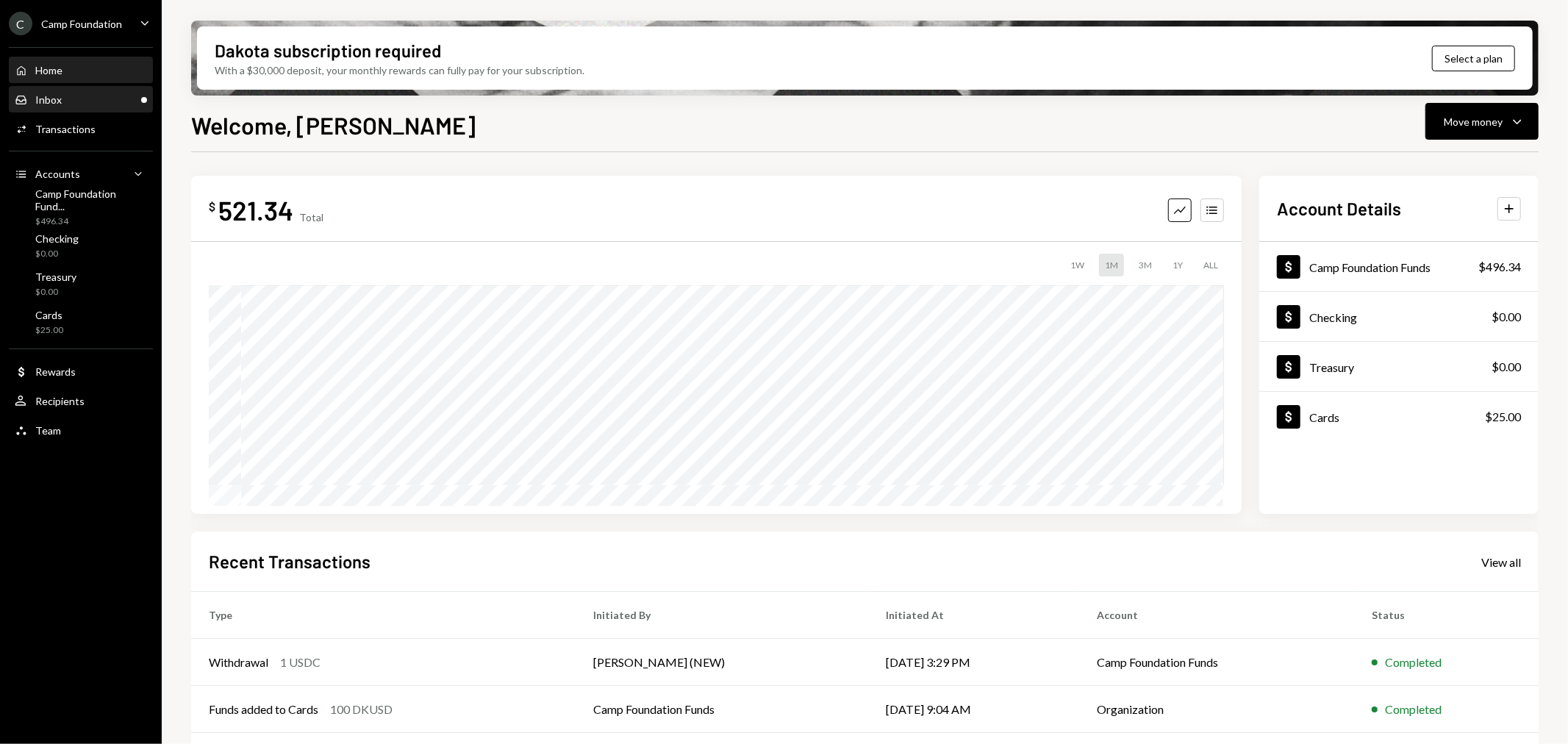
click at [92, 97] on div "Inbox Inbox" at bounding box center [80, 99] width 132 height 14
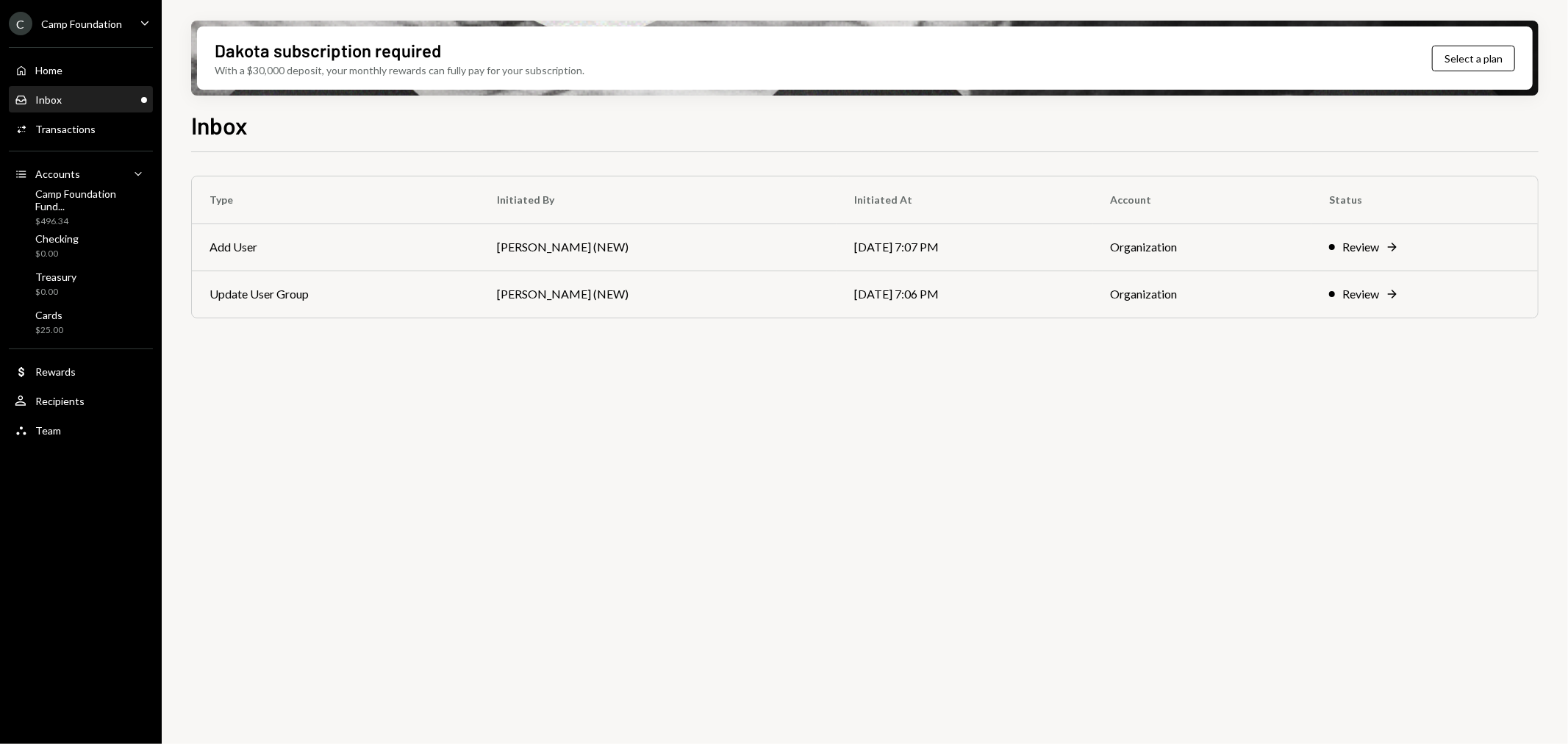
click at [70, 23] on div "Camp Foundation" at bounding box center [82, 24] width 81 height 13
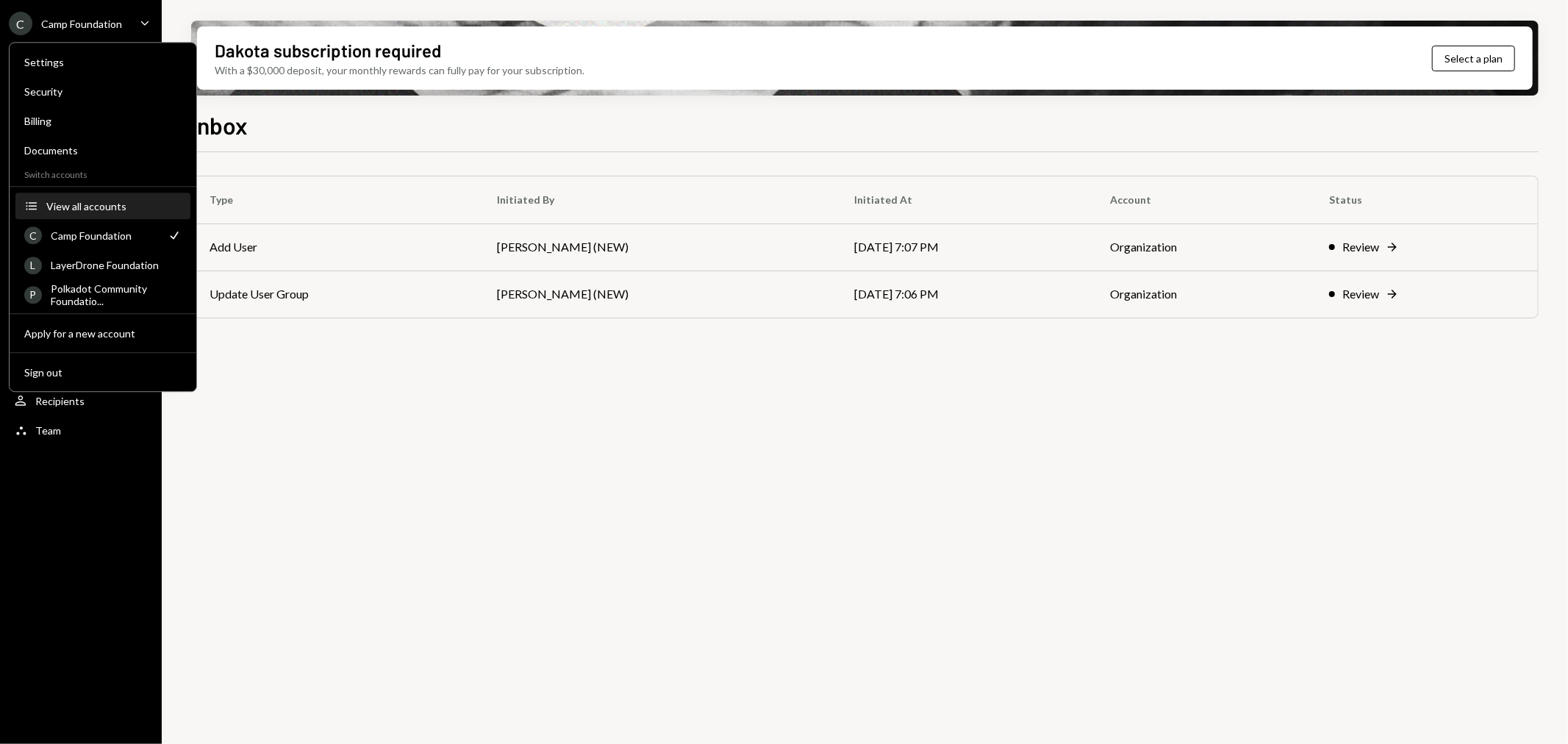
click at [114, 196] on button "Accounts View all accounts" at bounding box center [103, 206] width 175 height 26
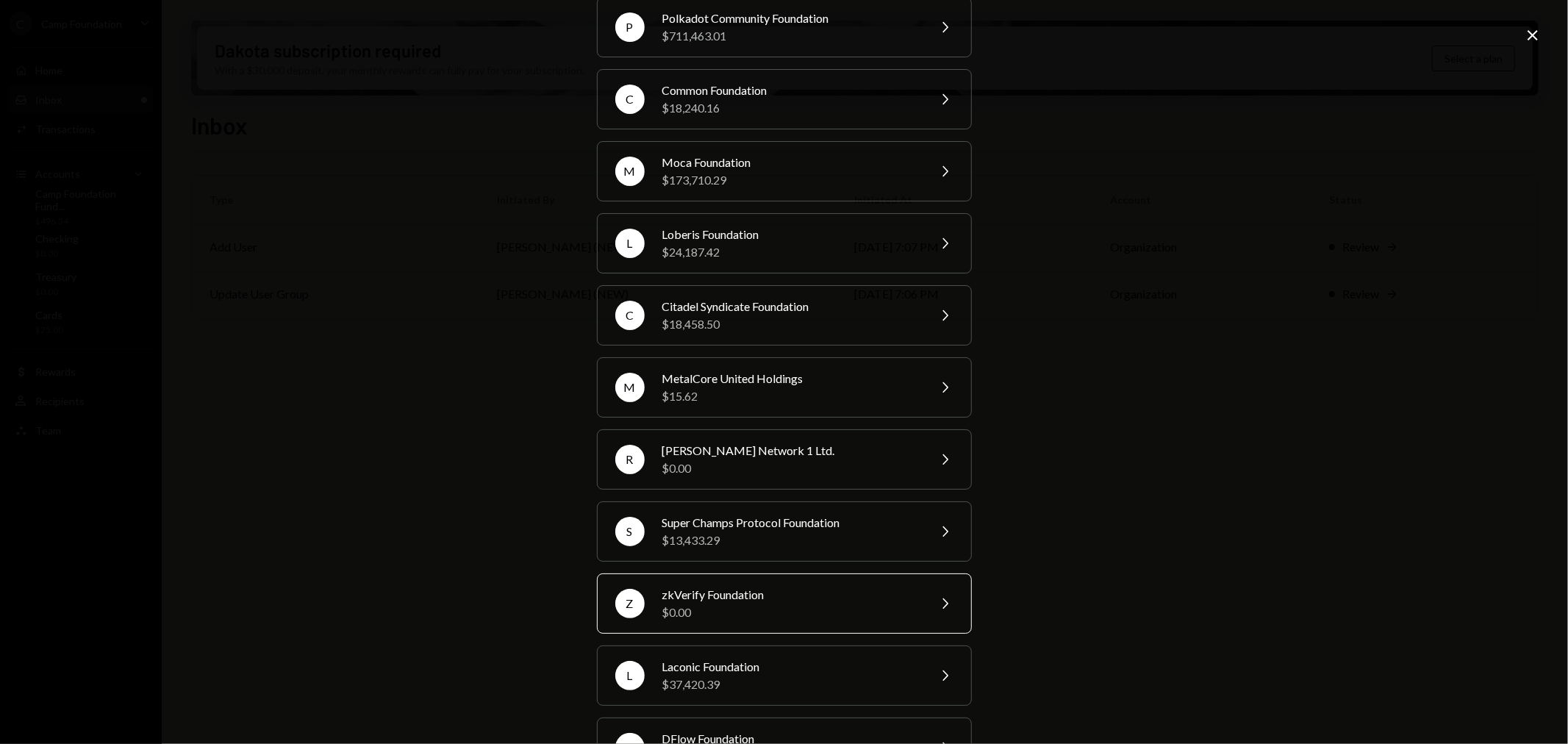
scroll to position [187, 0]
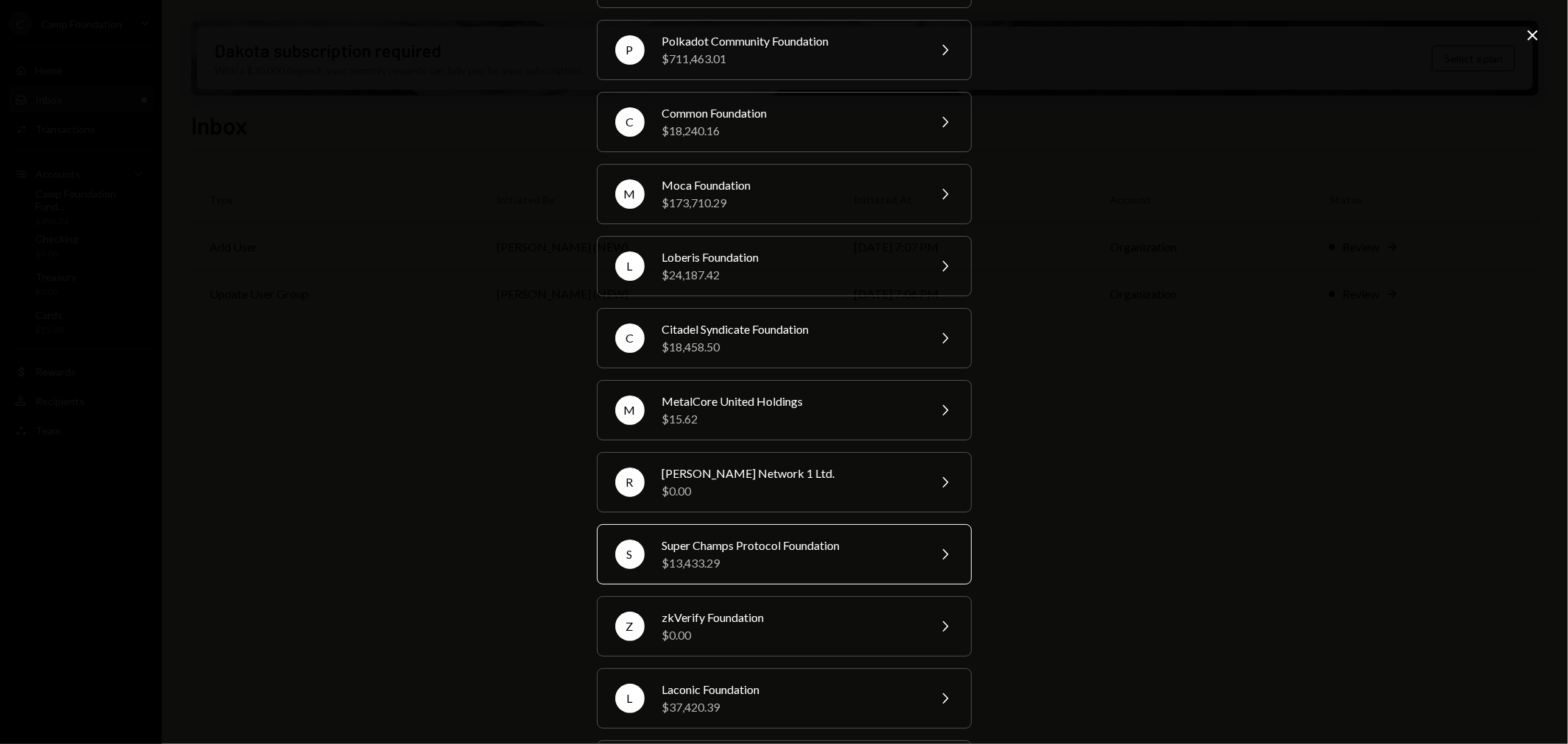
click at [828, 555] on div "$13,433.29" at bounding box center [790, 563] width 255 height 18
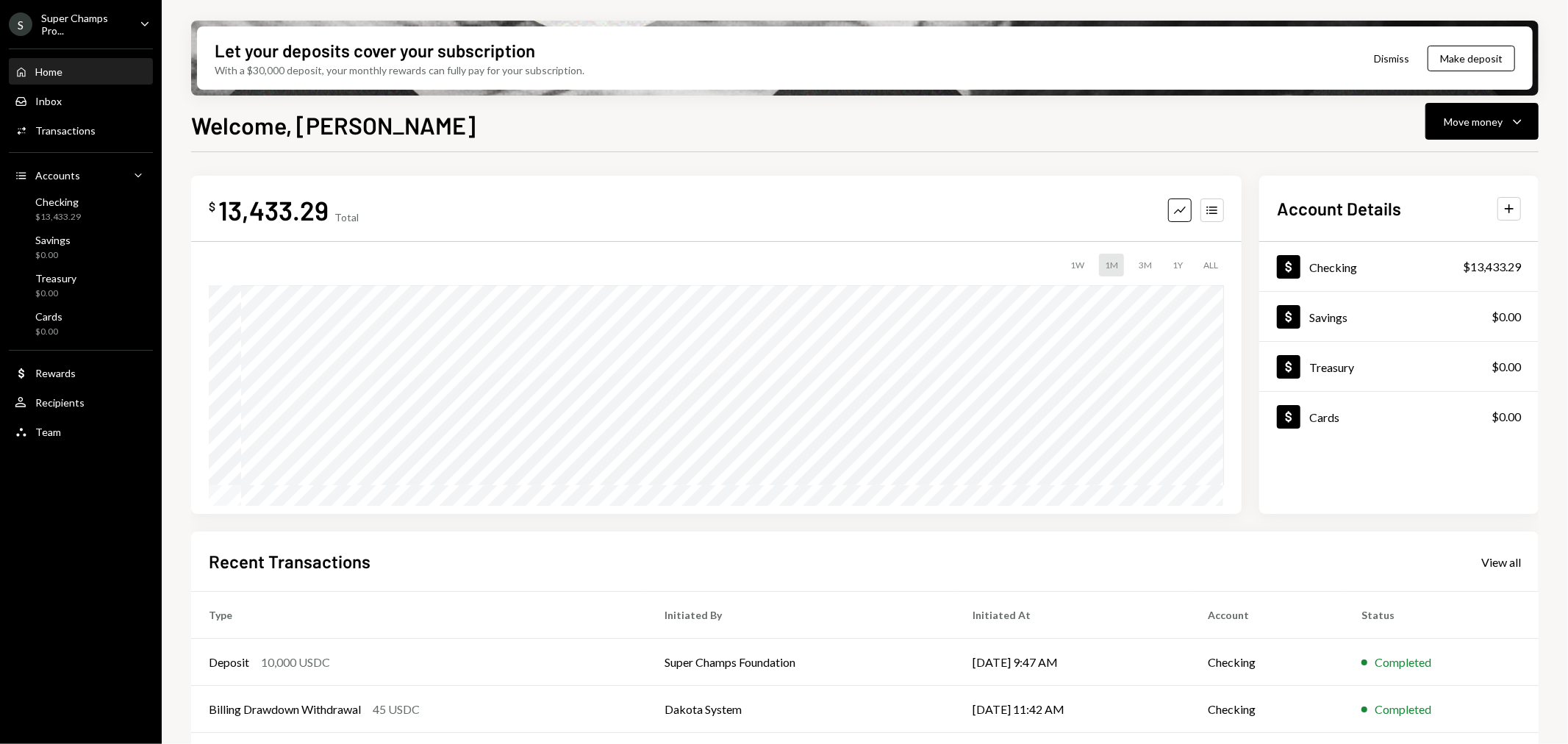
click at [64, 29] on div "Super Champs Pro..." at bounding box center [84, 24] width 87 height 25
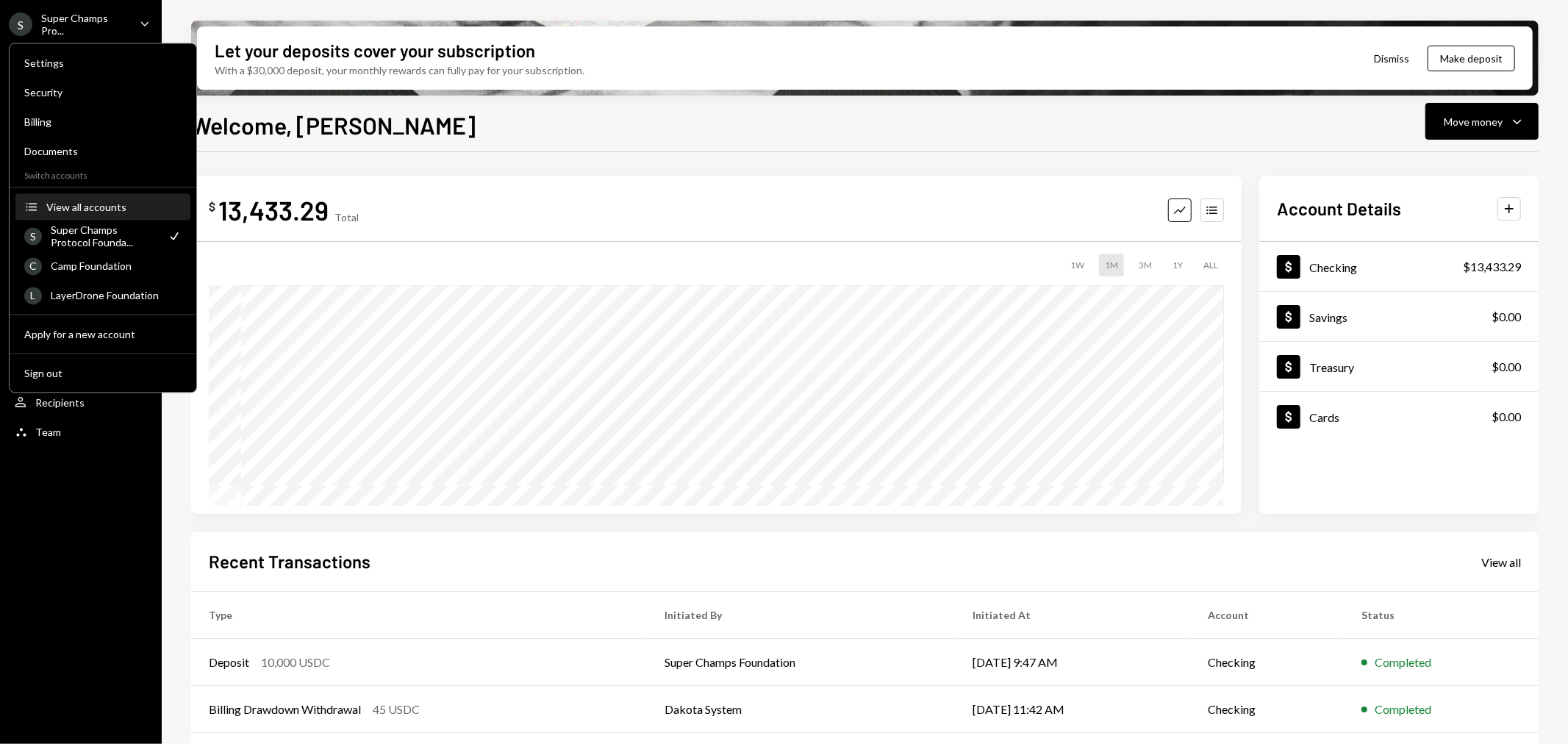
click at [107, 208] on div "View all accounts" at bounding box center [114, 207] width 135 height 13
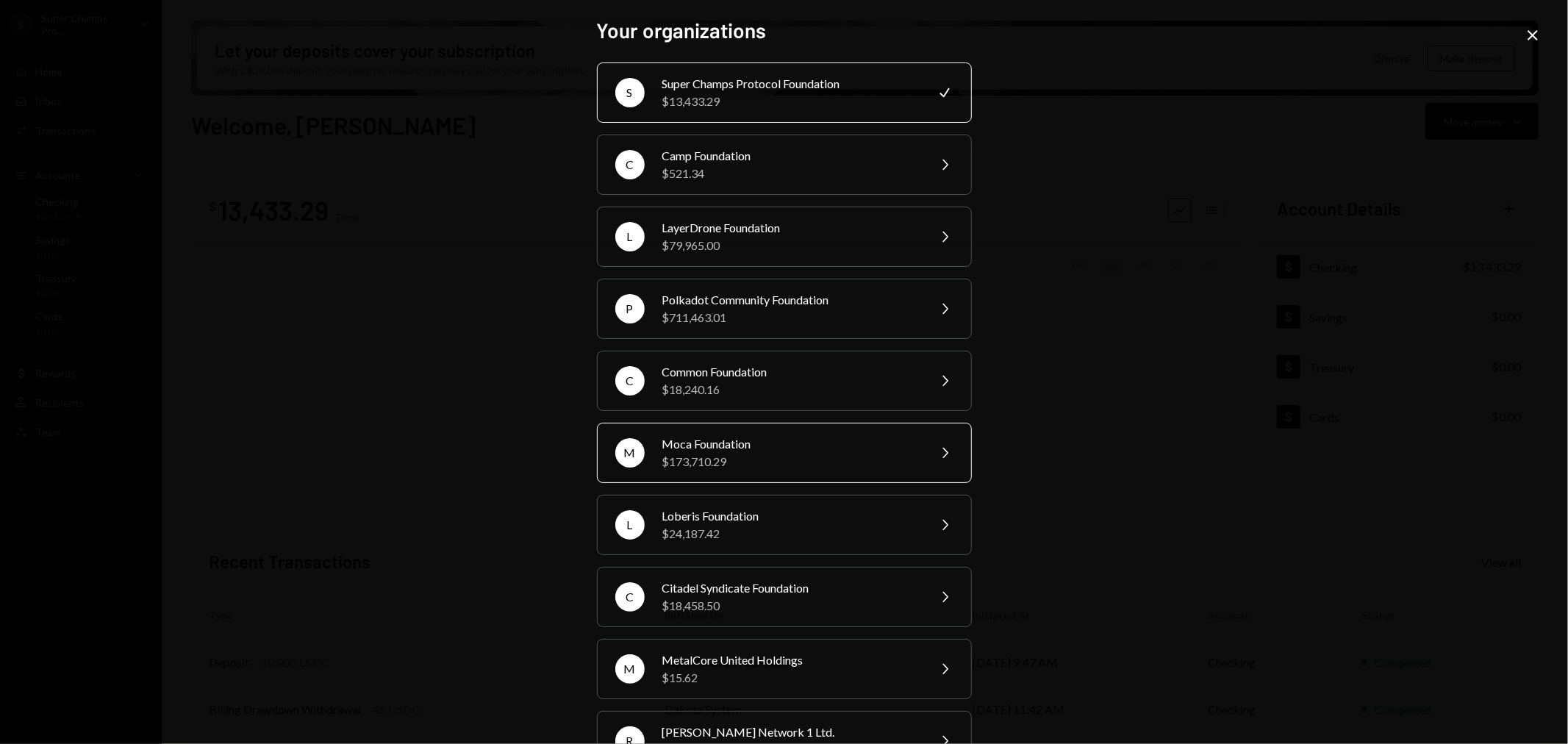
click at [800, 465] on div "$173,710.29" at bounding box center [790, 462] width 255 height 18
